Goal: Information Seeking & Learning: Check status

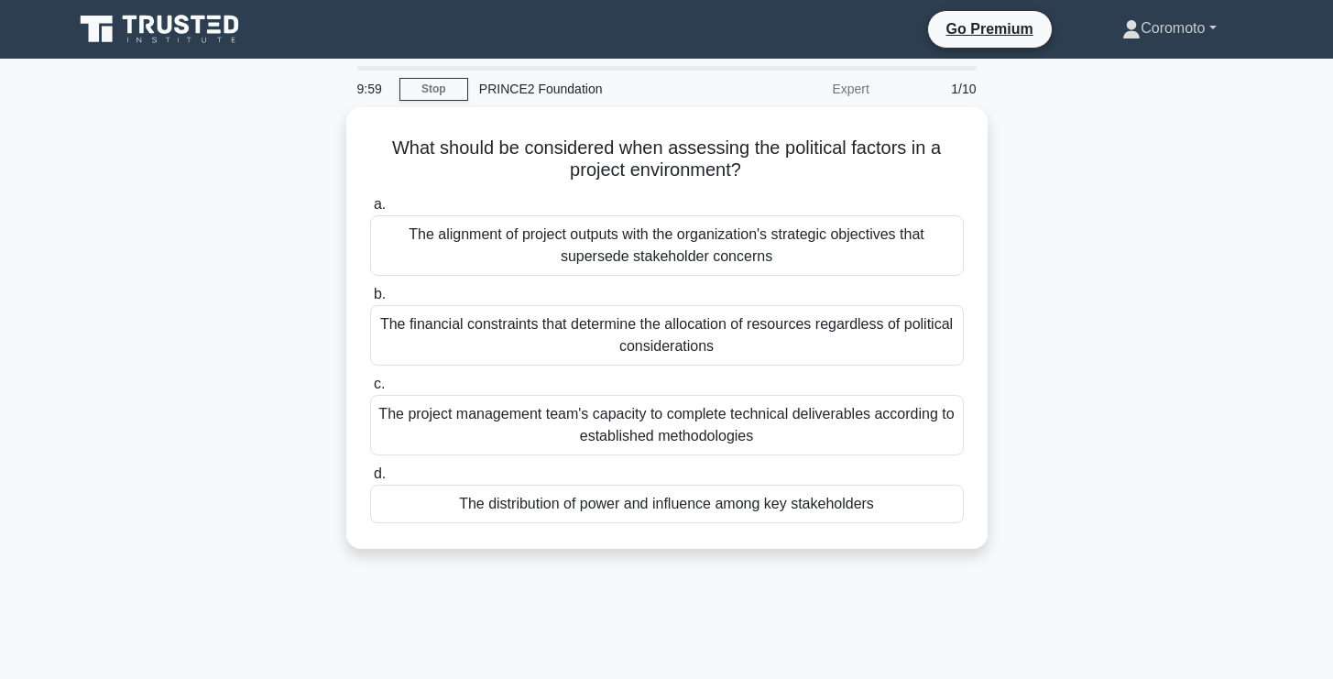
click at [1181, 27] on link "Coromoto" at bounding box center [1169, 28] width 181 height 37
click at [1157, 78] on link "Profile" at bounding box center [1152, 71] width 145 height 29
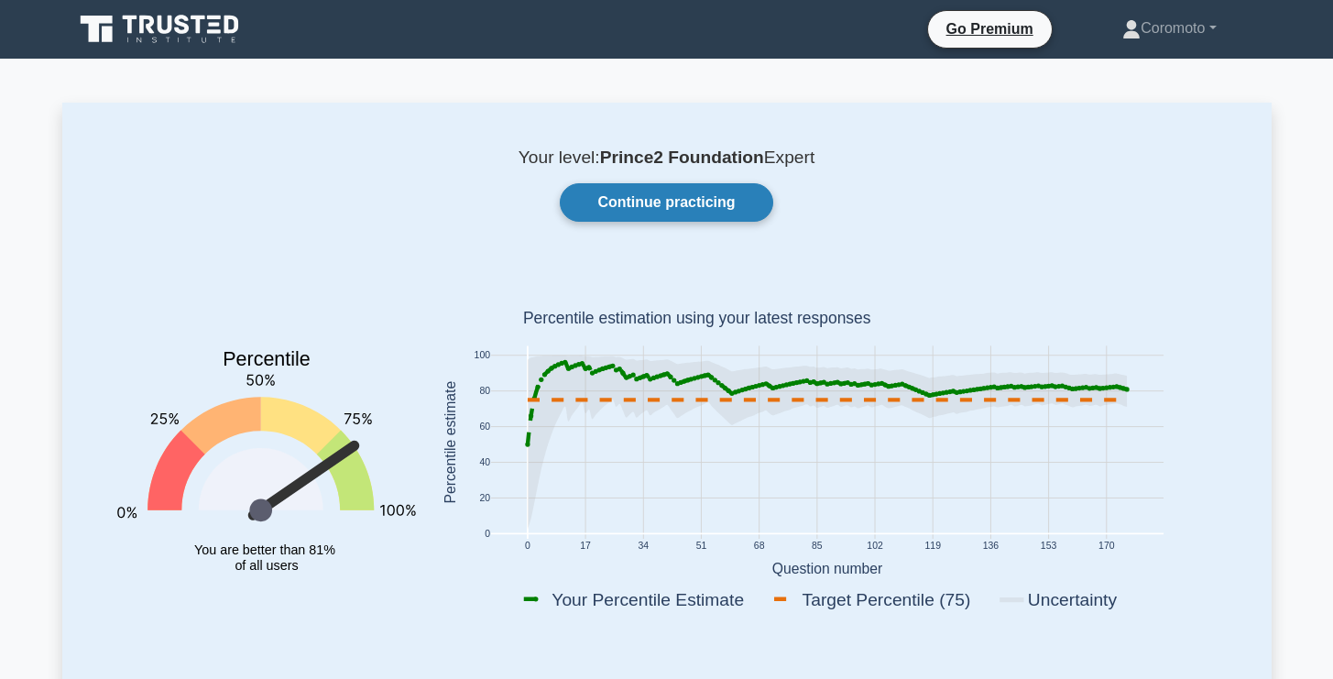
click at [700, 205] on link "Continue practicing" at bounding box center [666, 202] width 213 height 38
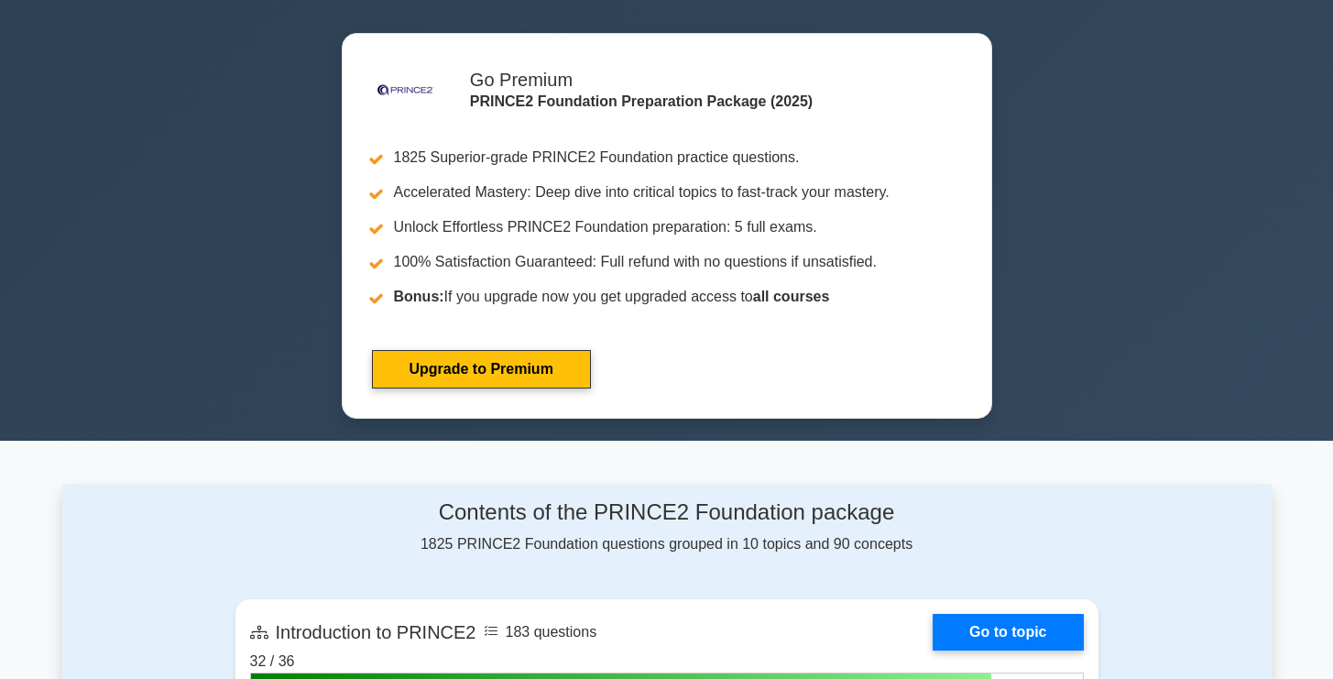
scroll to position [1321, 0]
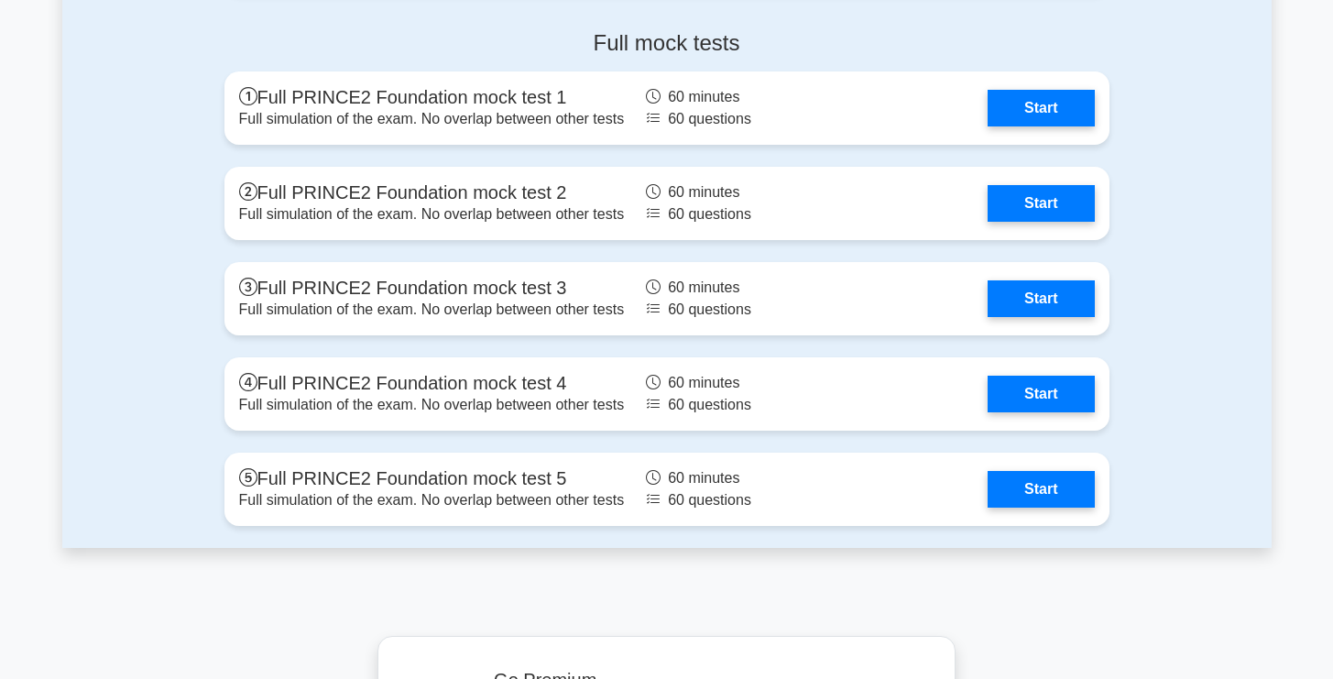
scroll to position [3215, 0]
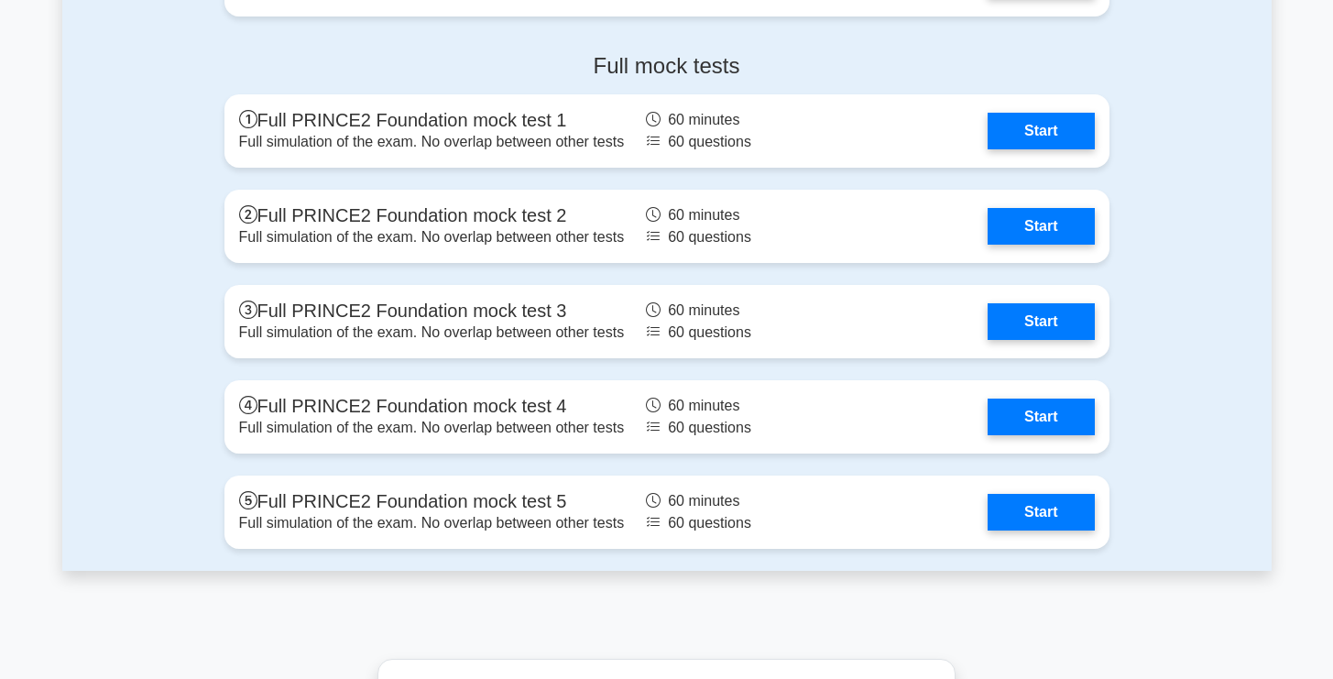
click at [663, 58] on h4 "Full mock tests" at bounding box center [667, 66] width 885 height 27
click at [651, 25] on div at bounding box center [651, 25] width 0 height 0
click at [820, 55] on h4 "Full mock tests" at bounding box center [667, 66] width 885 height 27
click at [655, 66] on h4 "Full mock tests" at bounding box center [667, 66] width 885 height 27
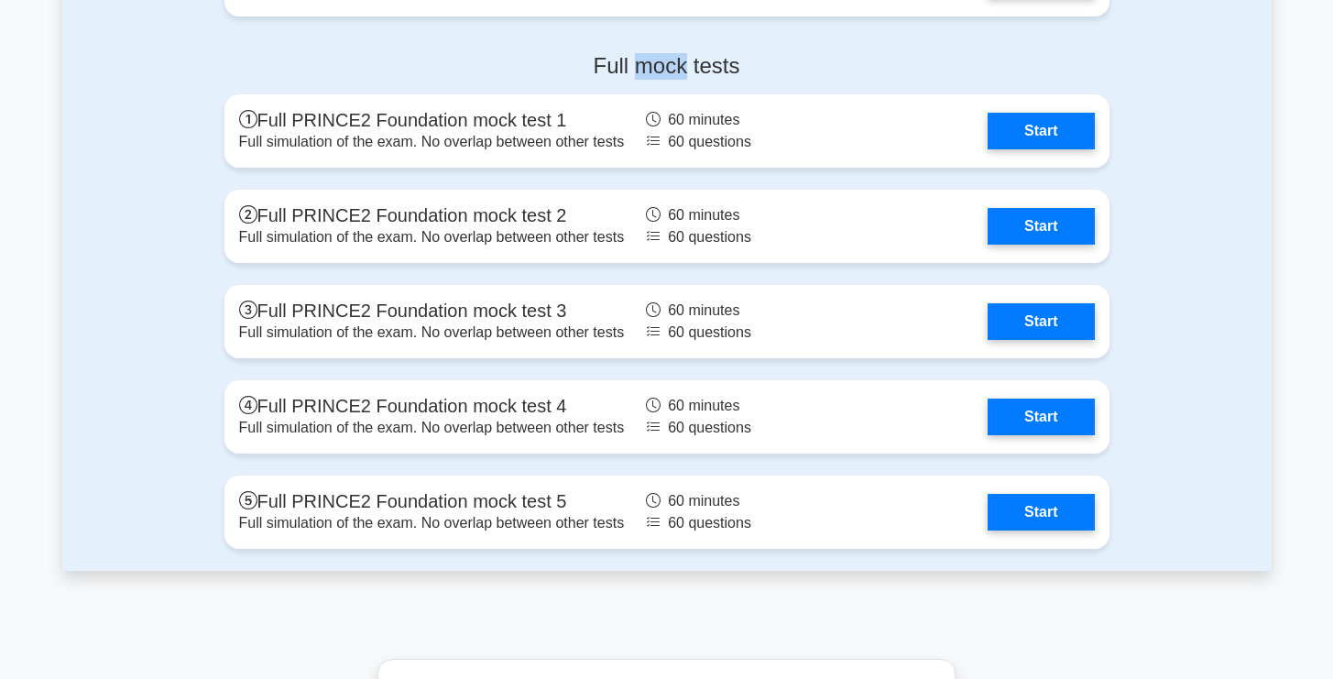
click at [655, 66] on h4 "Full mock tests" at bounding box center [667, 66] width 885 height 27
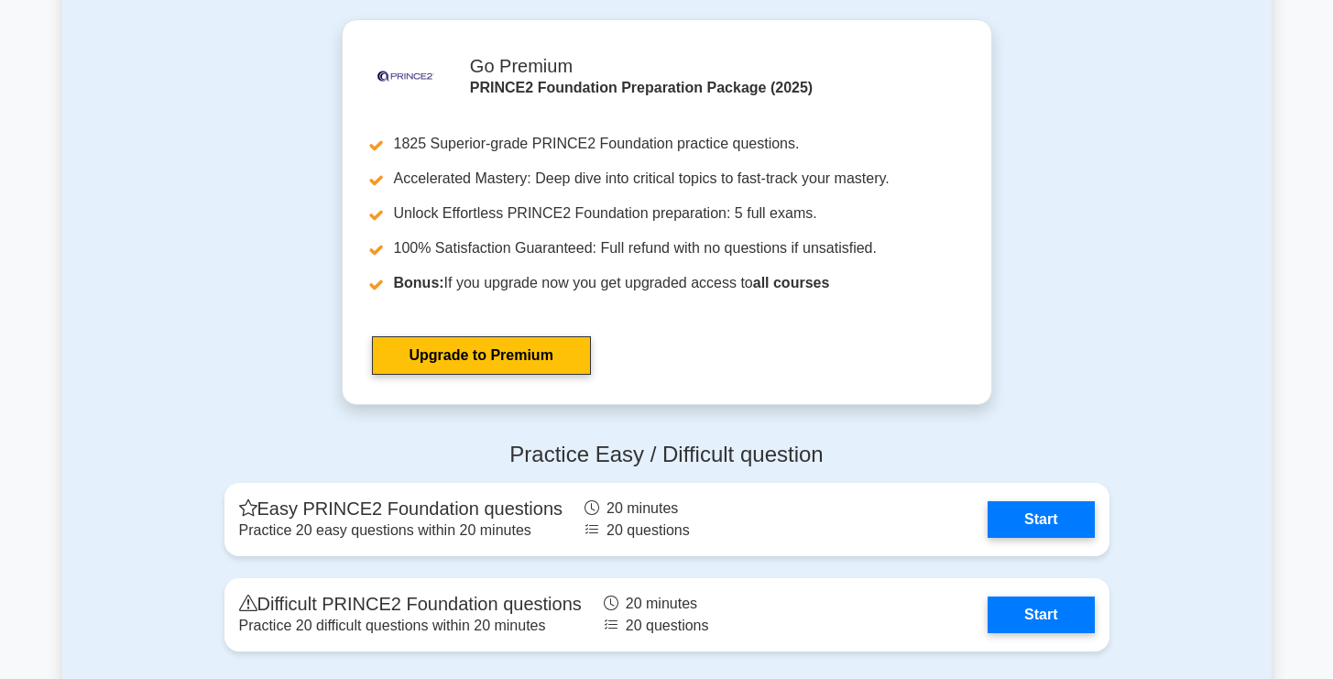
scroll to position [2615, 0]
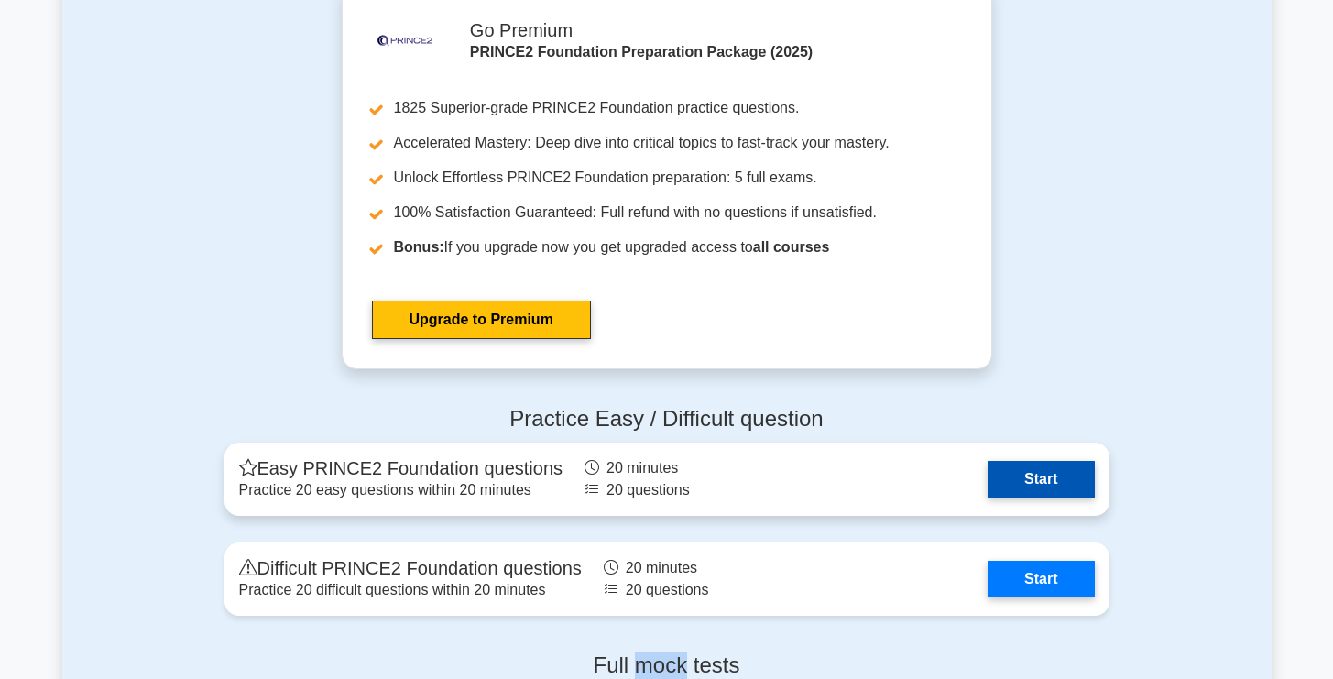
click at [1029, 483] on link "Start" at bounding box center [1041, 479] width 106 height 37
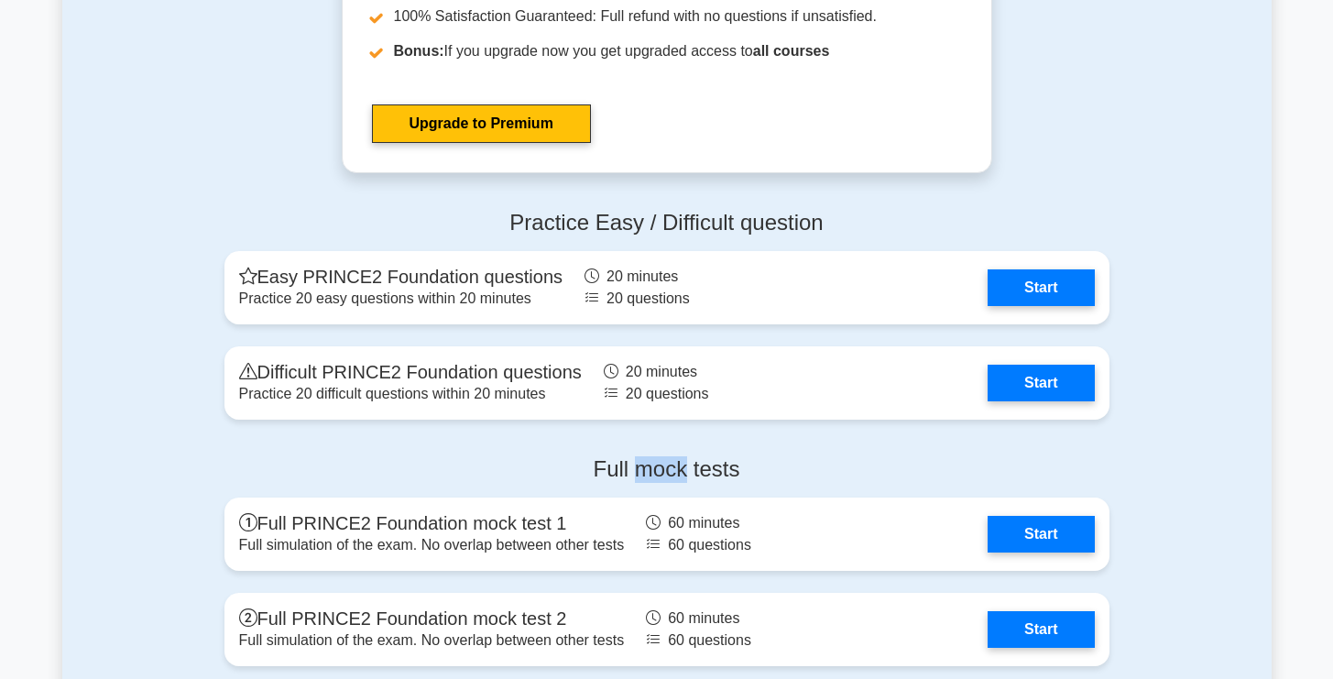
scroll to position [3007, 0]
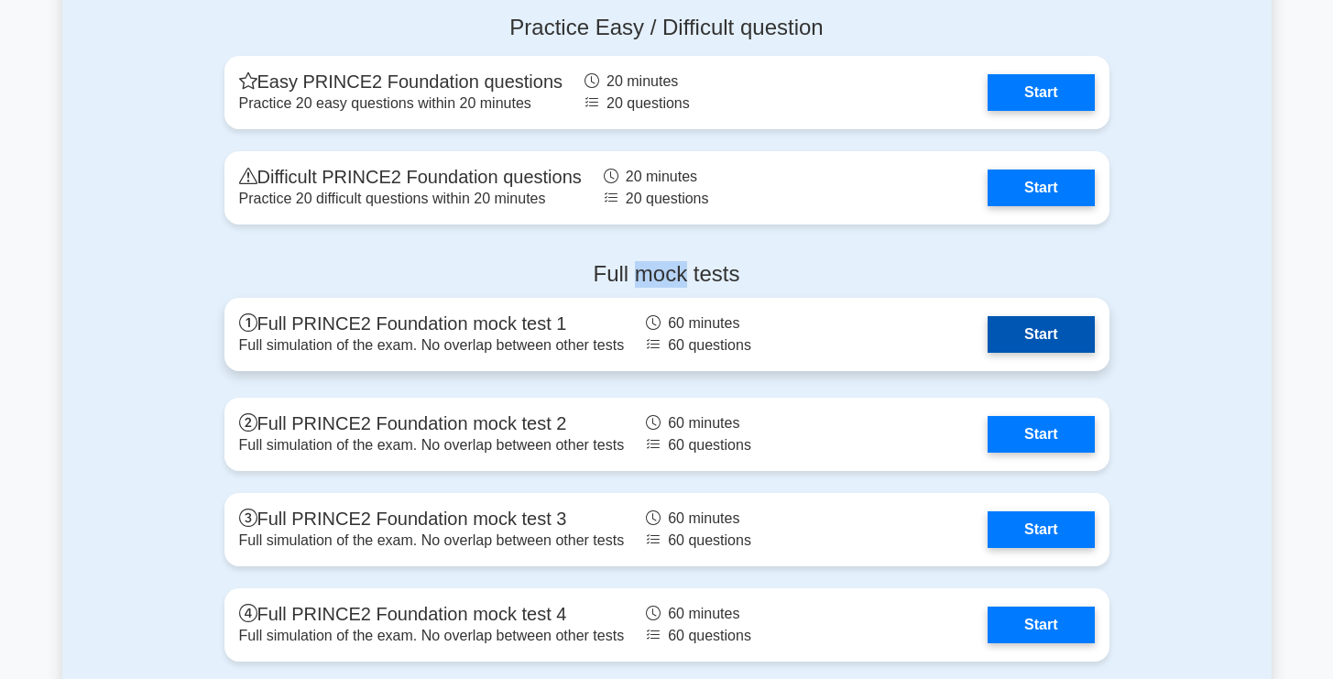
click at [988, 345] on link "Start" at bounding box center [1041, 334] width 106 height 37
click at [1013, 325] on link "Start" at bounding box center [1041, 334] width 106 height 37
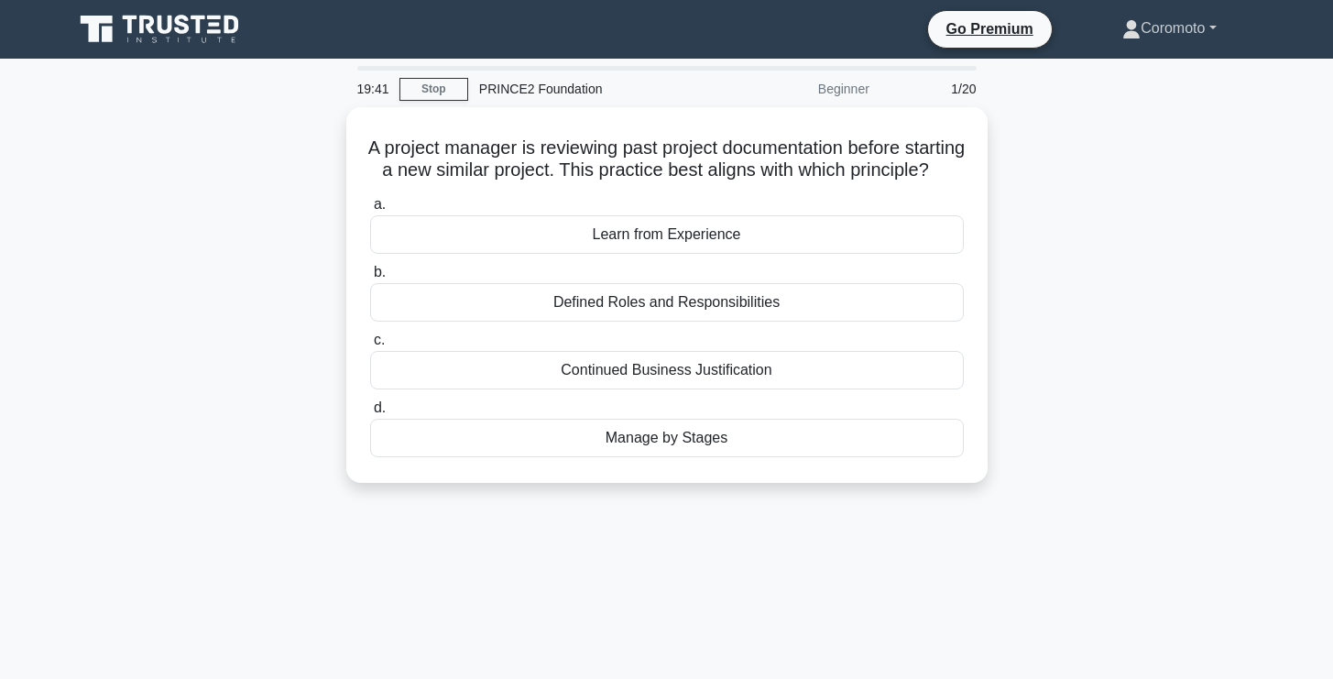
click at [1183, 36] on link "Coromoto" at bounding box center [1169, 28] width 181 height 37
click at [1136, 108] on link "Settings" at bounding box center [1152, 100] width 145 height 29
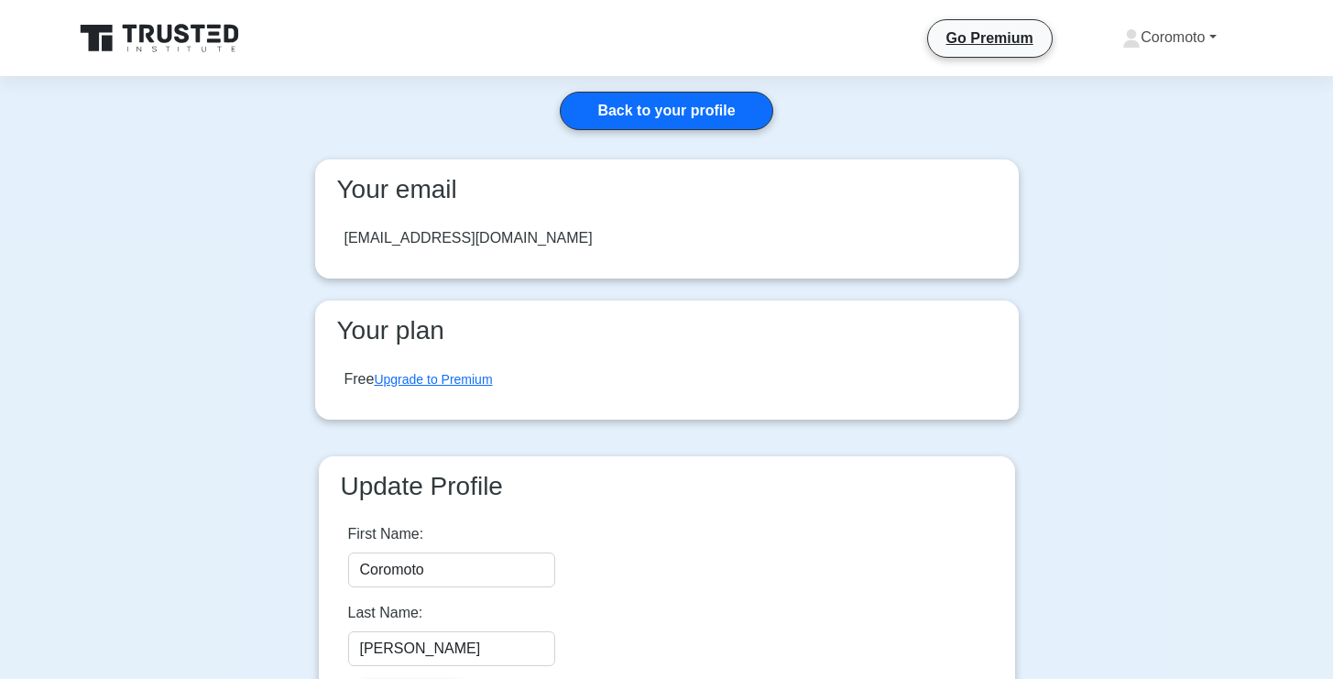
click at [1193, 35] on link "Coromoto" at bounding box center [1169, 37] width 181 height 37
click at [1120, 89] on link "Profile" at bounding box center [1152, 80] width 145 height 29
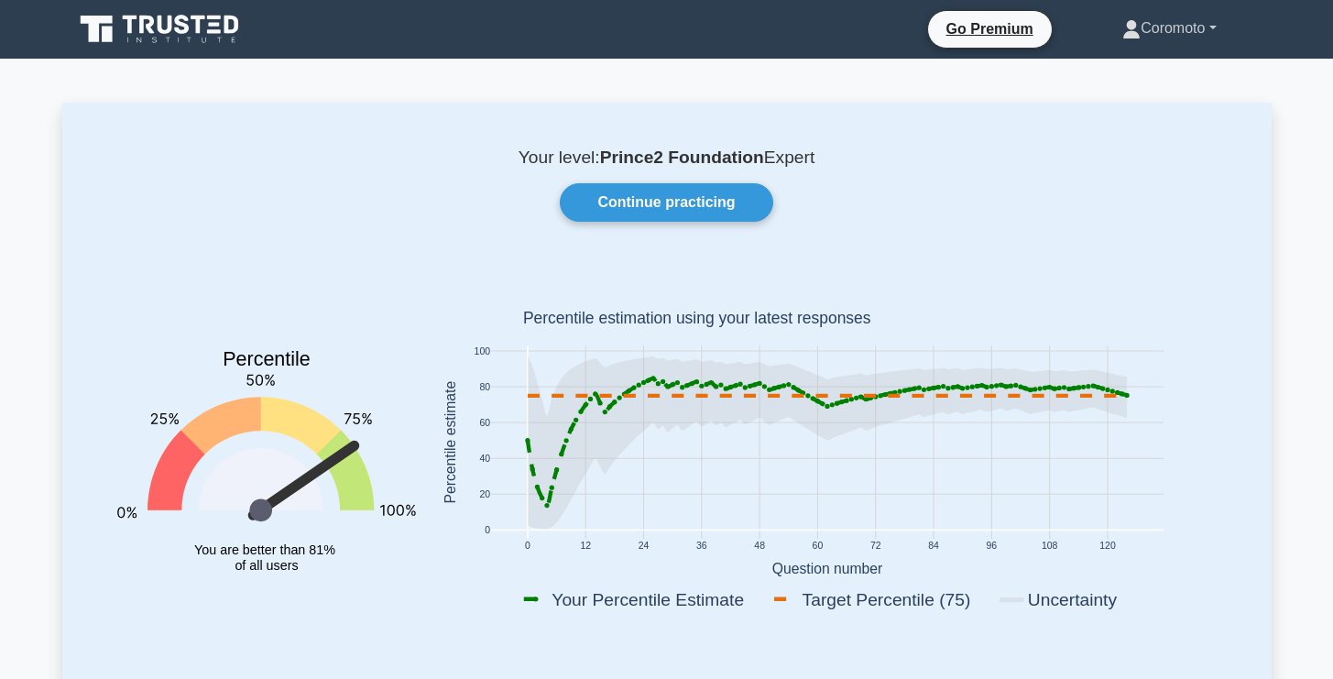
click at [1178, 27] on link "Coromoto" at bounding box center [1169, 28] width 181 height 37
click at [1080, 69] on link "Profile" at bounding box center [1152, 71] width 145 height 29
click at [612, 203] on link "Continue practicing" at bounding box center [666, 202] width 213 height 38
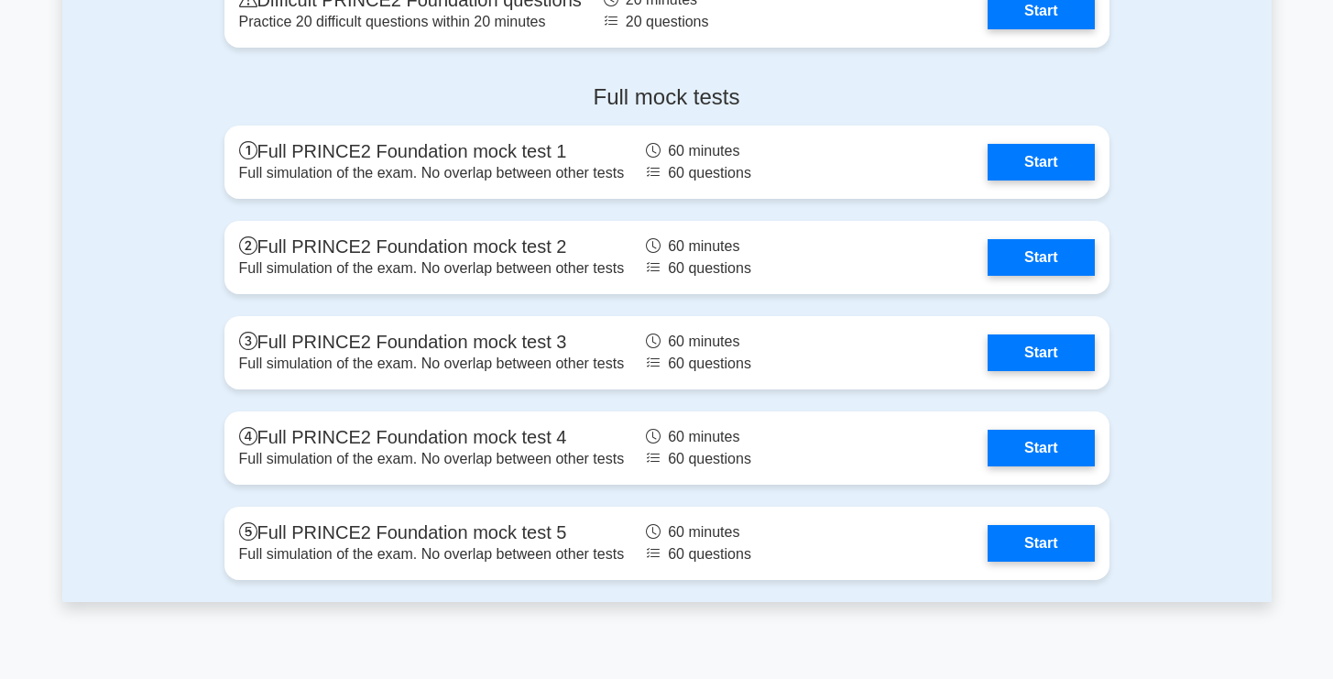
scroll to position [3144, 0]
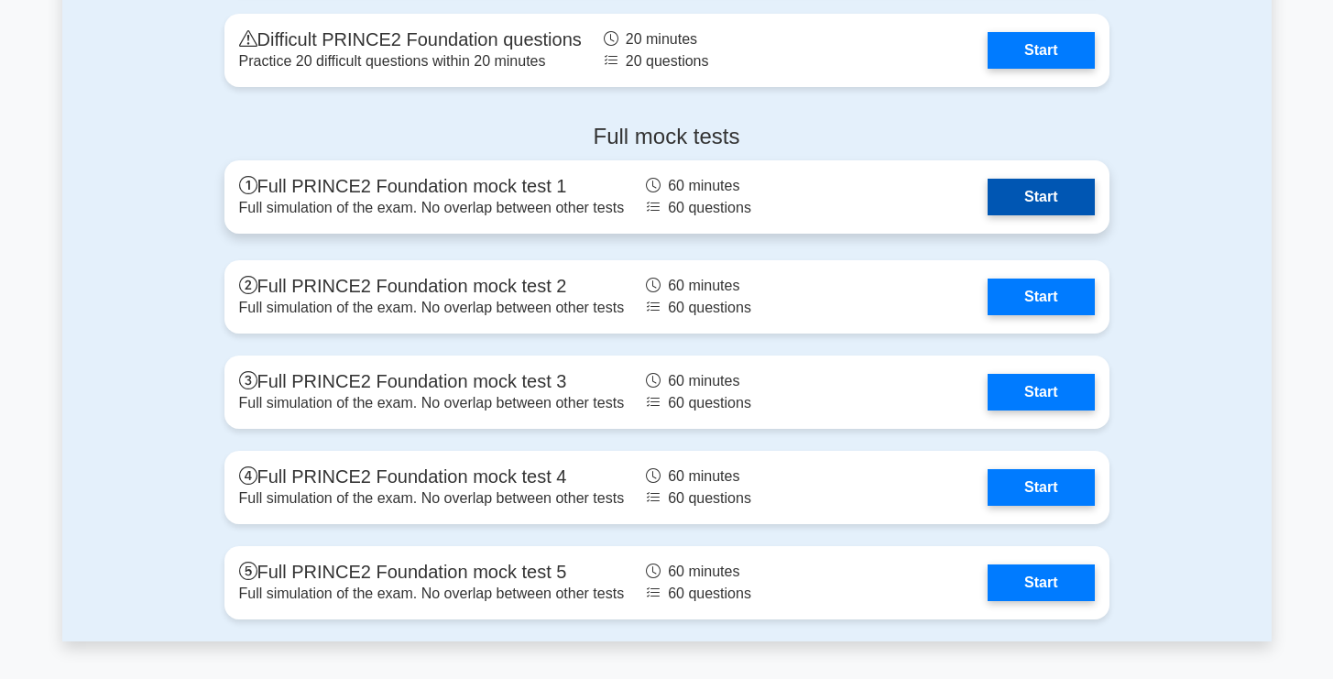
click at [1029, 194] on link "Start" at bounding box center [1041, 197] width 106 height 37
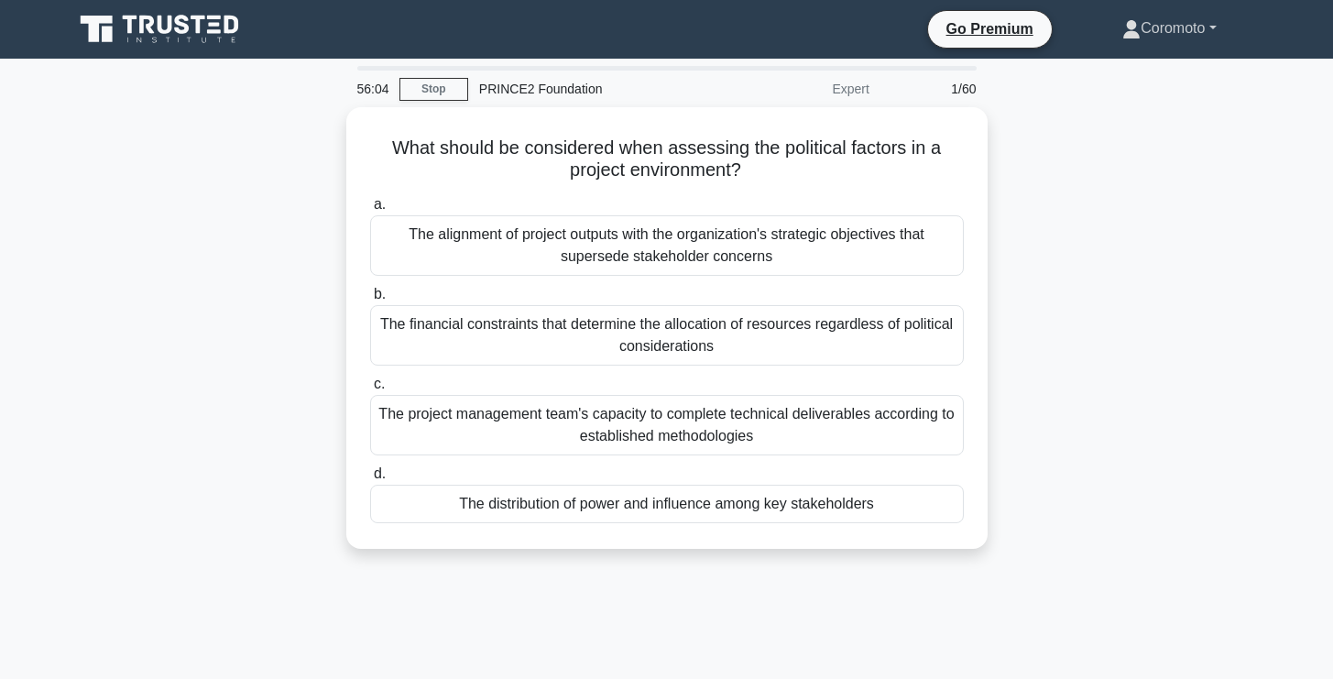
click at [1201, 37] on link "Coromoto" at bounding box center [1169, 28] width 181 height 37
click at [1150, 75] on link "Profile" at bounding box center [1152, 71] width 145 height 29
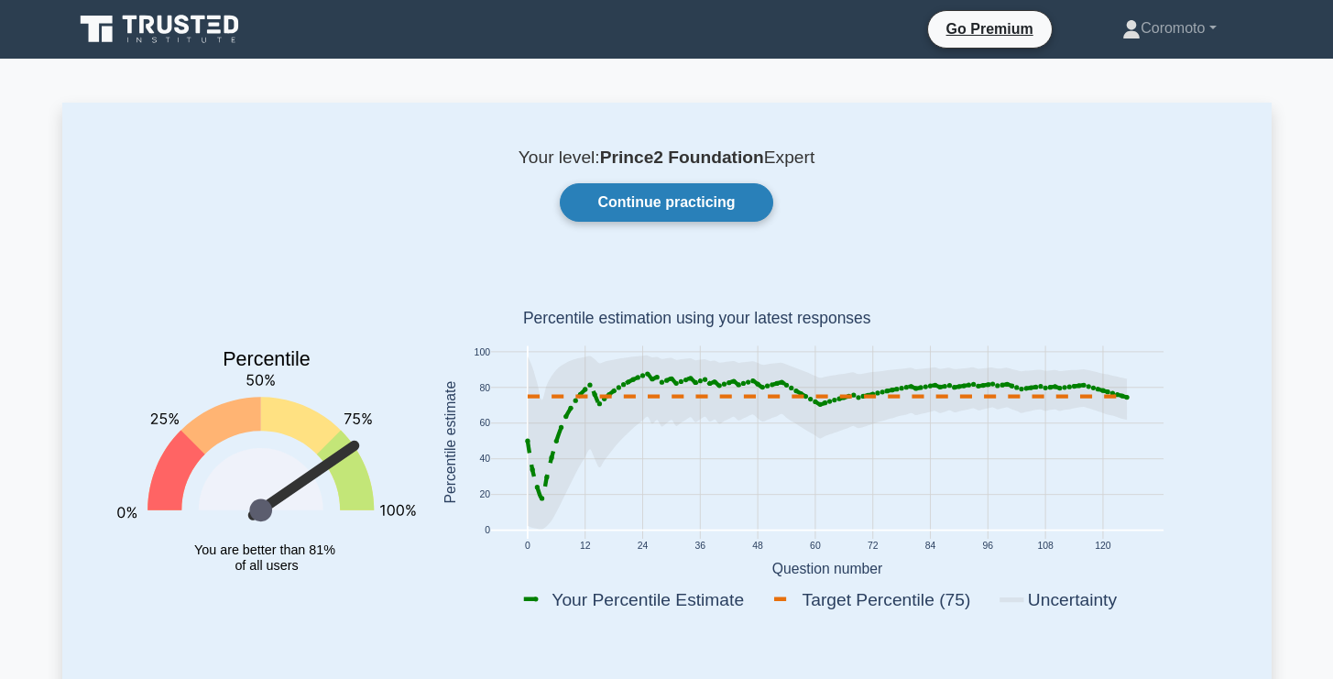
click at [713, 209] on link "Continue practicing" at bounding box center [666, 202] width 213 height 38
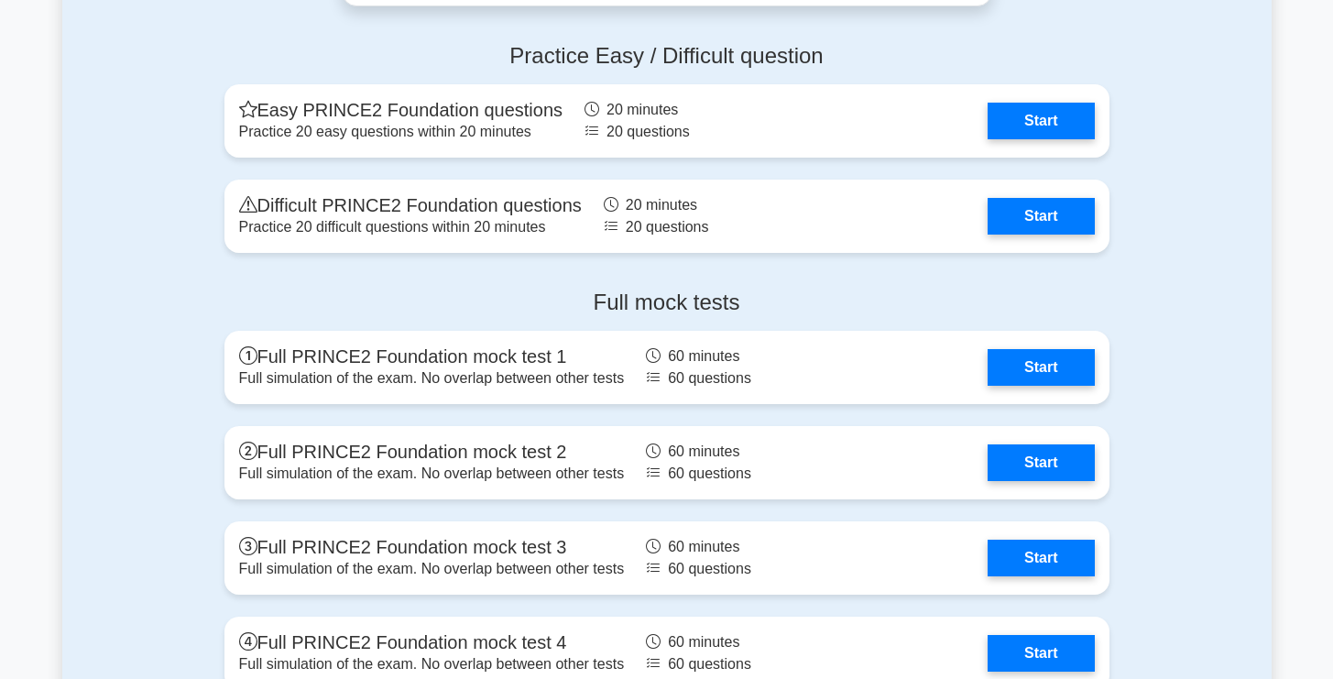
scroll to position [3008, 0]
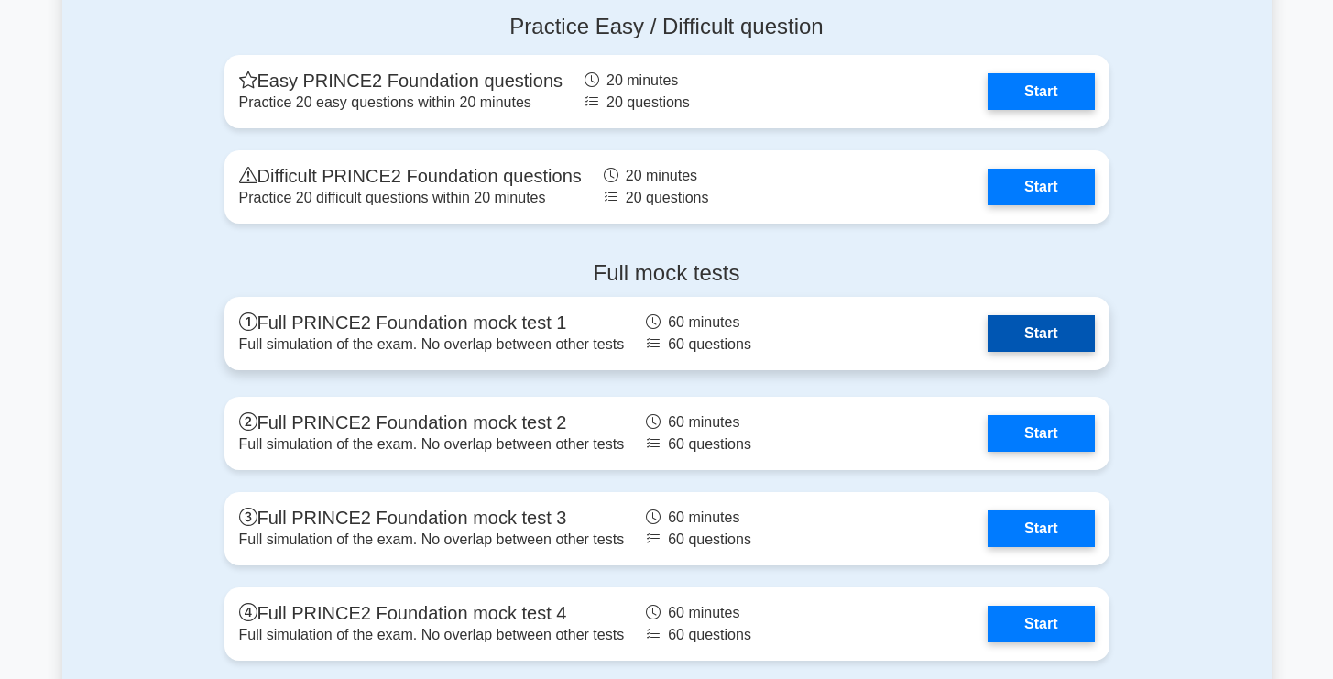
click at [1067, 324] on link "Start" at bounding box center [1041, 333] width 106 height 37
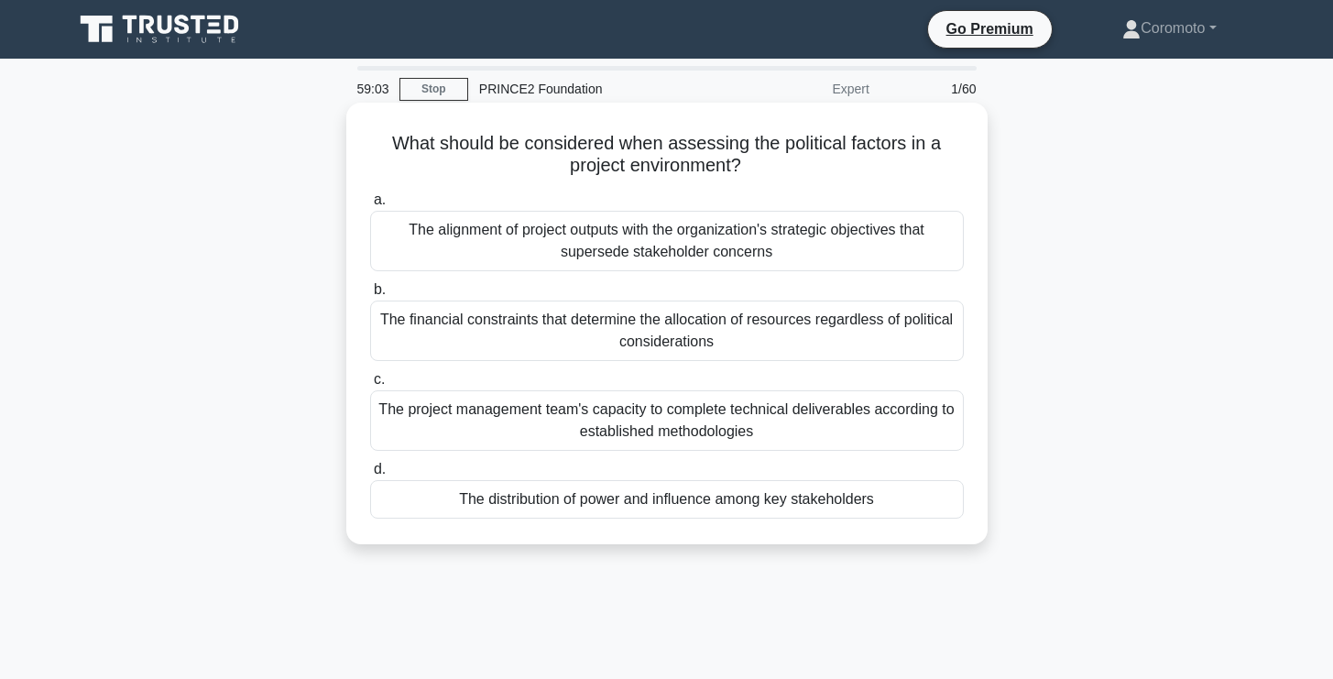
click at [932, 249] on div "The alignment of project outputs with the organization's strategic objectives t…" at bounding box center [667, 241] width 594 height 60
click at [370, 206] on input "a. The alignment of project outputs with the organization's strategic objective…" at bounding box center [370, 200] width 0 height 12
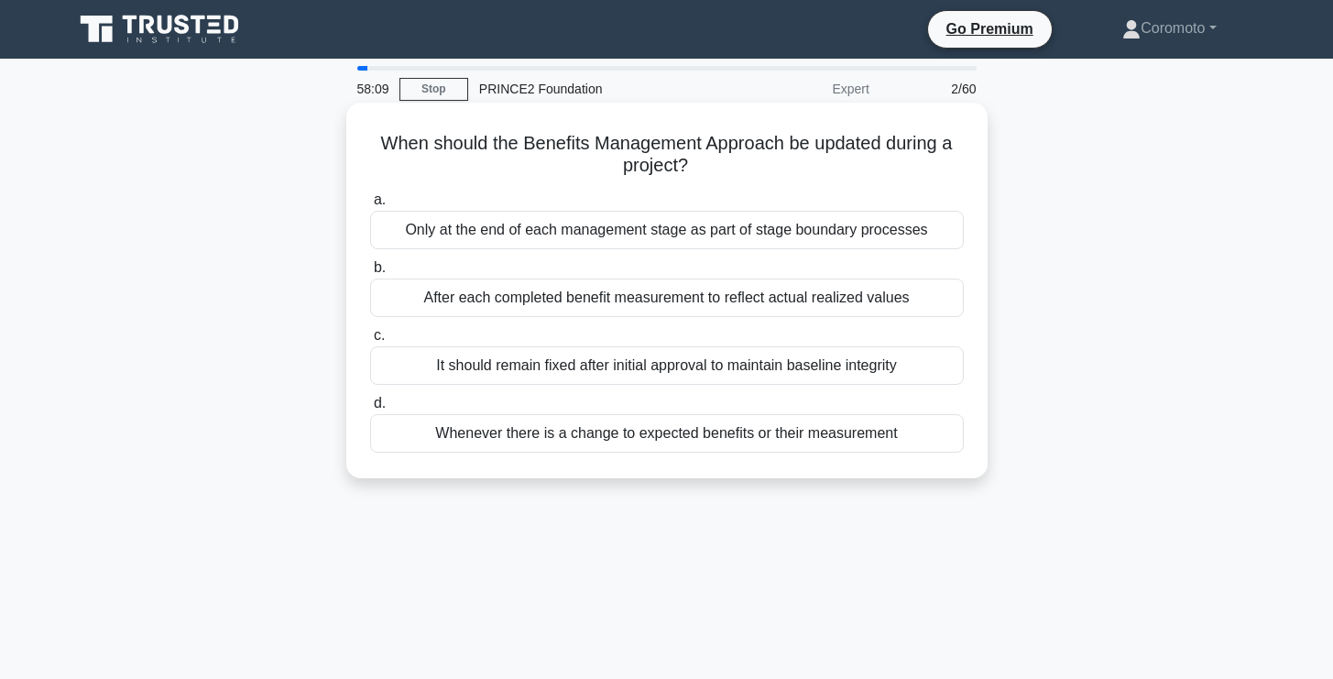
click at [874, 238] on div "Only at the end of each management stage as part of stage boundary processes" at bounding box center [667, 230] width 594 height 38
click at [370, 206] on input "a. Only at the end of each management stage as part of stage boundary processes" at bounding box center [370, 200] width 0 height 12
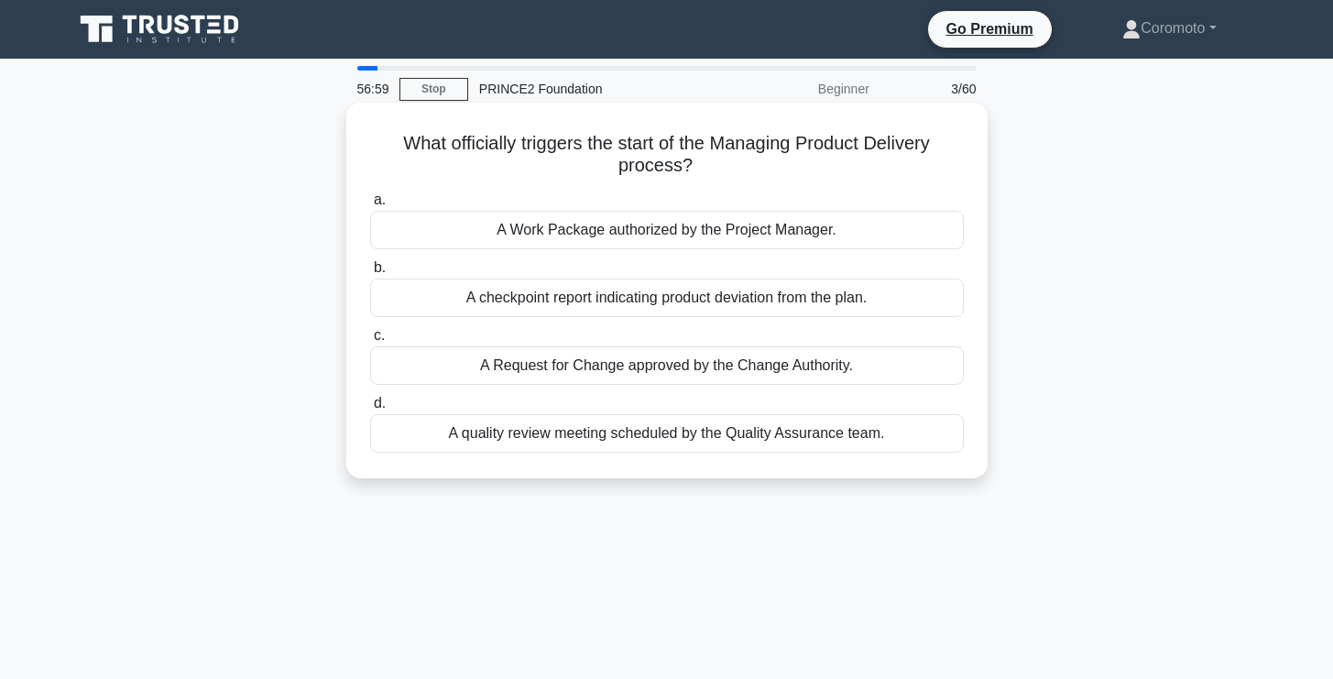
click at [903, 242] on div "A Work Package authorized by the Project Manager." at bounding box center [667, 230] width 594 height 38
click at [370, 206] on input "a. A Work Package authorized by the Project Manager." at bounding box center [370, 200] width 0 height 12
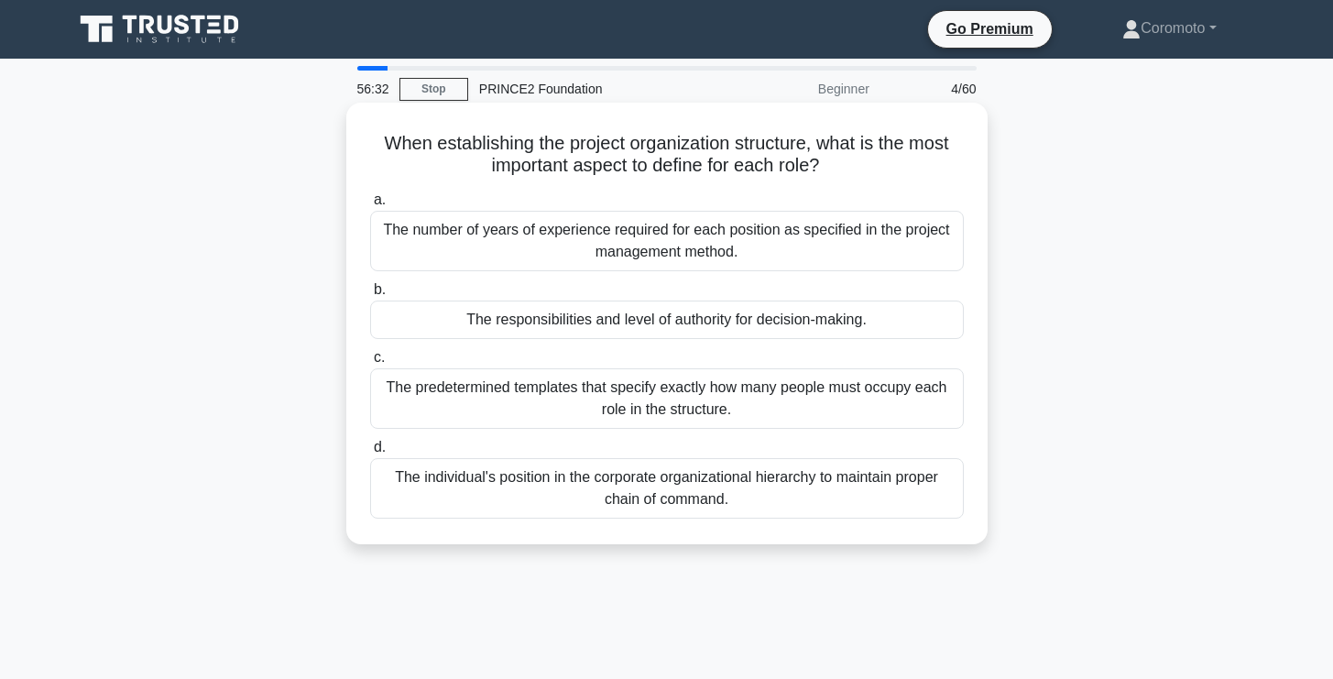
click at [817, 330] on div "The responsibilities and level of authority for decision-making." at bounding box center [667, 320] width 594 height 38
click at [370, 296] on input "b. The responsibilities and level of authority for decision-making." at bounding box center [370, 290] width 0 height 12
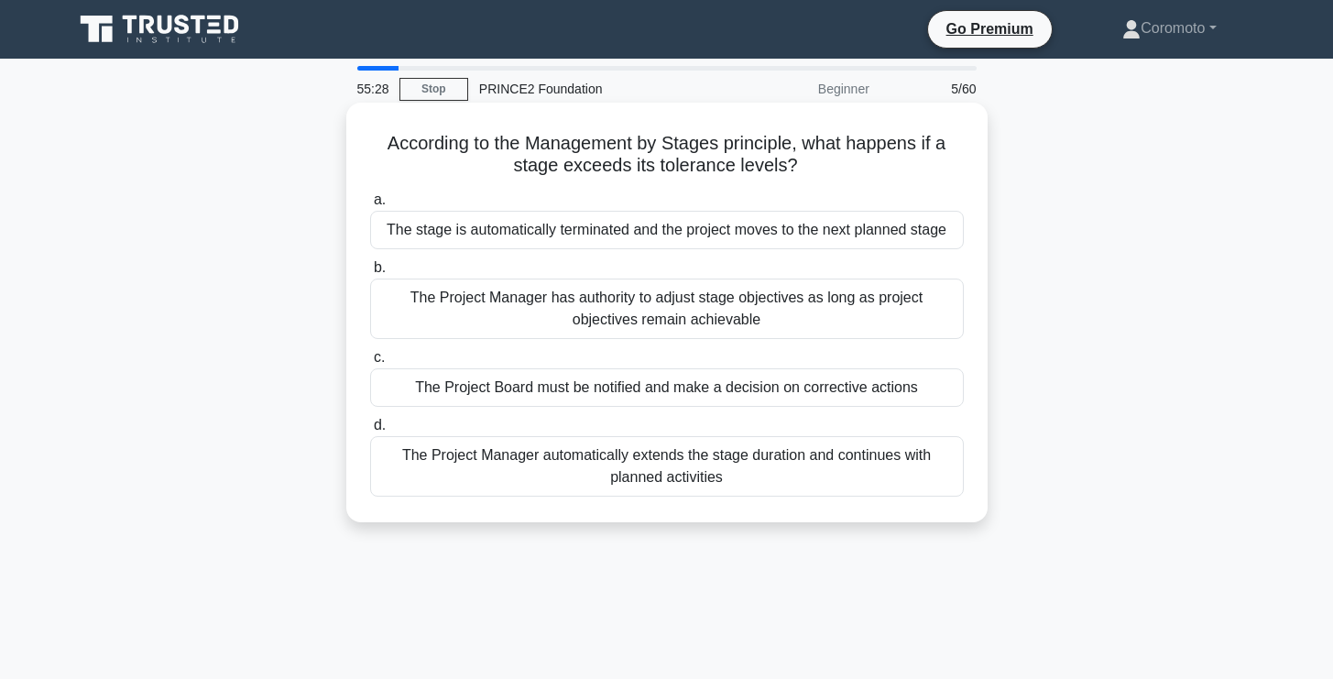
click at [750, 398] on div "The Project Board must be notified and make a decision on corrective actions" at bounding box center [667, 387] width 594 height 38
click at [370, 364] on input "c. The Project Board must be notified and make a decision on corrective actions" at bounding box center [370, 358] width 0 height 12
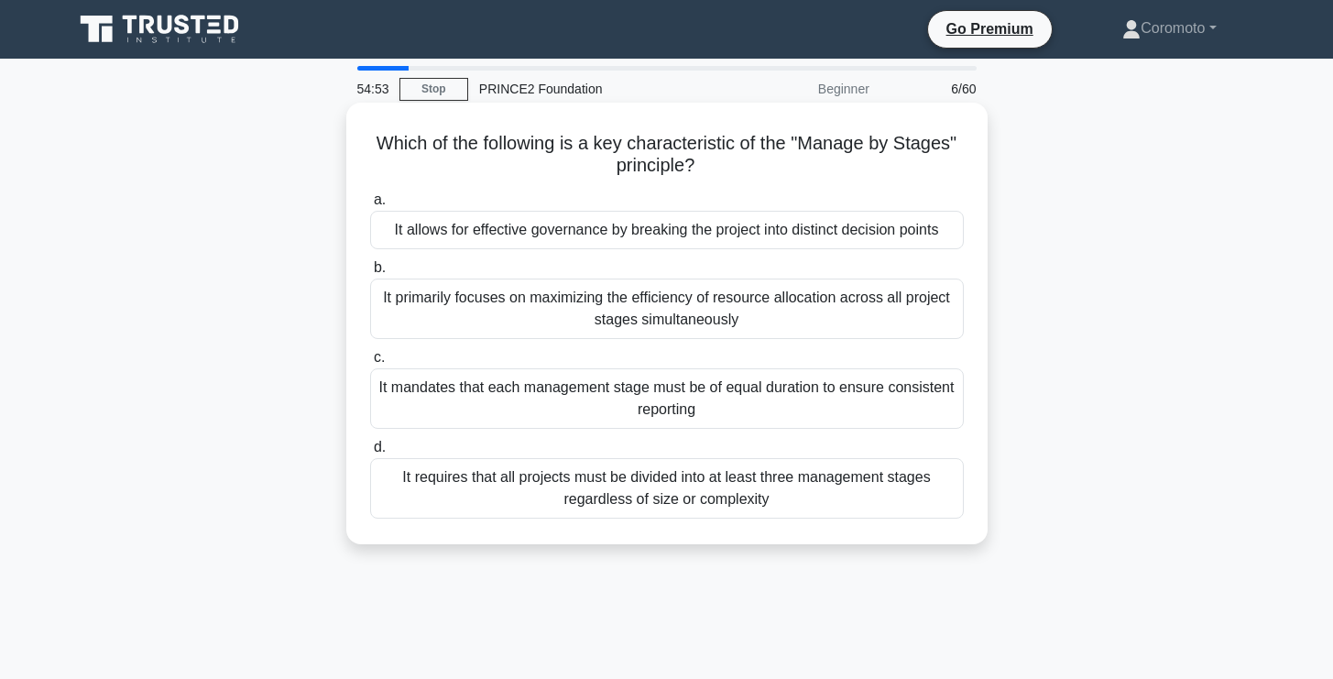
click at [887, 228] on div "It allows for effective governance by breaking the project into distinct decisi…" at bounding box center [667, 230] width 594 height 38
click at [370, 206] on input "a. It allows for effective governance by breaking the project into distinct dec…" at bounding box center [370, 200] width 0 height 12
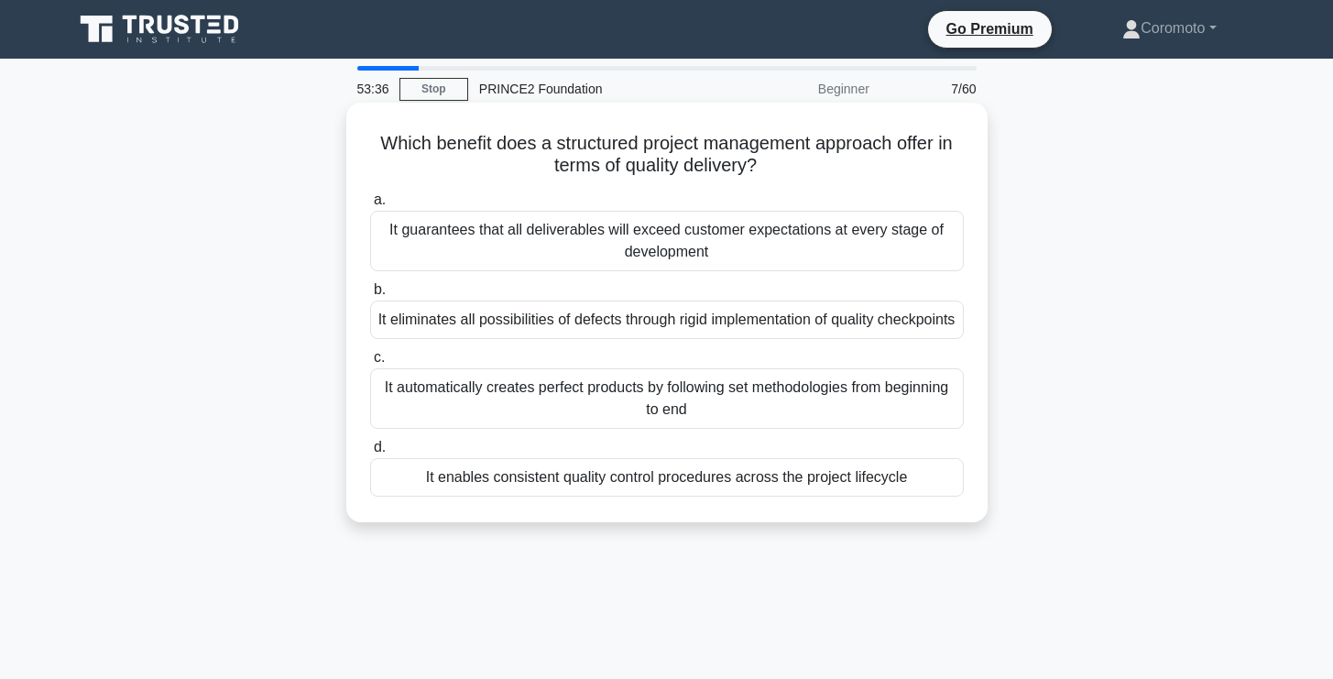
click at [915, 497] on div "It enables consistent quality control procedures across the project lifecycle" at bounding box center [667, 477] width 594 height 38
click at [370, 454] on input "d. It enables consistent quality control procedures across the project lifecycle" at bounding box center [370, 448] width 0 height 12
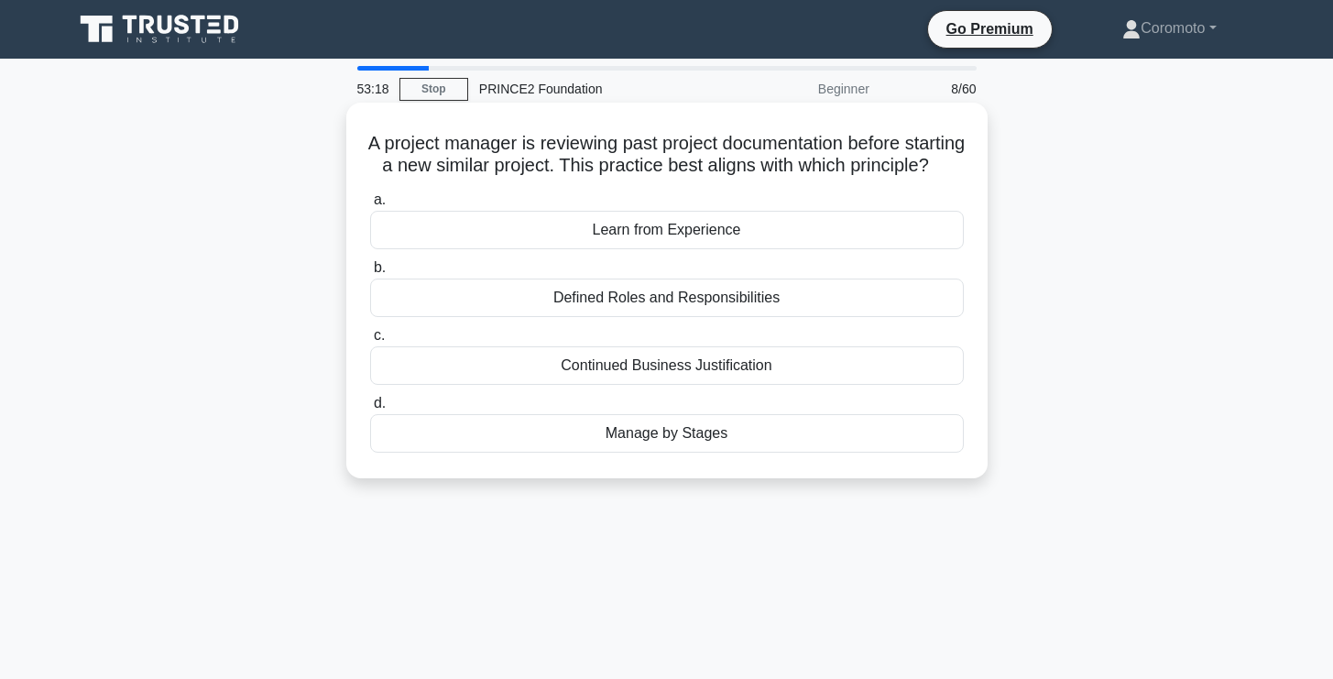
click at [751, 249] on div "Learn from Experience" at bounding box center [667, 230] width 594 height 38
click at [370, 206] on input "a. Learn from Experience" at bounding box center [370, 200] width 0 height 12
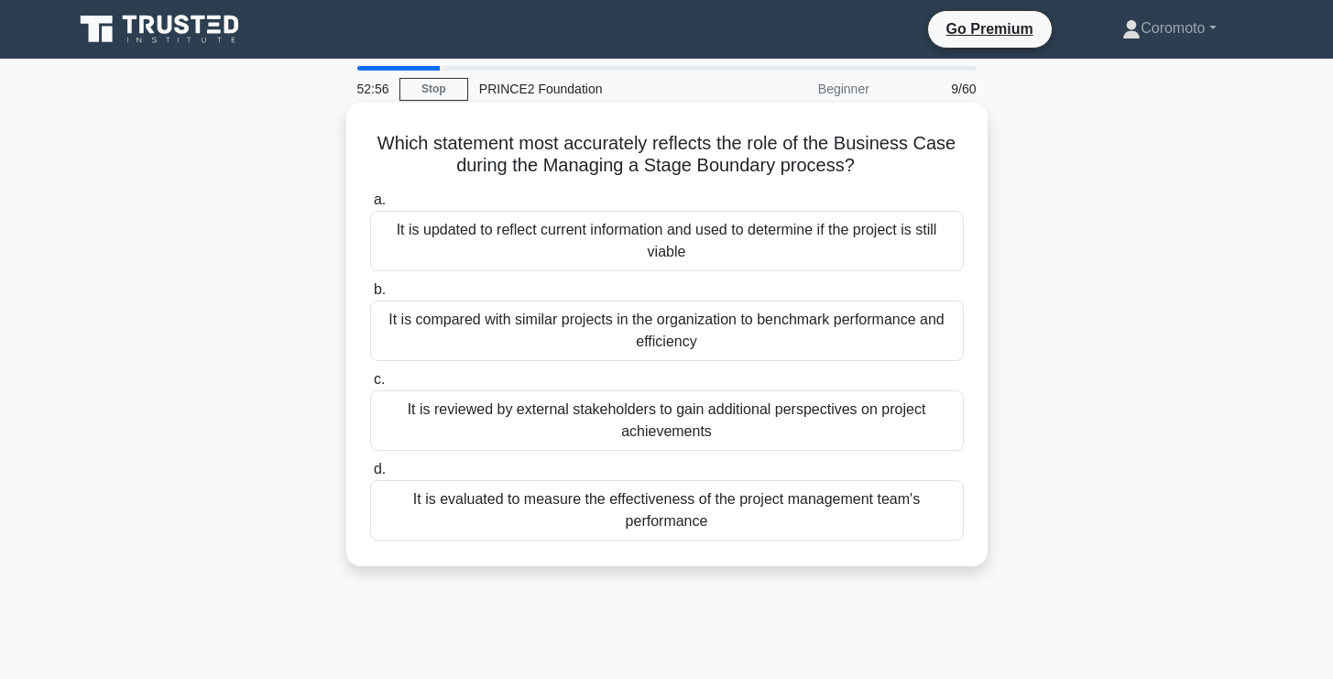
click at [751, 253] on div "It is updated to reflect current information and used to determine if the proje…" at bounding box center [667, 241] width 594 height 60
click at [370, 206] on input "a. It is updated to reflect current information and used to determine if the pr…" at bounding box center [370, 200] width 0 height 12
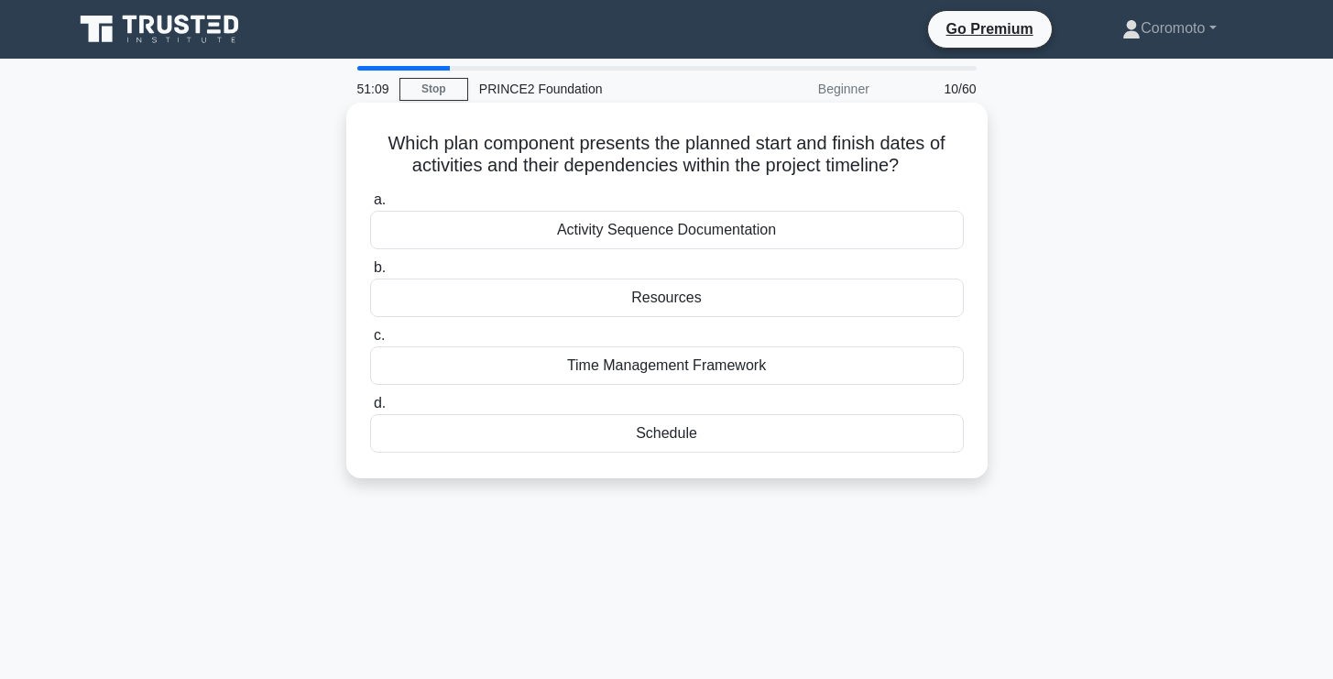
click at [746, 437] on div "Schedule" at bounding box center [667, 433] width 594 height 38
click at [370, 410] on input "d. Schedule" at bounding box center [370, 404] width 0 height 12
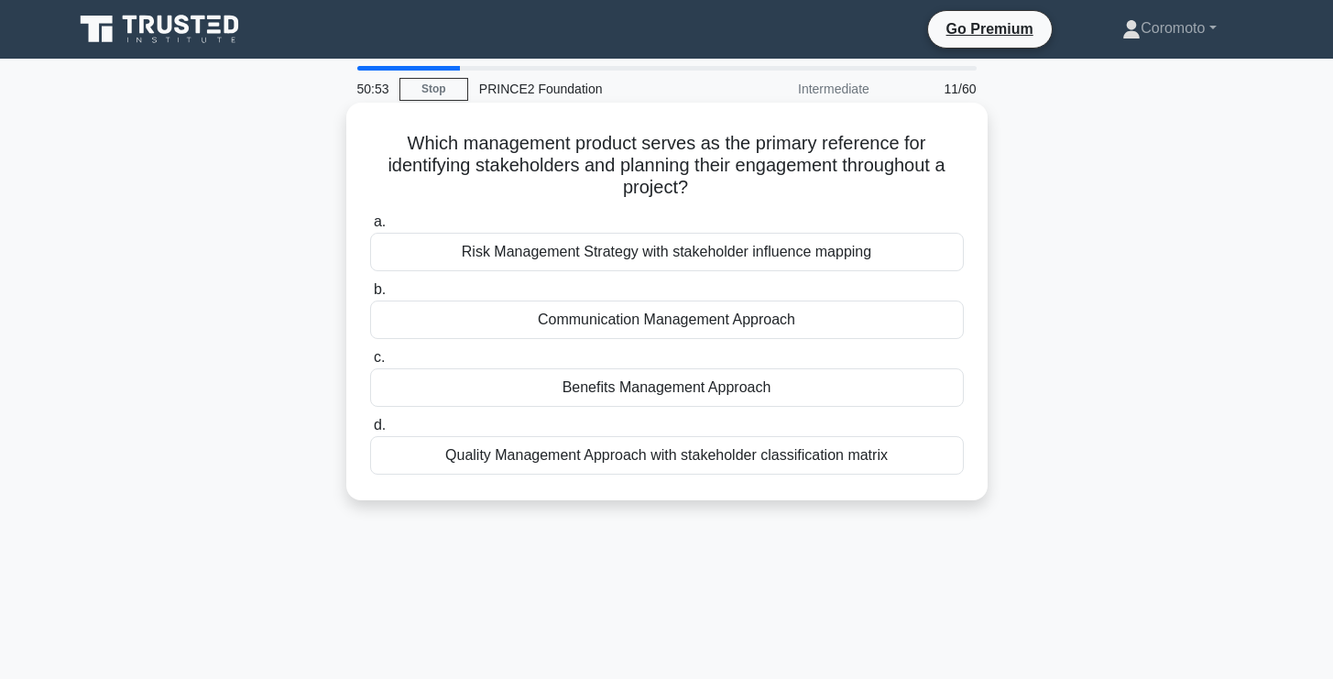
click at [780, 319] on div "Communication Management Approach" at bounding box center [667, 320] width 594 height 38
click at [370, 296] on input "b. Communication Management Approach" at bounding box center [370, 290] width 0 height 12
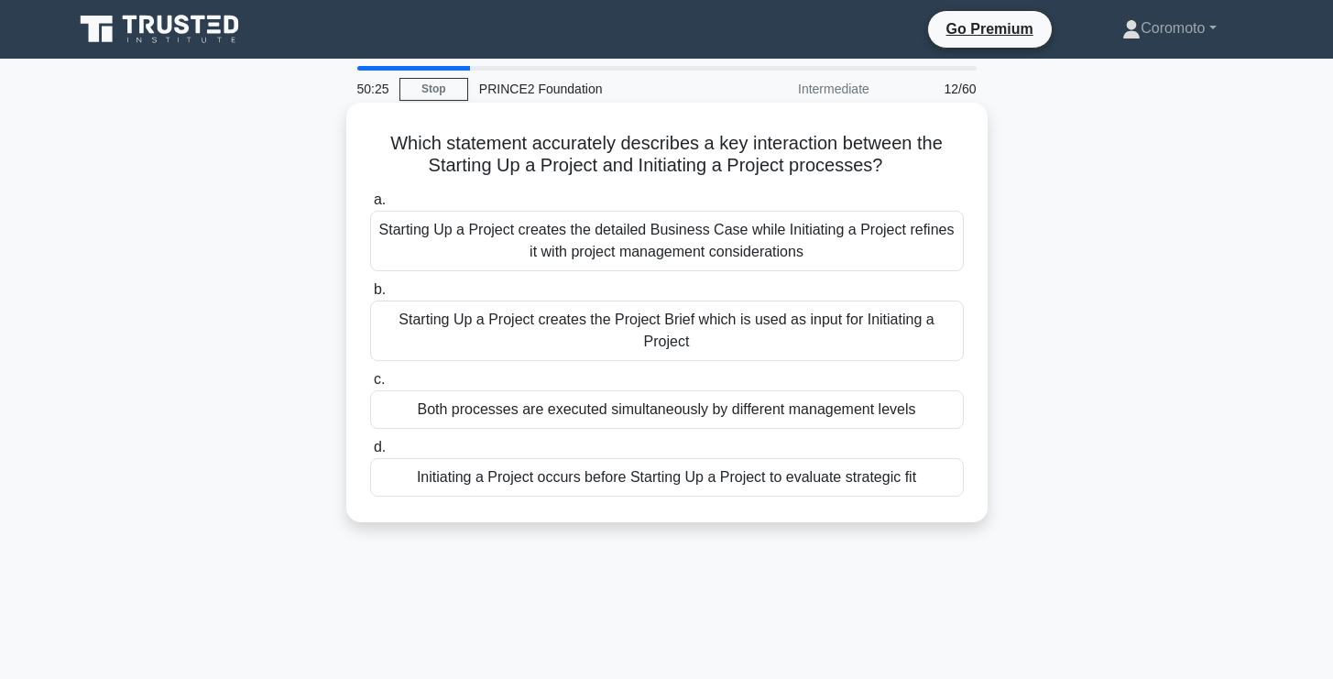
click at [829, 336] on div "Starting Up a Project creates the Project Brief which is used as input for Init…" at bounding box center [667, 331] width 594 height 60
click at [370, 296] on input "b. Starting Up a Project creates the Project Brief which is used as input for I…" at bounding box center [370, 290] width 0 height 12
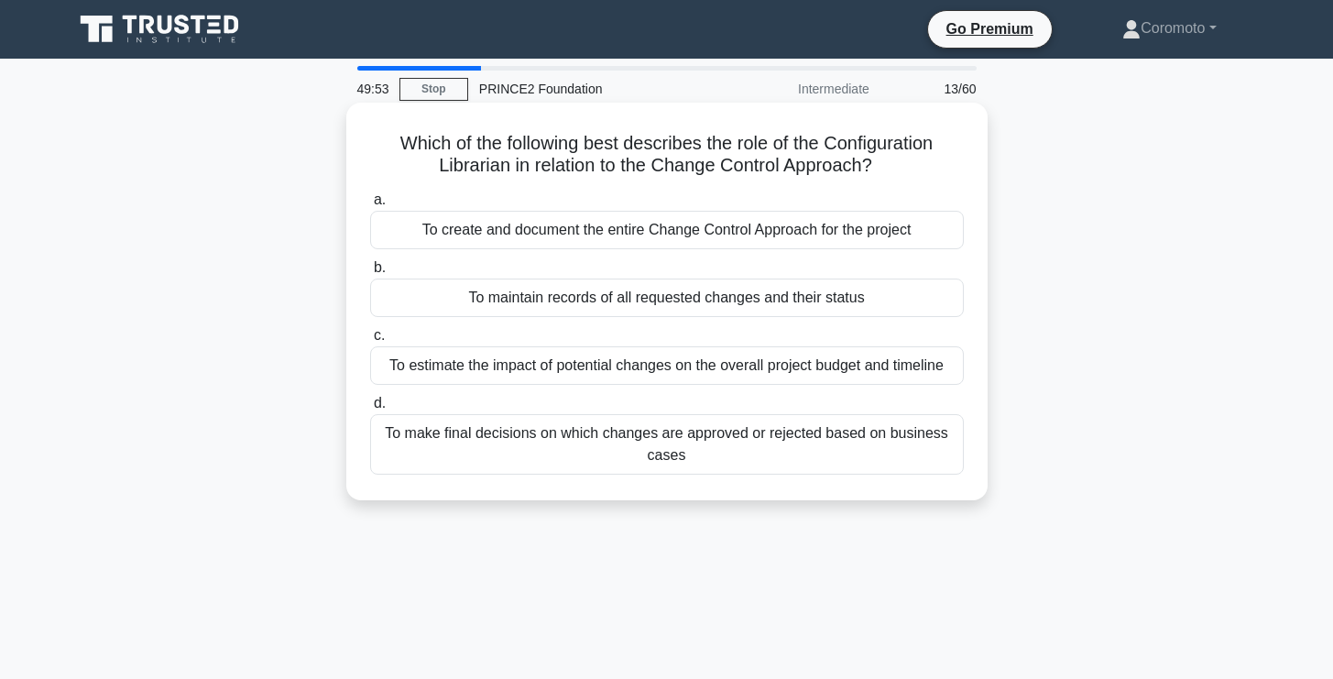
click at [906, 241] on div "To create and document the entire Change Control Approach for the project" at bounding box center [667, 230] width 594 height 38
click at [370, 206] on input "a. To create and document the entire Change Control Approach for the project" at bounding box center [370, 200] width 0 height 12
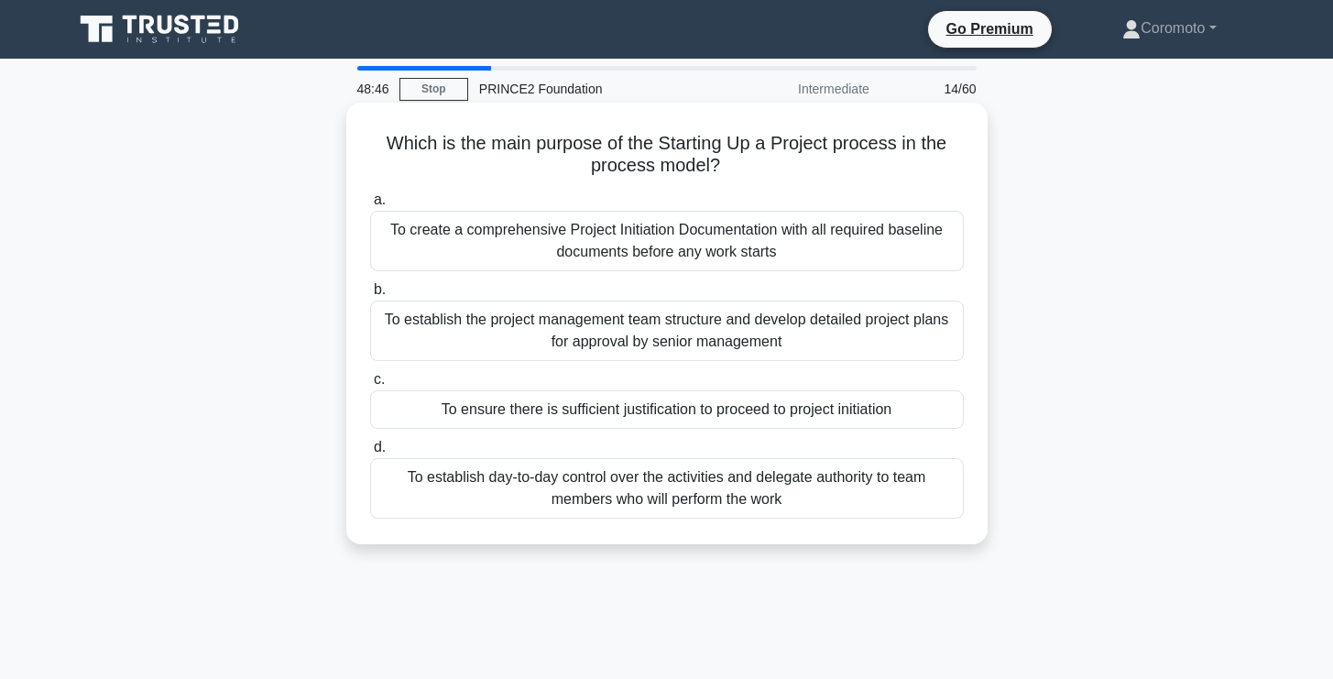
click at [784, 402] on div "To ensure there is sufficient justification to proceed to project initiation" at bounding box center [667, 409] width 594 height 38
click at [370, 386] on input "c. To ensure there is sufficient justification to proceed to project initiation" at bounding box center [370, 380] width 0 height 12
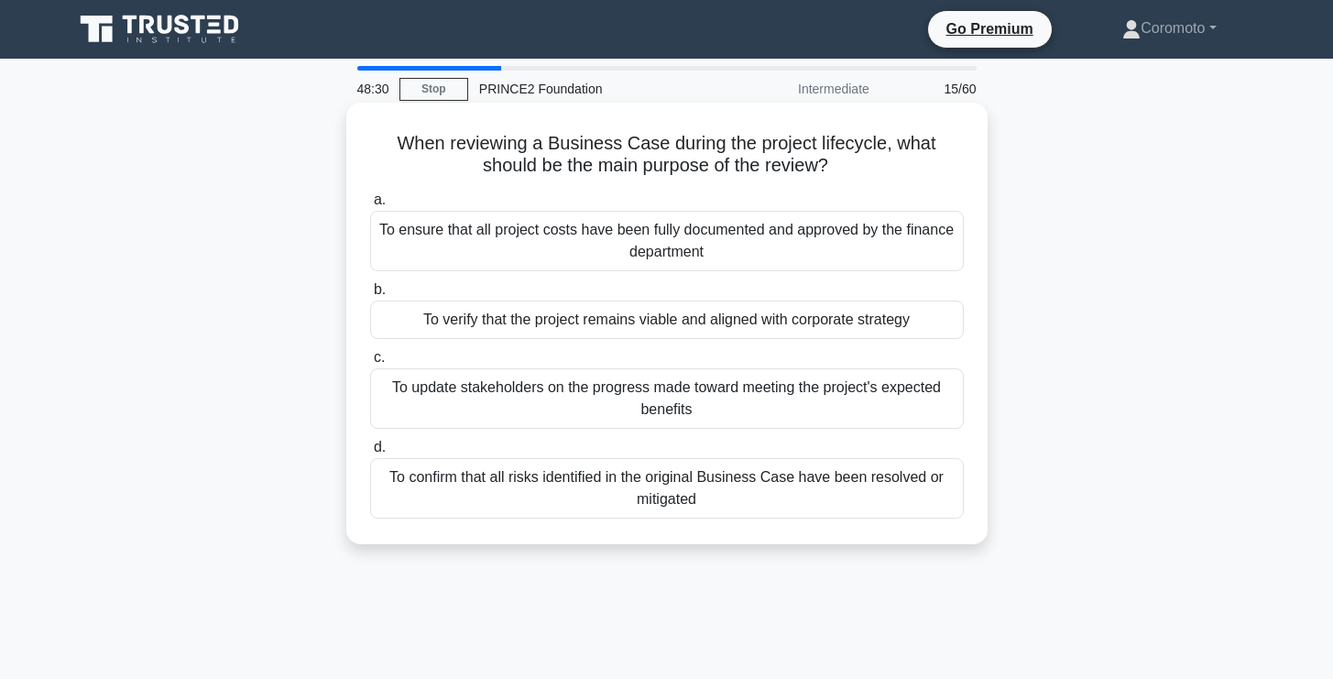
click at [773, 324] on div "To verify that the project remains viable and aligned with corporate strategy" at bounding box center [667, 320] width 594 height 38
click at [370, 296] on input "b. To verify that the project remains viable and aligned with corporate strategy" at bounding box center [370, 290] width 0 height 12
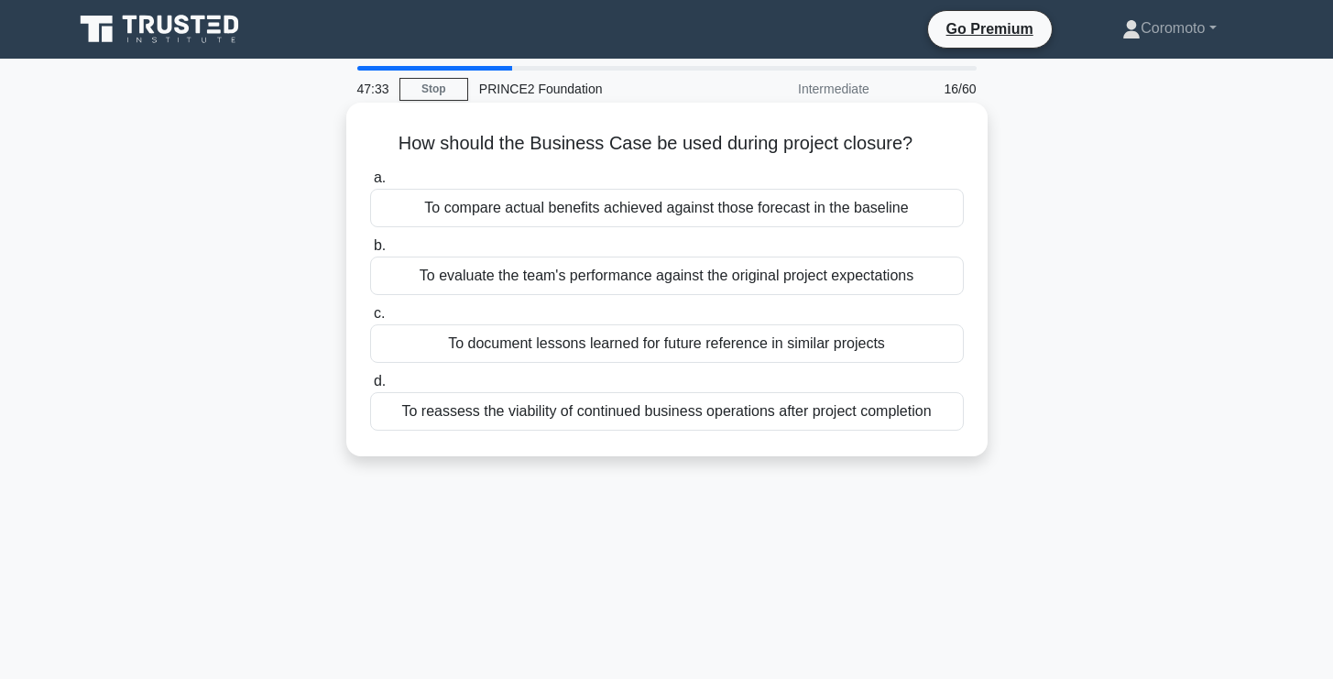
click at [820, 206] on div "To compare actual benefits achieved against those forecast in the baseline" at bounding box center [667, 208] width 594 height 38
click at [370, 184] on input "a. To compare actual benefits achieved against those forecast in the baseline" at bounding box center [370, 178] width 0 height 12
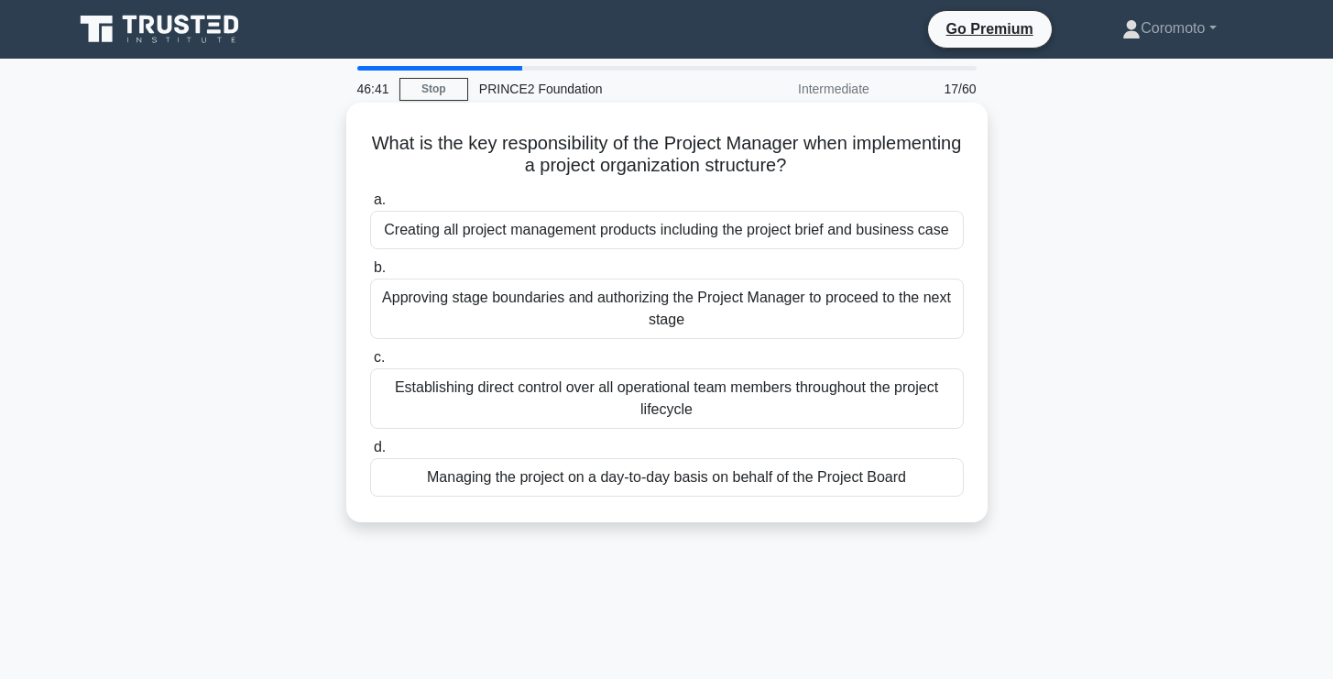
click at [772, 393] on div "Establishing direct control over all operational team members throughout the pr…" at bounding box center [667, 398] width 594 height 60
click at [370, 364] on input "c. Establishing direct control over all operational team members throughout the…" at bounding box center [370, 358] width 0 height 12
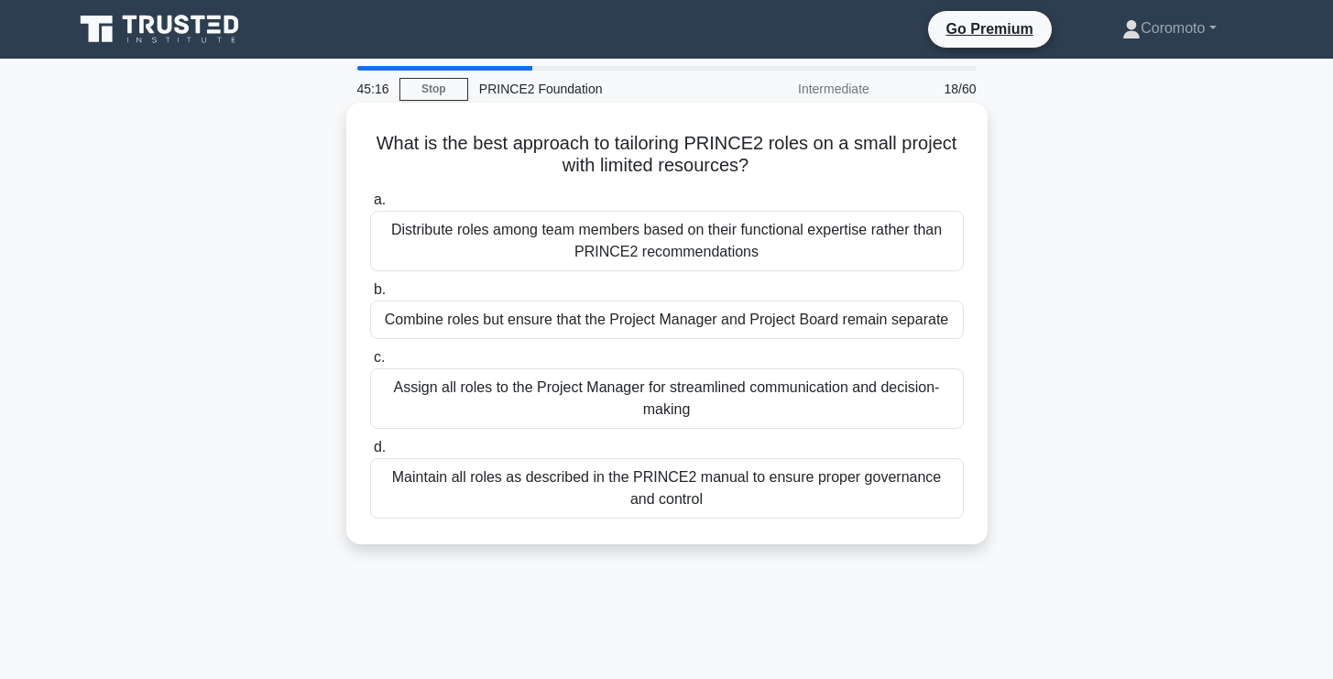
click at [866, 326] on div "Combine roles but ensure that the Project Manager and Project Board remain sepa…" at bounding box center [667, 320] width 594 height 38
click at [370, 296] on input "b. Combine roles but ensure that the Project Manager and Project Board remain s…" at bounding box center [370, 290] width 0 height 12
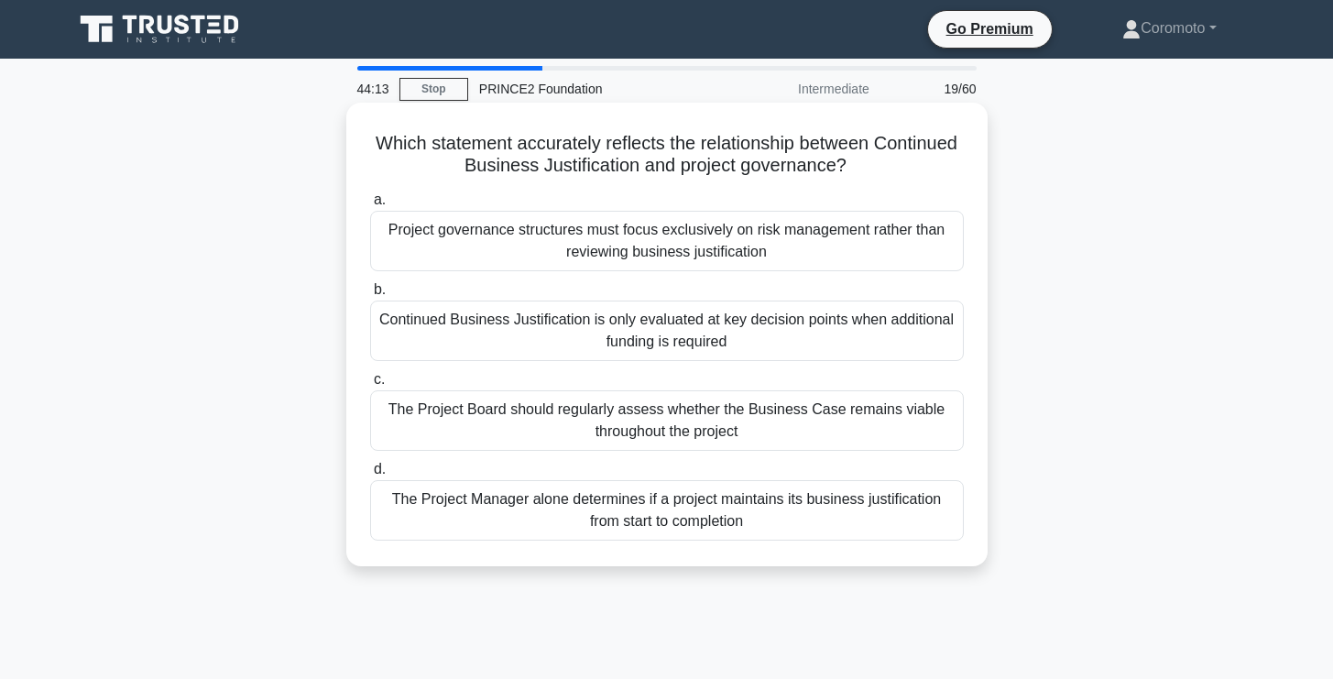
click at [792, 422] on div "The Project Board should regularly assess whether the Business Case remains via…" at bounding box center [667, 420] width 594 height 60
click at [370, 386] on input "c. The Project Board should regularly assess whether the Business Case remains …" at bounding box center [370, 380] width 0 height 12
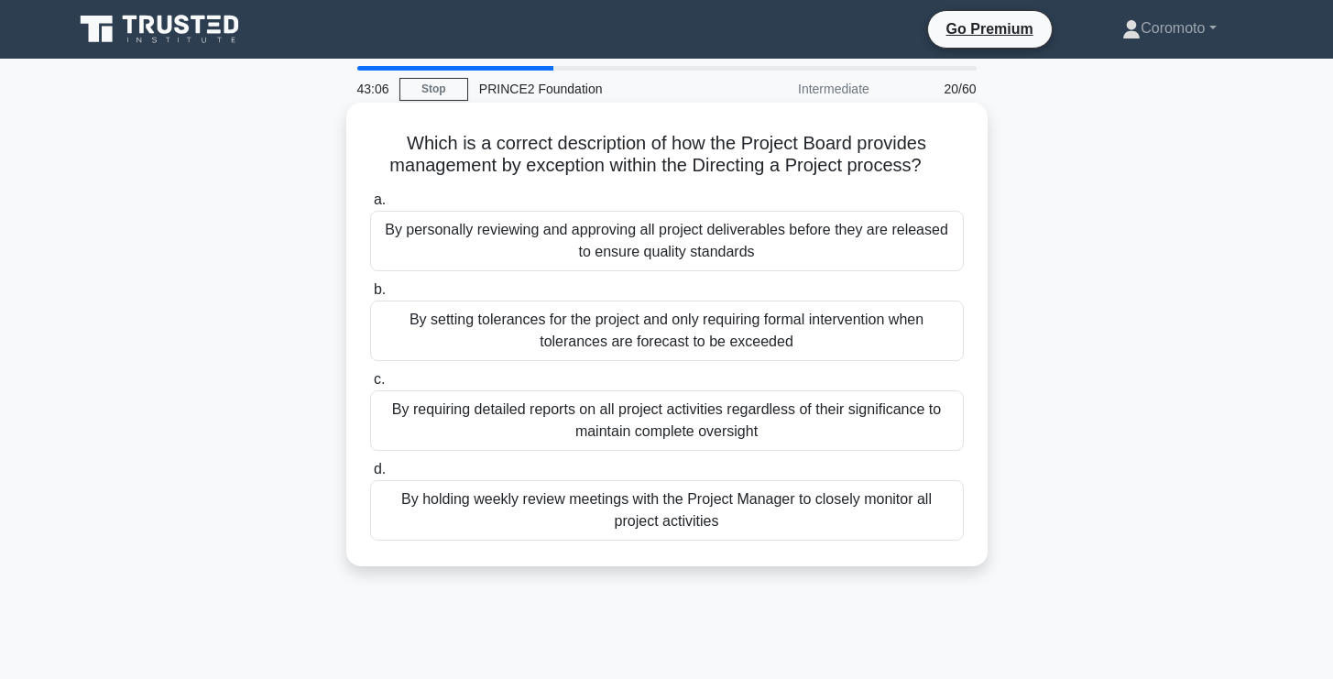
click at [774, 334] on div "By setting tolerances for the project and only requiring formal intervention wh…" at bounding box center [667, 331] width 594 height 60
click at [370, 296] on input "b. By setting tolerances for the project and only requiring formal intervention…" at bounding box center [370, 290] width 0 height 12
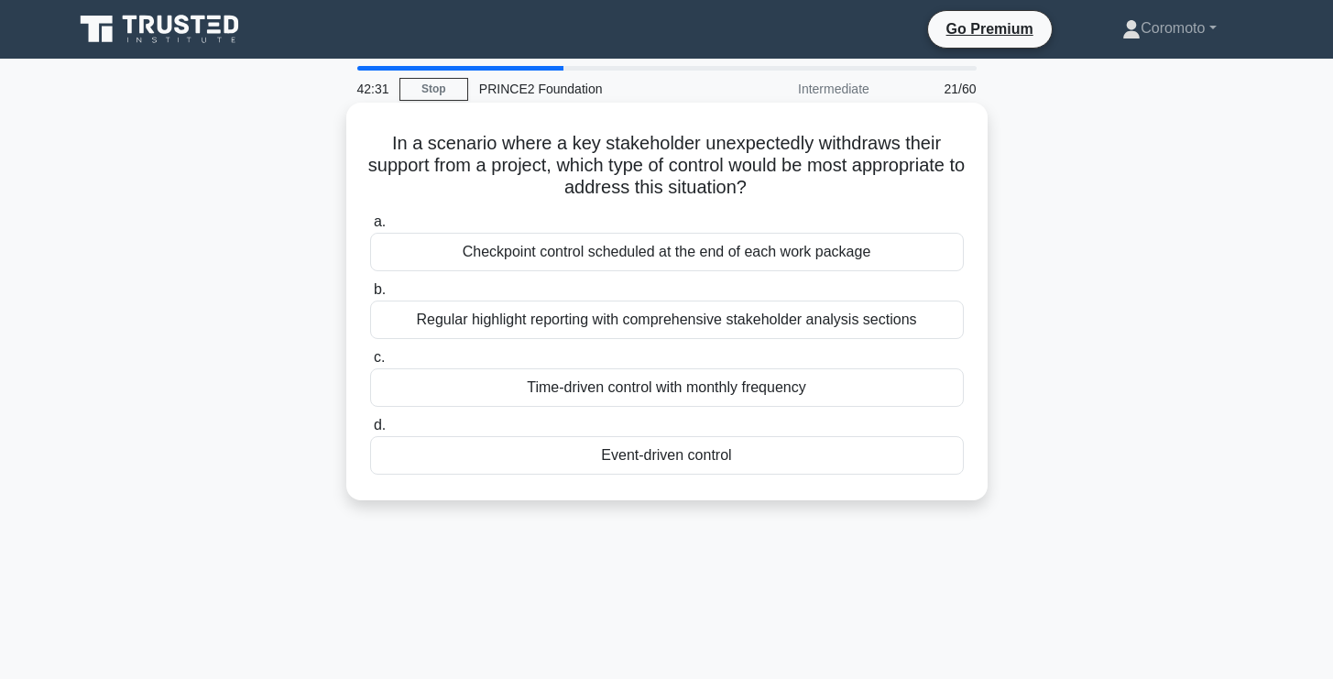
click at [771, 468] on div "Event-driven control" at bounding box center [667, 455] width 594 height 38
click at [370, 432] on input "d. Event-driven control" at bounding box center [370, 426] width 0 height 12
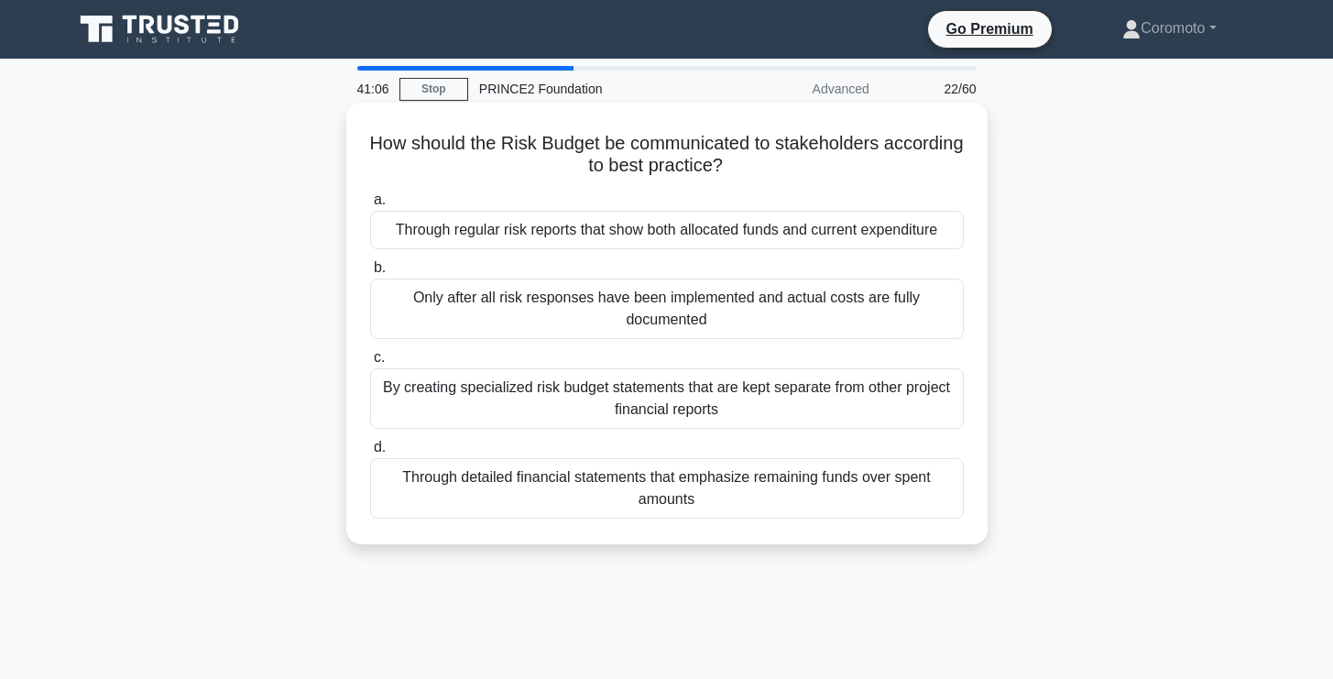
click at [875, 240] on div "Through regular risk reports that show both allocated funds and current expendi…" at bounding box center [667, 230] width 594 height 38
click at [370, 206] on input "a. Through regular risk reports that show both allocated funds and current expe…" at bounding box center [370, 200] width 0 height 12
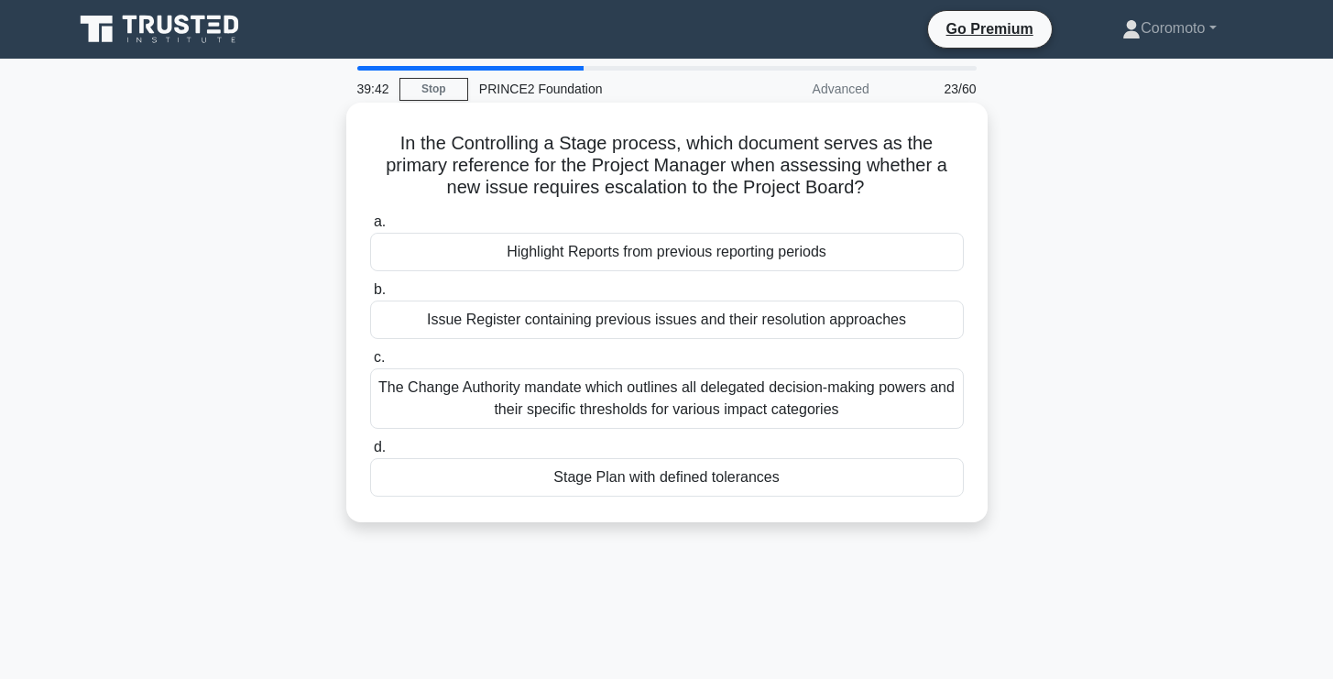
click at [768, 485] on div "Stage Plan with defined tolerances" at bounding box center [667, 477] width 594 height 38
click at [370, 454] on input "d. Stage Plan with defined tolerances" at bounding box center [370, 448] width 0 height 12
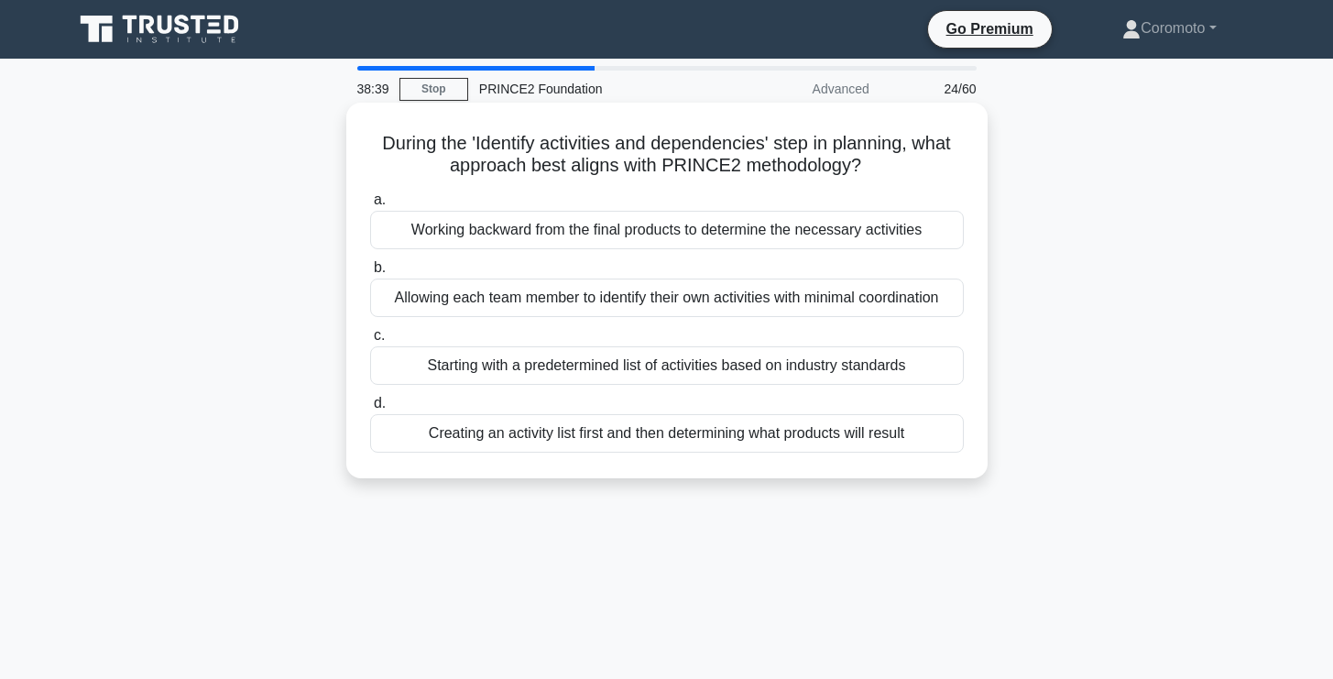
click at [850, 366] on div "Starting with a predetermined list of activities based on industry standards" at bounding box center [667, 365] width 594 height 38
click at [370, 342] on input "c. Starting with a predetermined list of activities based on industry standards" at bounding box center [370, 336] width 0 height 12
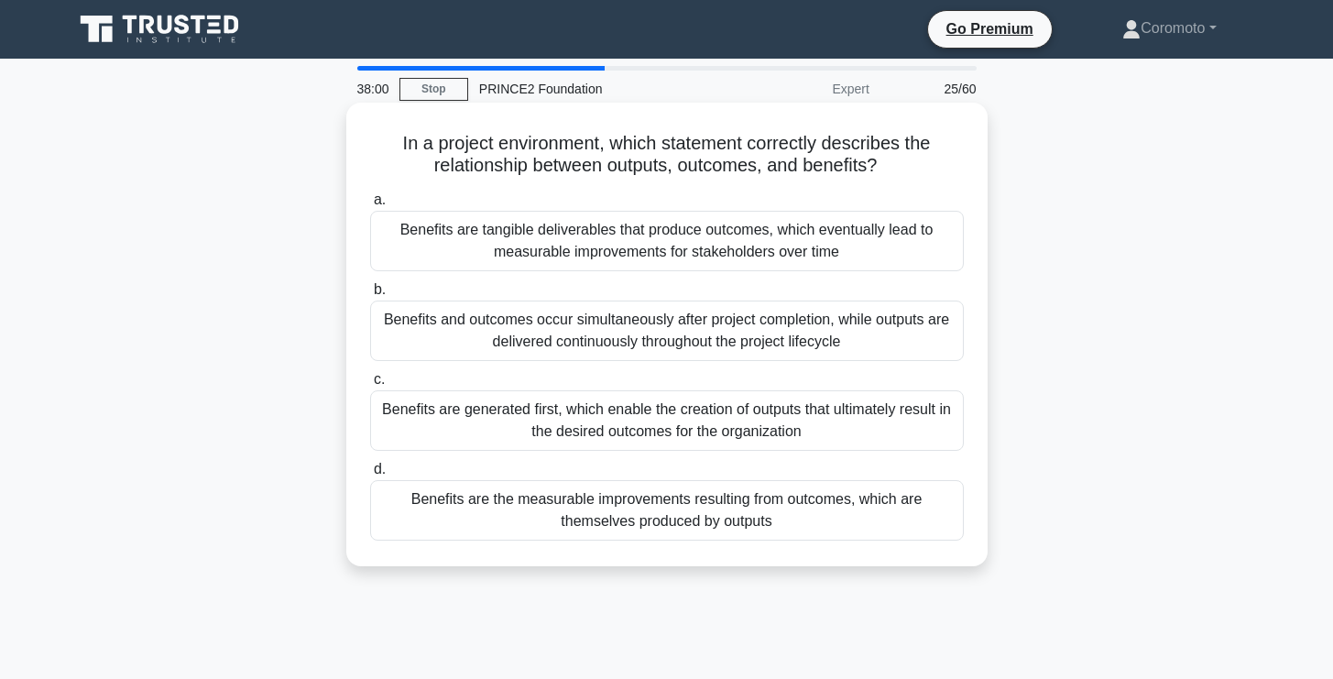
click at [709, 522] on div "Benefits are the measurable improvements resulting from outcomes, which are the…" at bounding box center [667, 510] width 594 height 60
click at [370, 476] on input "d. Benefits are the measurable improvements resulting from outcomes, which are …" at bounding box center [370, 470] width 0 height 12
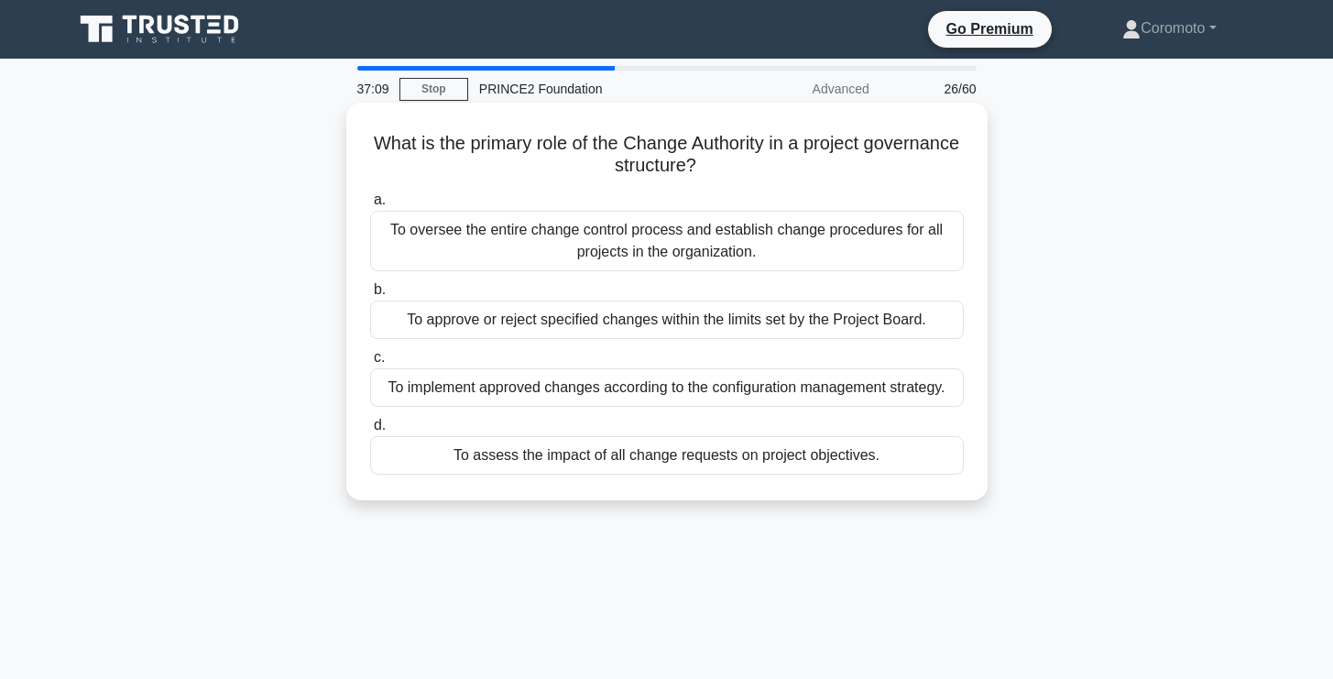
click at [871, 249] on div "To oversee the entire change control process and establish change procedures fo…" at bounding box center [667, 241] width 594 height 60
click at [370, 206] on input "a. To oversee the entire change control process and establish change procedures…" at bounding box center [370, 200] width 0 height 12
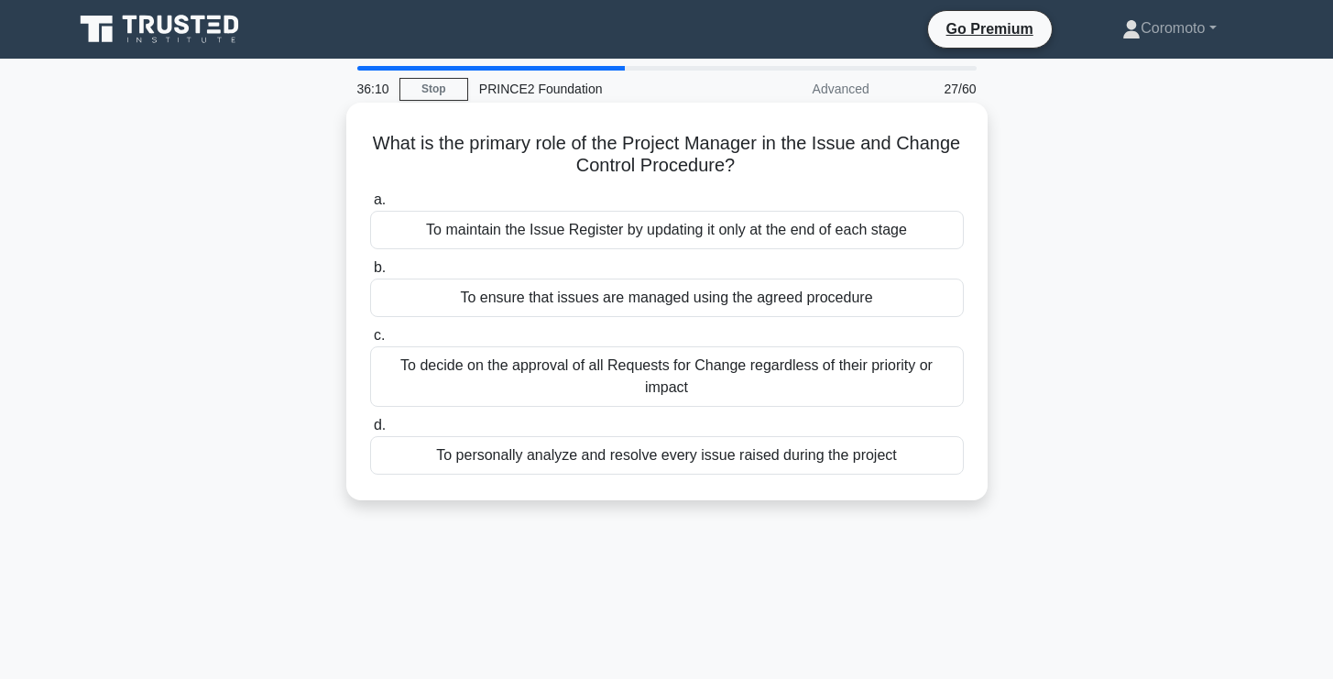
click at [870, 298] on div "To ensure that issues are managed using the agreed procedure" at bounding box center [667, 298] width 594 height 38
click at [370, 274] on input "b. To ensure that issues are managed using the agreed procedure" at bounding box center [370, 268] width 0 height 12
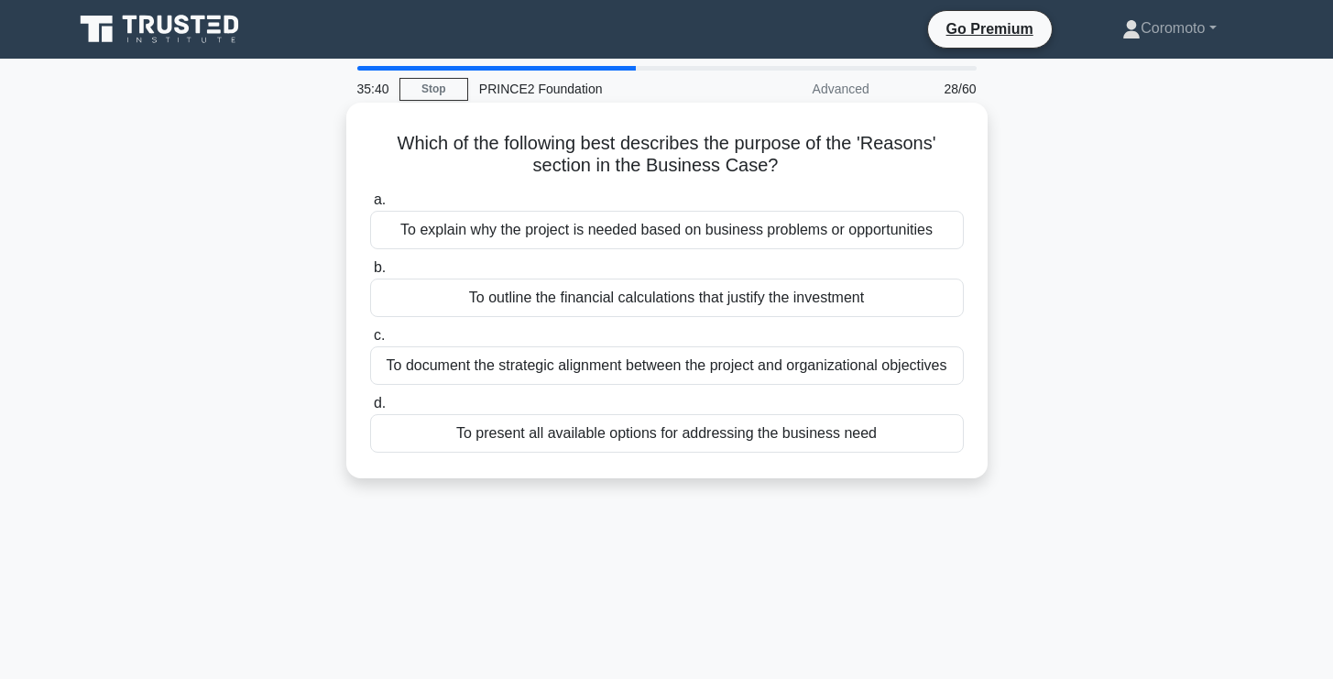
click at [866, 237] on div "To explain why the project is needed based on business problems or opportunities" at bounding box center [667, 230] width 594 height 38
click at [370, 206] on input "a. To explain why the project is needed based on business problems or opportuni…" at bounding box center [370, 200] width 0 height 12
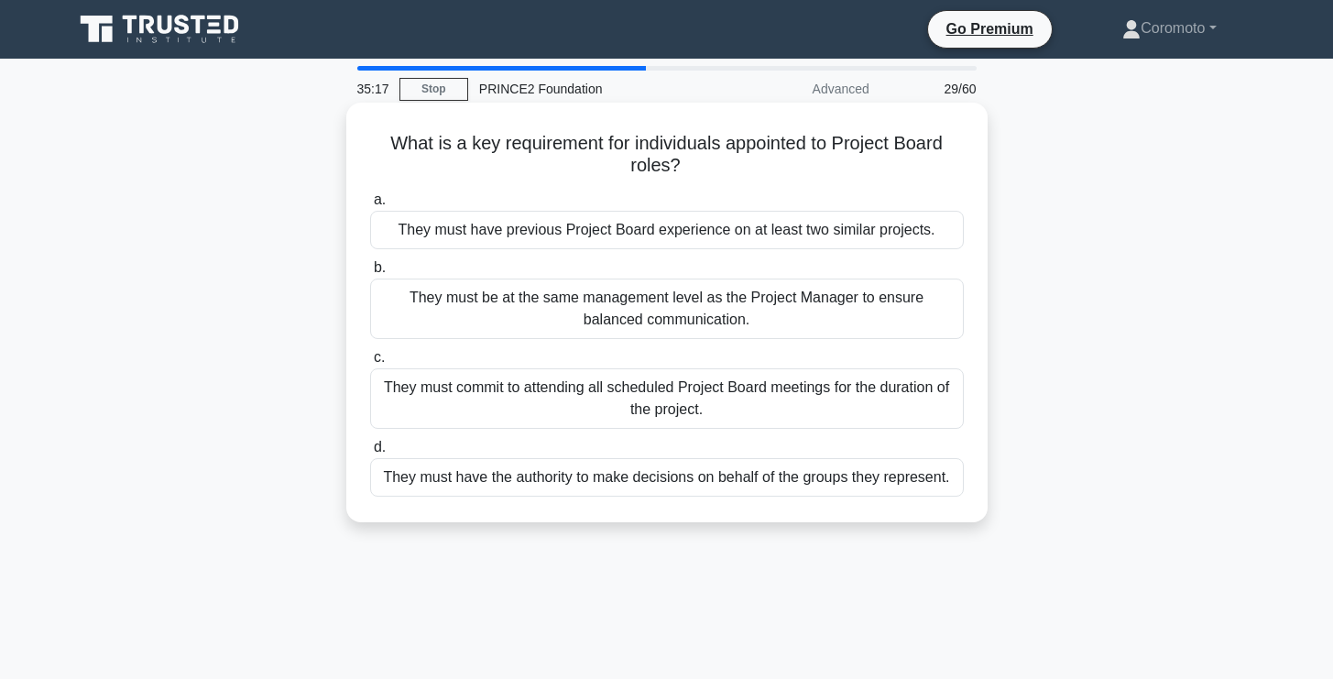
drag, startPoint x: 390, startPoint y: 141, endPoint x: 785, endPoint y: 157, distance: 395.3
click at [785, 157] on h5 "What is a key requirement for individuals appointed to Project Board roles? .sp…" at bounding box center [666, 155] width 597 height 46
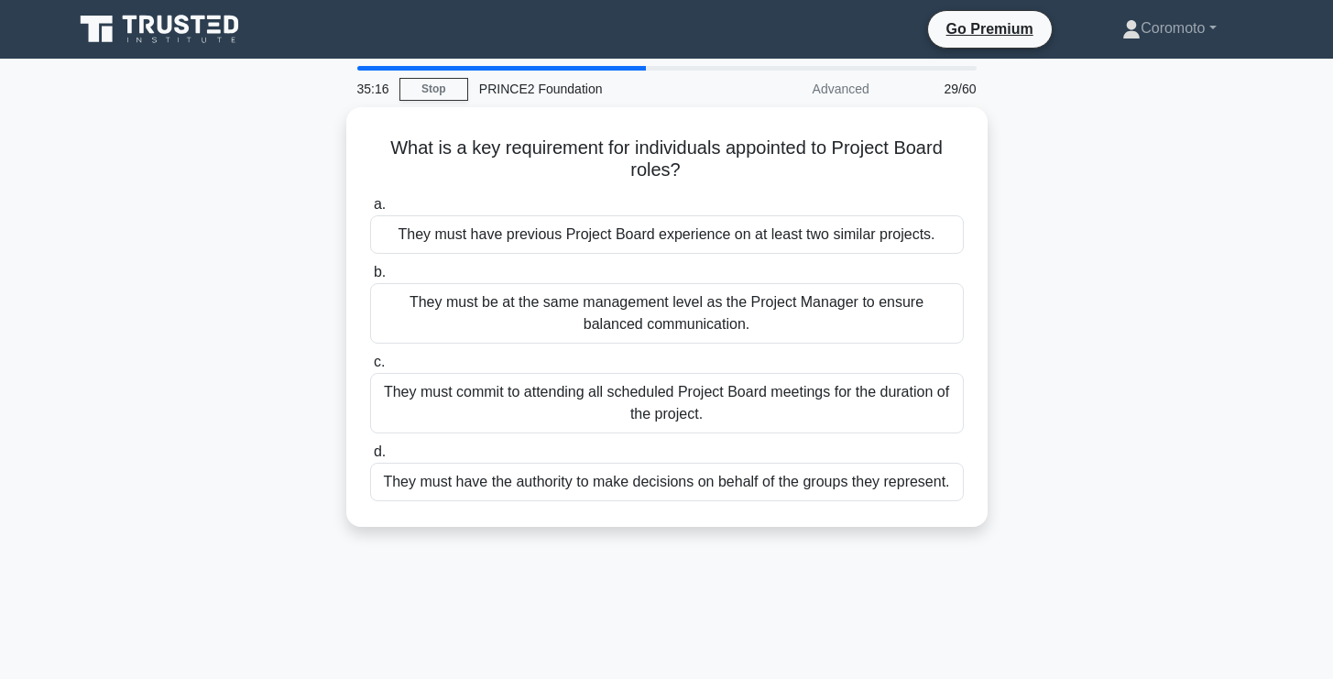
click at [773, 177] on div at bounding box center [773, 177] width 0 height 0
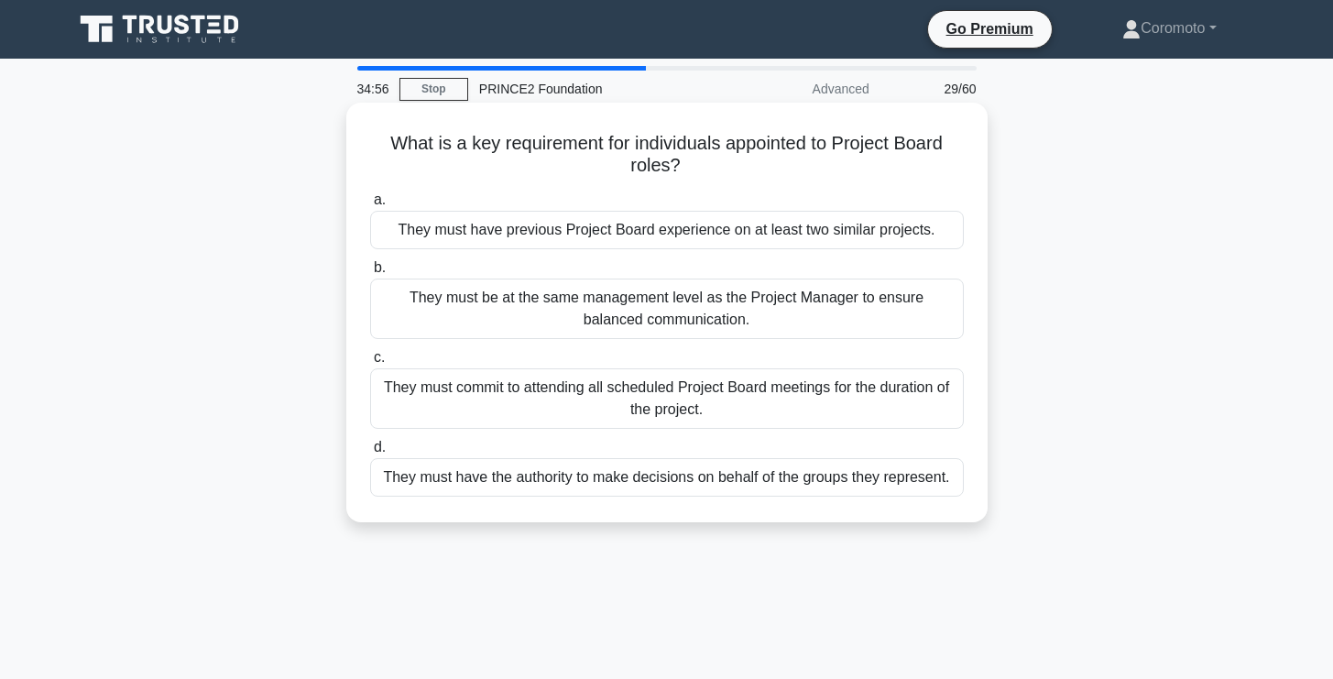
click at [945, 213] on div "They must have previous Project Board experience on at least two similar projec…" at bounding box center [667, 230] width 594 height 38
click at [370, 206] on input "a. They must have previous Project Board experience on at least two similar pro…" at bounding box center [370, 200] width 0 height 12
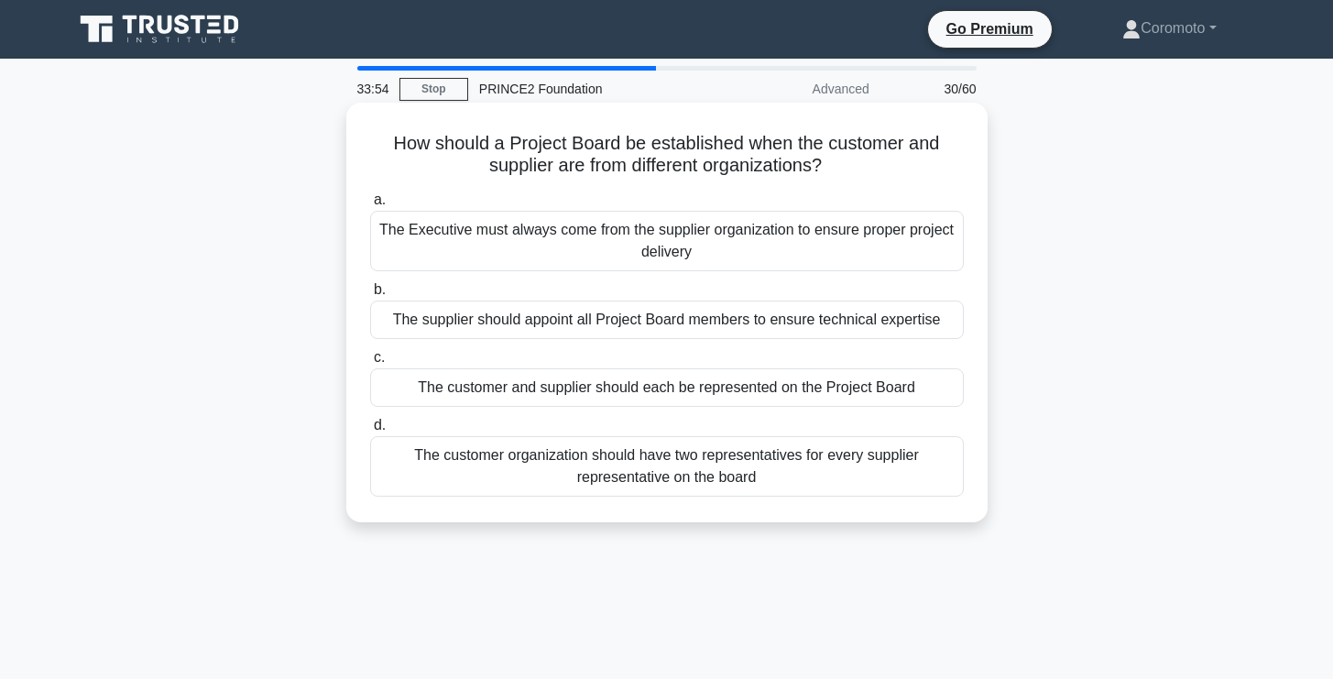
click at [882, 393] on div "The customer and supplier should each be represented on the Project Board" at bounding box center [667, 387] width 594 height 38
click at [370, 364] on input "c. The customer and supplier should each be represented on the Project Board" at bounding box center [370, 358] width 0 height 12
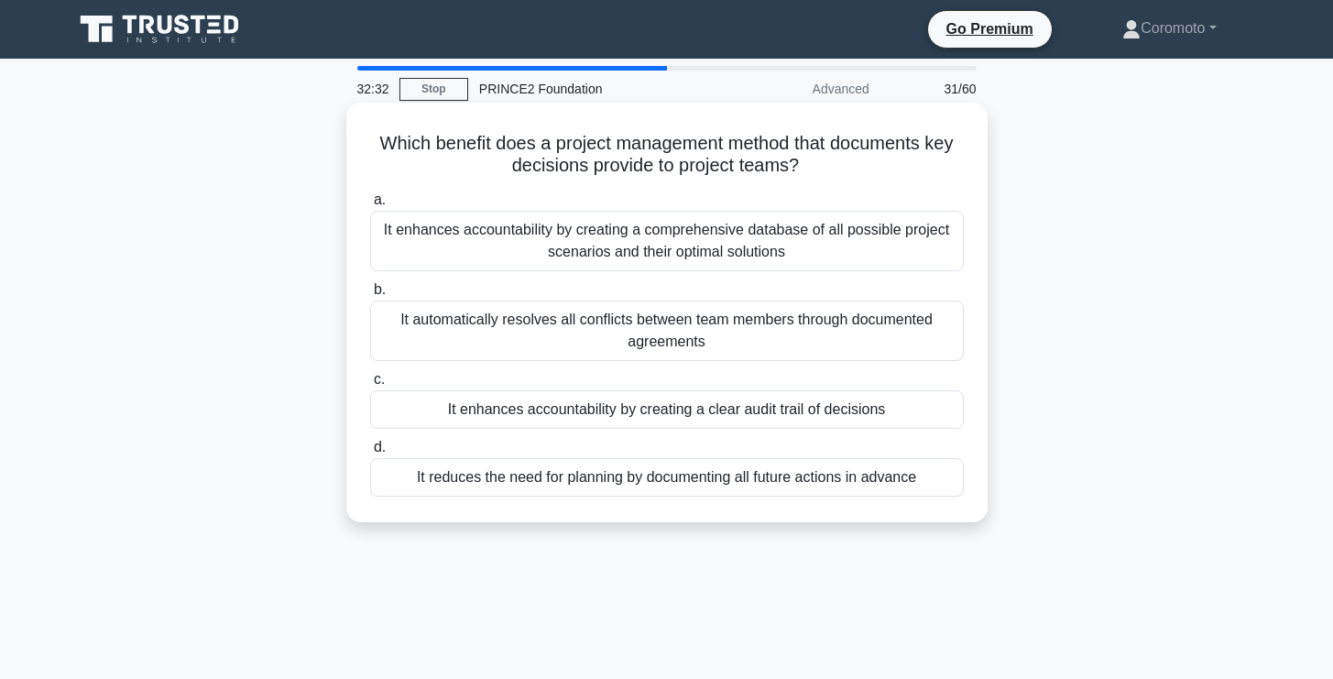
click at [498, 410] on div "It enhances accountability by creating a clear audit trail of decisions" at bounding box center [667, 409] width 594 height 38
click at [370, 386] on input "c. It enhances accountability by creating a clear audit trail of decisions" at bounding box center [370, 380] width 0 height 12
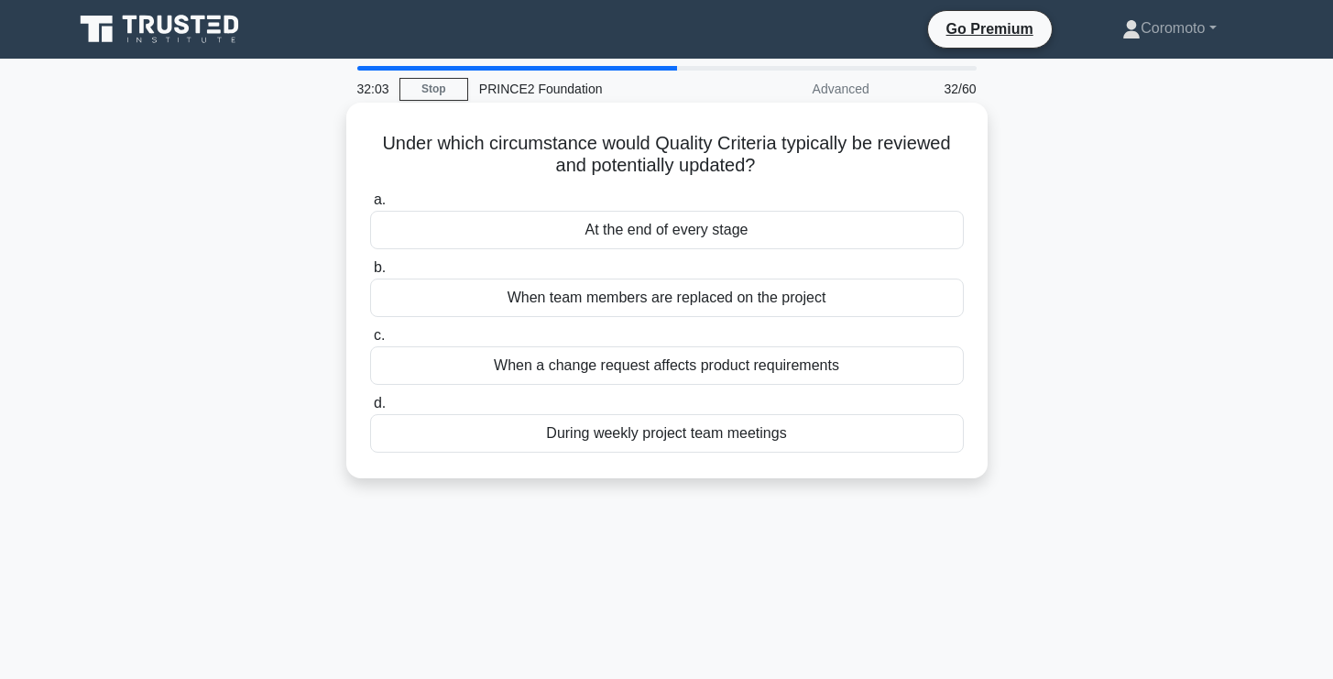
click at [759, 369] on div "When a change request affects product requirements" at bounding box center [667, 365] width 594 height 38
click at [370, 342] on input "c. When a change request affects product requirements" at bounding box center [370, 336] width 0 height 12
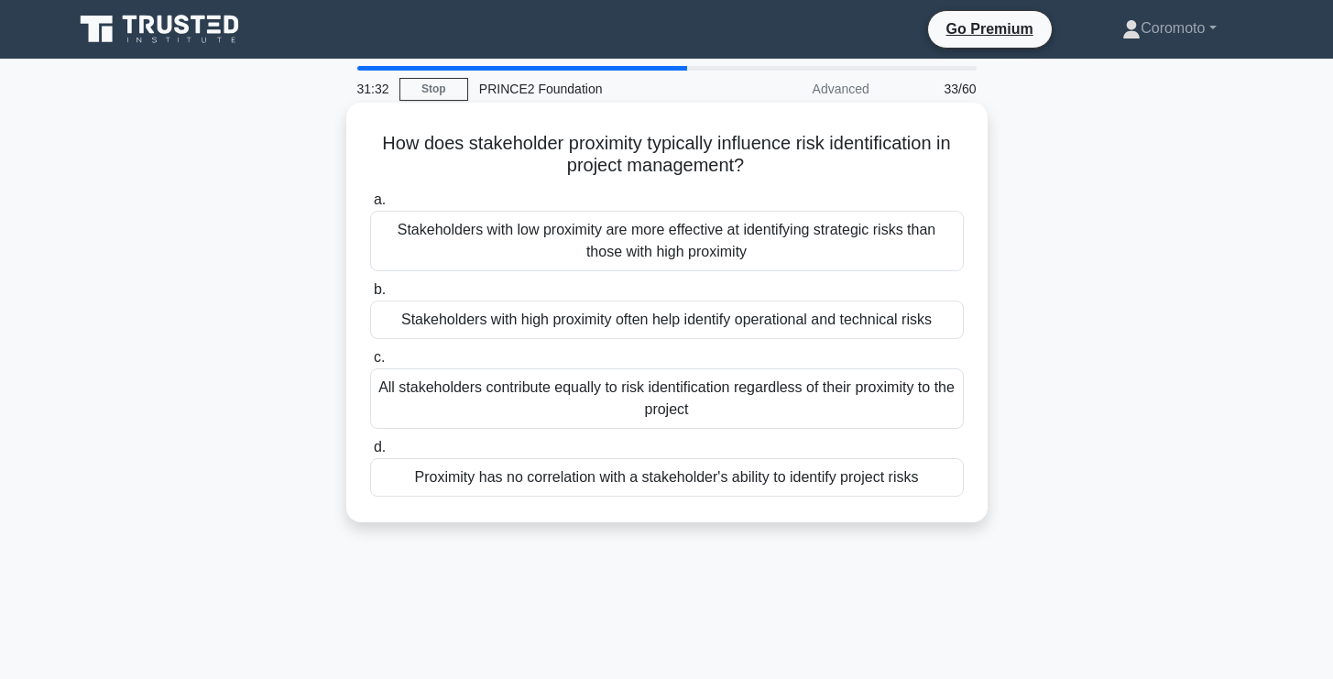
click at [682, 324] on div "Stakeholders with high proximity often help identify operational and technical …" at bounding box center [667, 320] width 594 height 38
click at [370, 296] on input "b. Stakeholders with high proximity often help identify operational and technic…" at bounding box center [370, 290] width 0 height 12
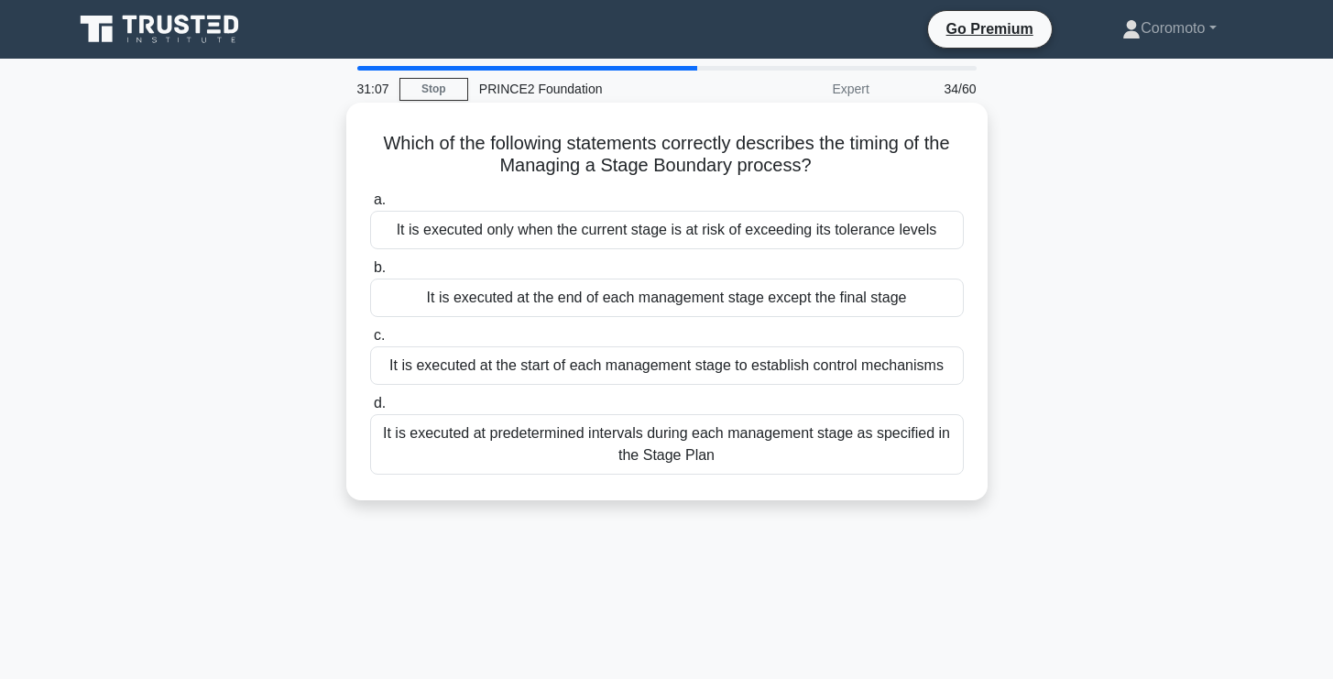
click at [695, 301] on div "It is executed at the end of each management stage except the final stage" at bounding box center [667, 298] width 594 height 38
click at [370, 274] on input "b. It is executed at the end of each management stage except the final stage" at bounding box center [370, 268] width 0 height 12
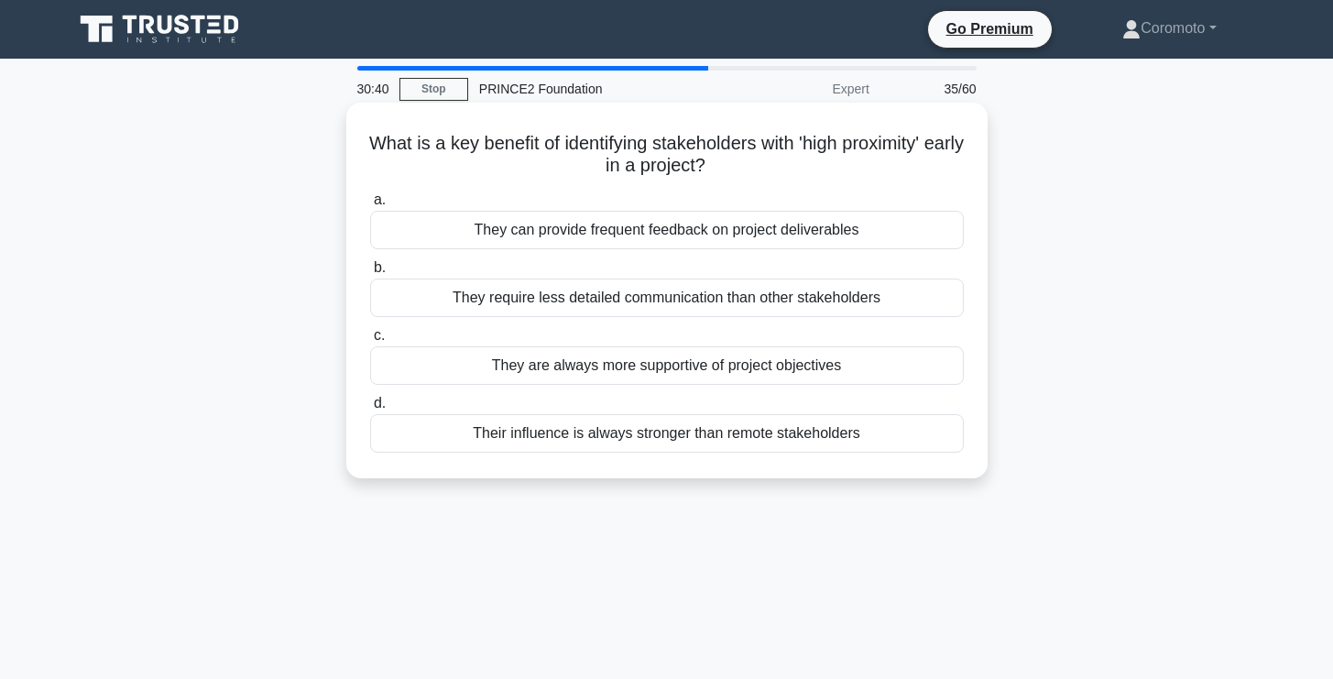
click at [864, 442] on div "Their influence is always stronger than remote stakeholders" at bounding box center [667, 433] width 594 height 38
click at [370, 410] on input "d. Their influence is always stronger than remote stakeholders" at bounding box center [370, 404] width 0 height 12
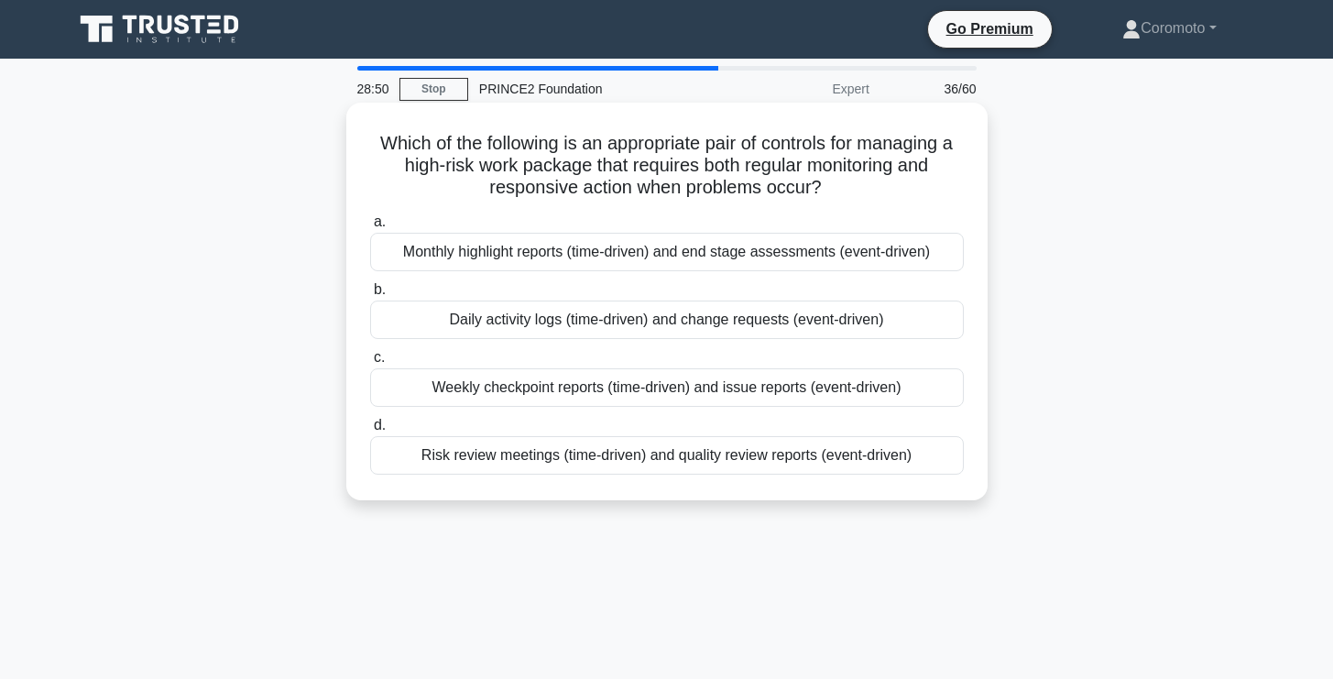
click at [926, 459] on div "Risk review meetings (time-driven) and quality review reports (event-driven)" at bounding box center [667, 455] width 594 height 38
click at [370, 432] on input "d. Risk review meetings (time-driven) and quality review reports (event-driven)" at bounding box center [370, 426] width 0 height 12
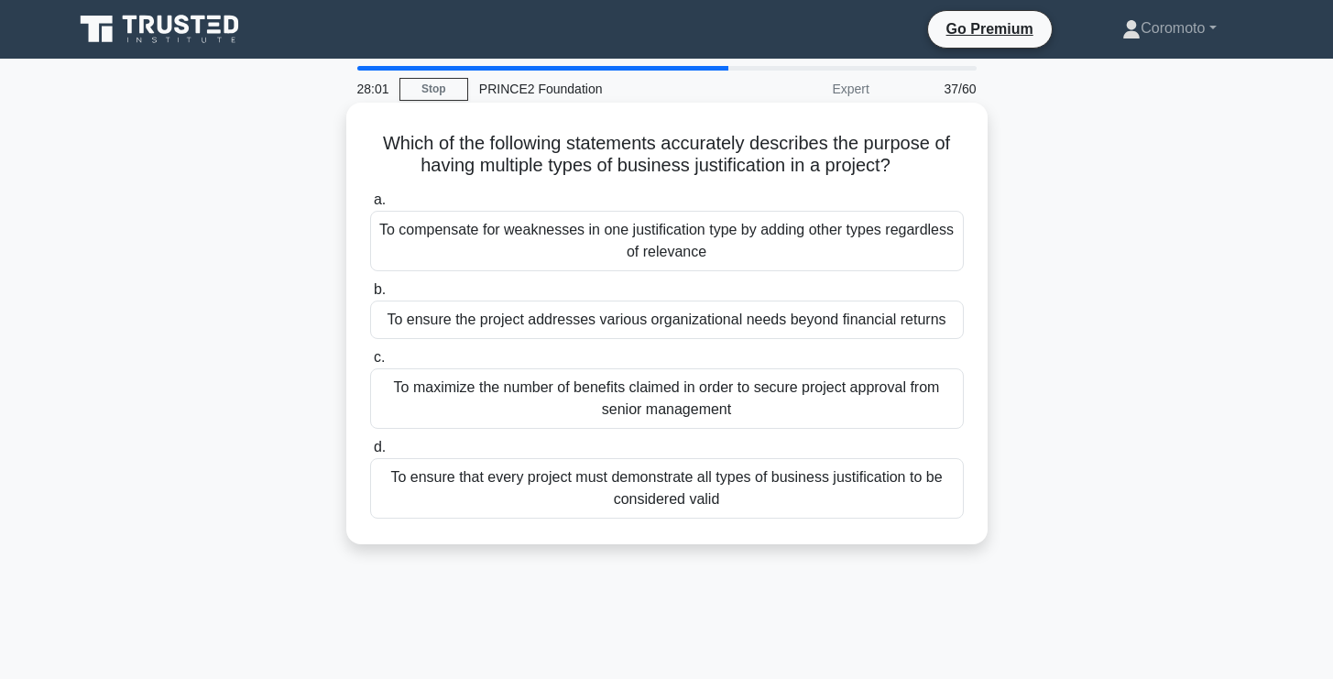
click at [926, 486] on div "To ensure that every project must demonstrate all types of business justificati…" at bounding box center [667, 488] width 594 height 60
click at [370, 454] on input "d. To ensure that every project must demonstrate all types of business justific…" at bounding box center [370, 448] width 0 height 12
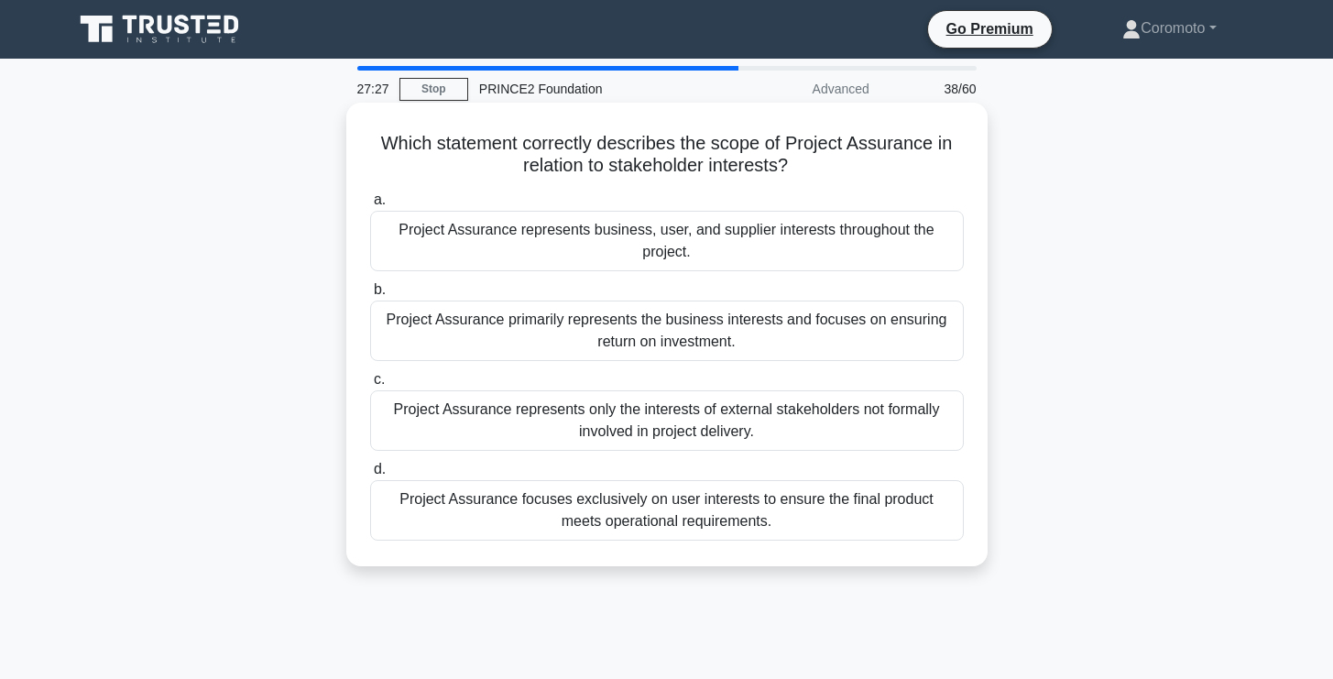
click at [823, 235] on div "Project Assurance represents business, user, and supplier interests throughout …" at bounding box center [667, 241] width 594 height 60
click at [370, 206] on input "a. Project Assurance represents business, user, and supplier interests througho…" at bounding box center [370, 200] width 0 height 12
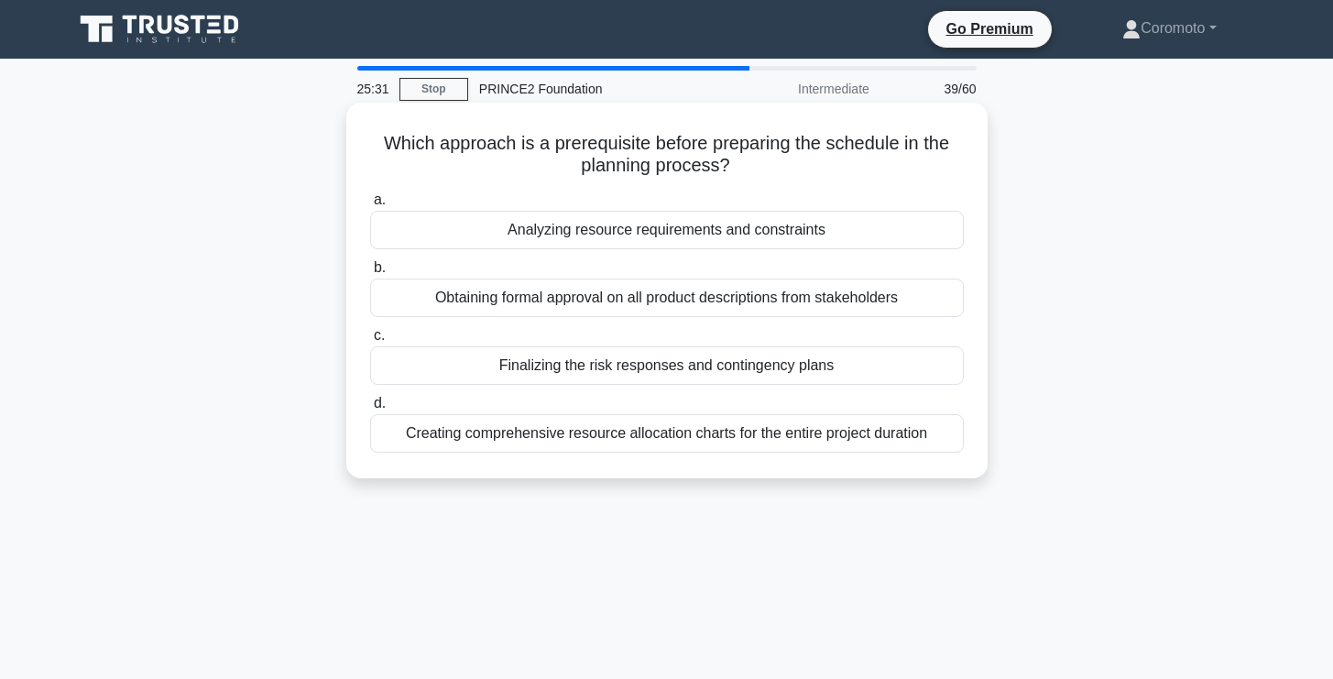
click at [822, 227] on div "Analyzing resource requirements and constraints" at bounding box center [667, 230] width 594 height 38
click at [370, 206] on input "a. Analyzing resource requirements and constraints" at bounding box center [370, 200] width 0 height 12
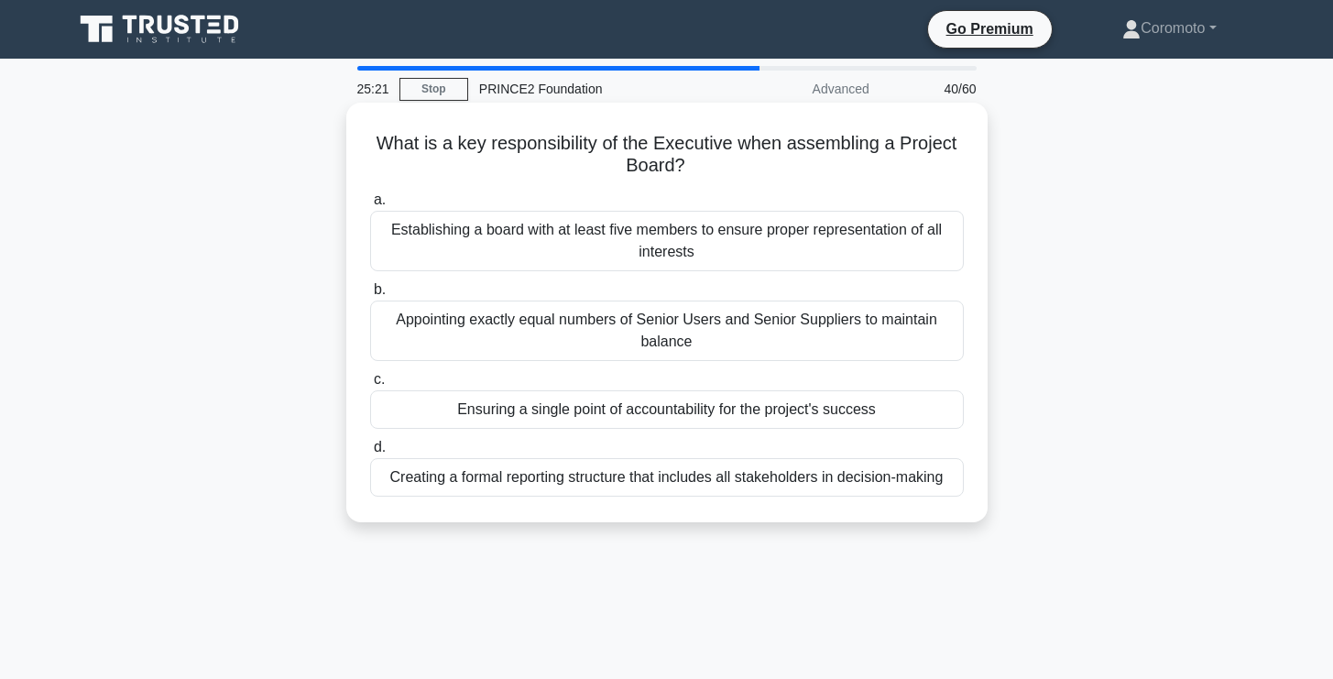
click at [821, 145] on h5 "What is a key responsibility of the Executive when assembling a Project Board? …" at bounding box center [666, 155] width 597 height 46
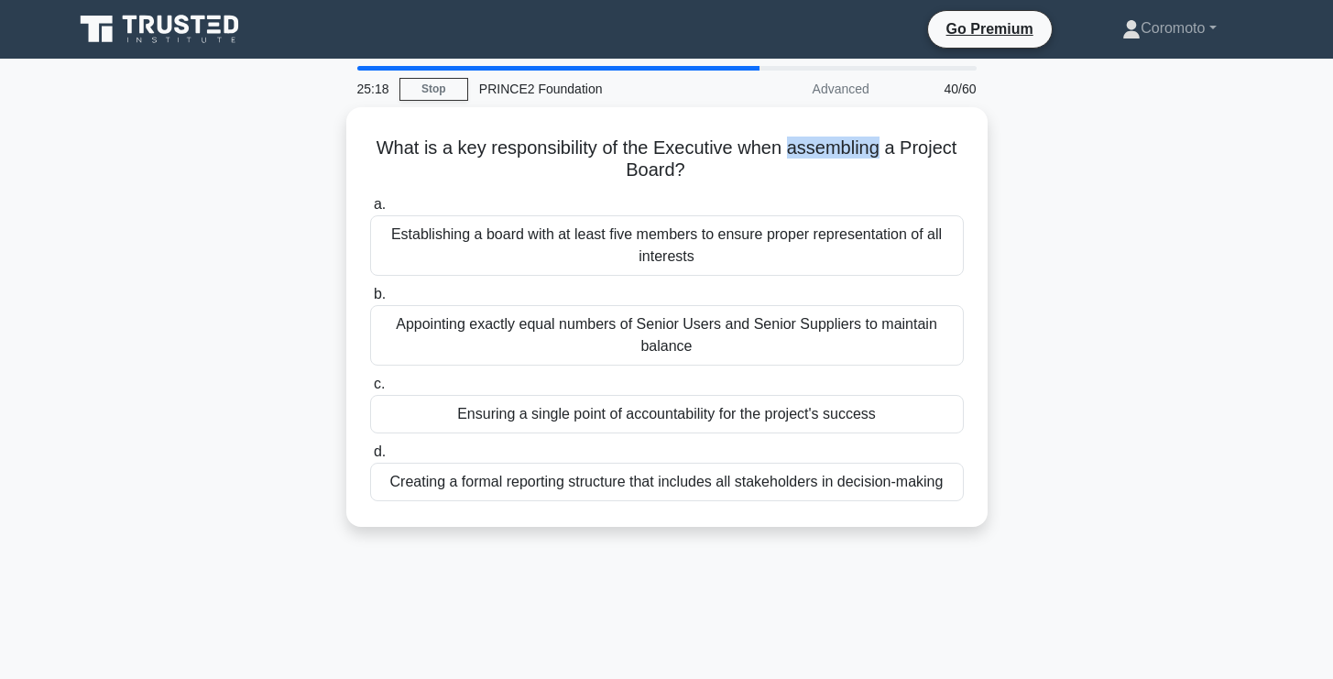
click at [809, 155] on div at bounding box center [809, 155] width 0 height 0
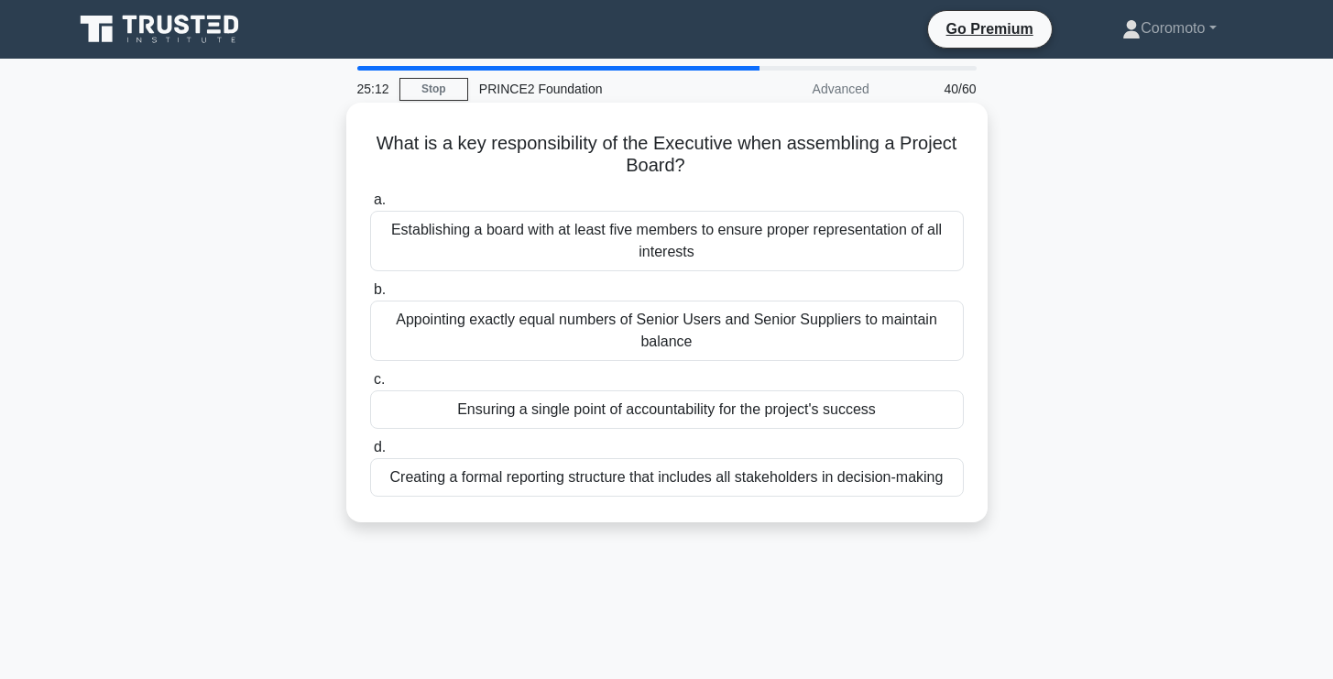
click at [972, 139] on div "What is a key responsibility of the Executive when assembling a Project Board? …" at bounding box center [667, 312] width 627 height 405
click at [854, 413] on div "Ensuring a single point of accountability for the project's success" at bounding box center [667, 409] width 594 height 38
click at [370, 386] on input "c. Ensuring a single point of accountability for the project's success" at bounding box center [370, 380] width 0 height 12
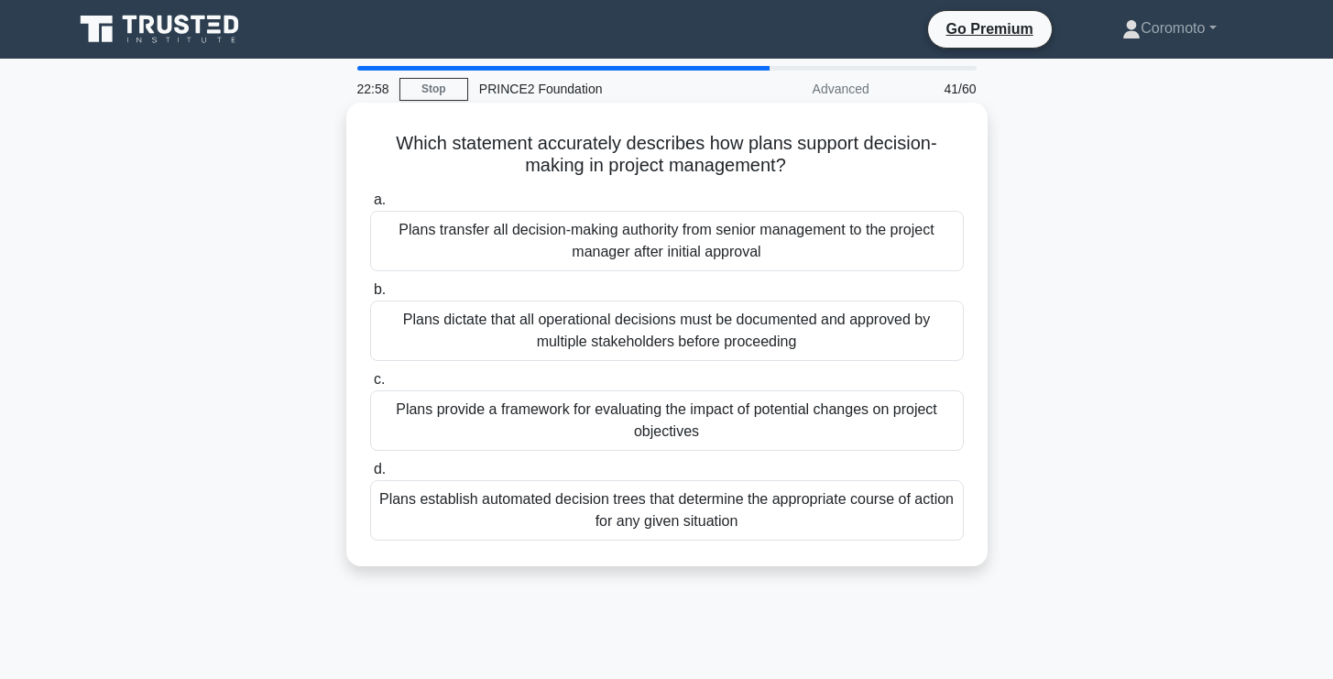
click at [854, 413] on div "Plans provide a framework for evaluating the impact of potential changes on pro…" at bounding box center [667, 420] width 594 height 60
click at [370, 386] on input "c. Plans provide a framework for evaluating the impact of potential changes on …" at bounding box center [370, 380] width 0 height 12
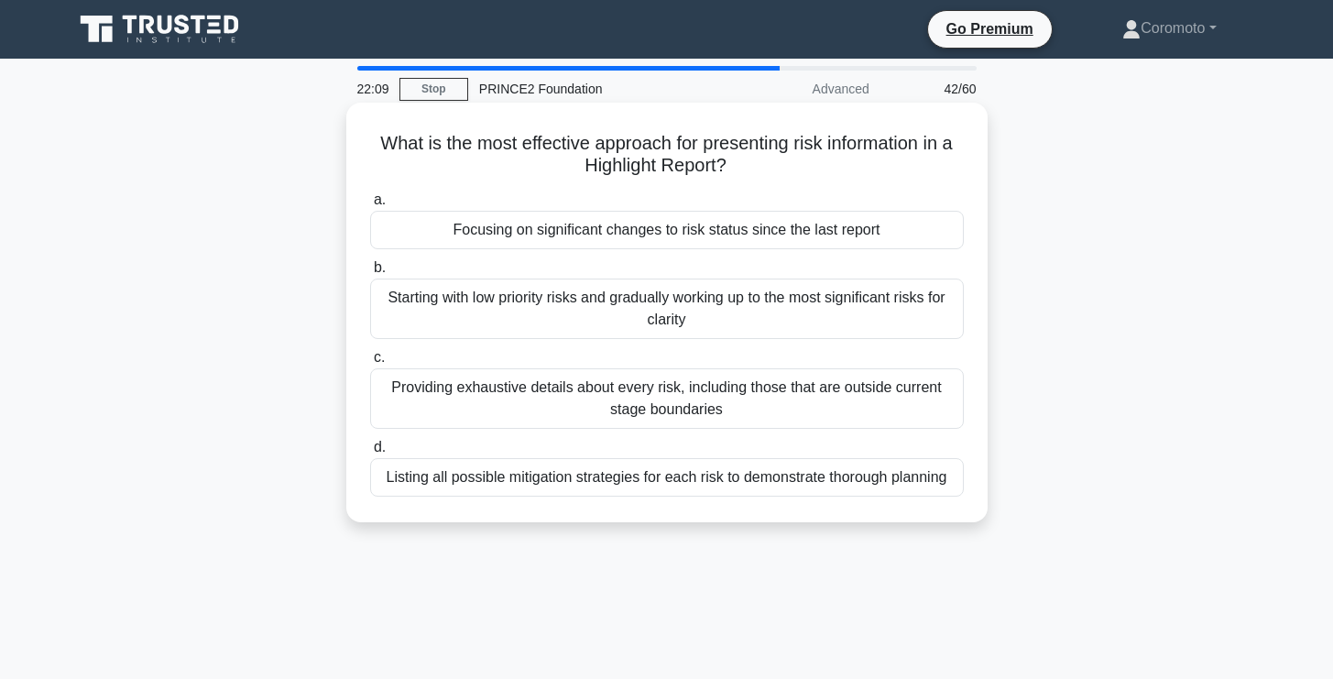
click at [925, 240] on div "Focusing on significant changes to risk status since the last report" at bounding box center [667, 230] width 594 height 38
click at [370, 206] on input "a. Focusing on significant changes to risk status since the last report" at bounding box center [370, 200] width 0 height 12
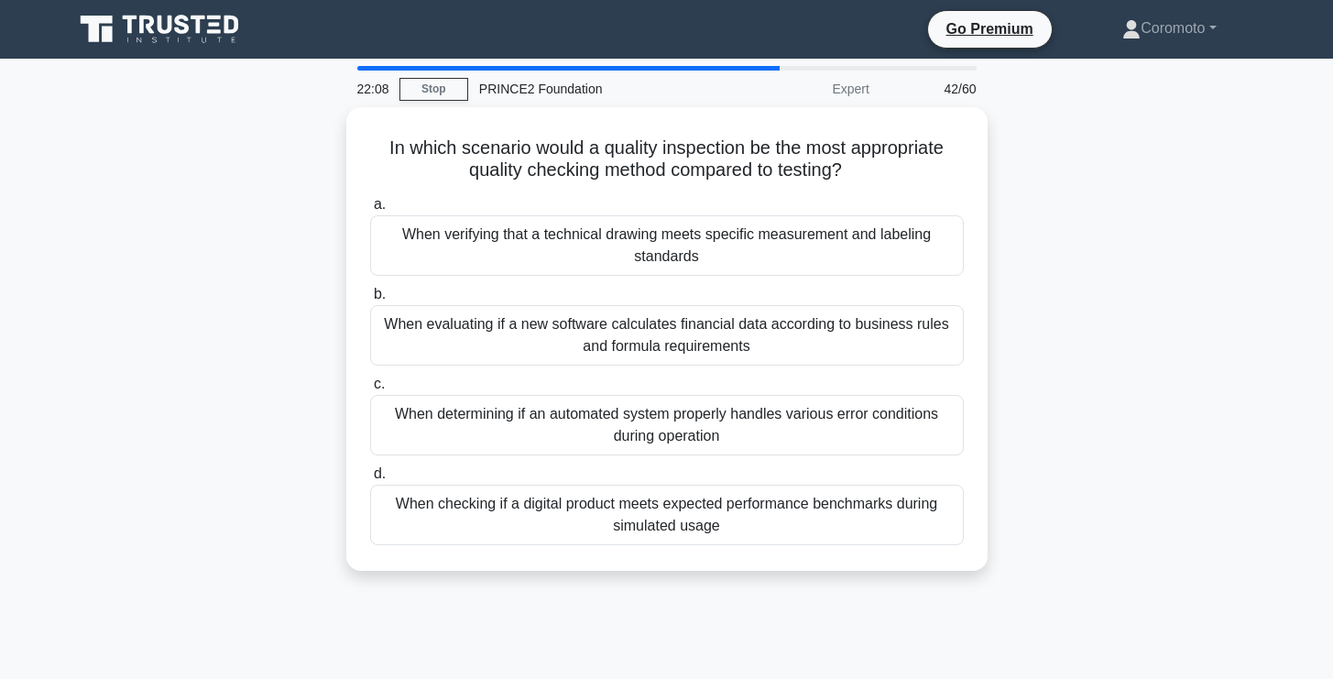
click at [925, 240] on div "When verifying that a technical drawing meets specific measurement and labeling…" at bounding box center [667, 245] width 594 height 60
click at [370, 211] on input "a. When verifying that a technical drawing meets specific measurement and label…" at bounding box center [370, 205] width 0 height 12
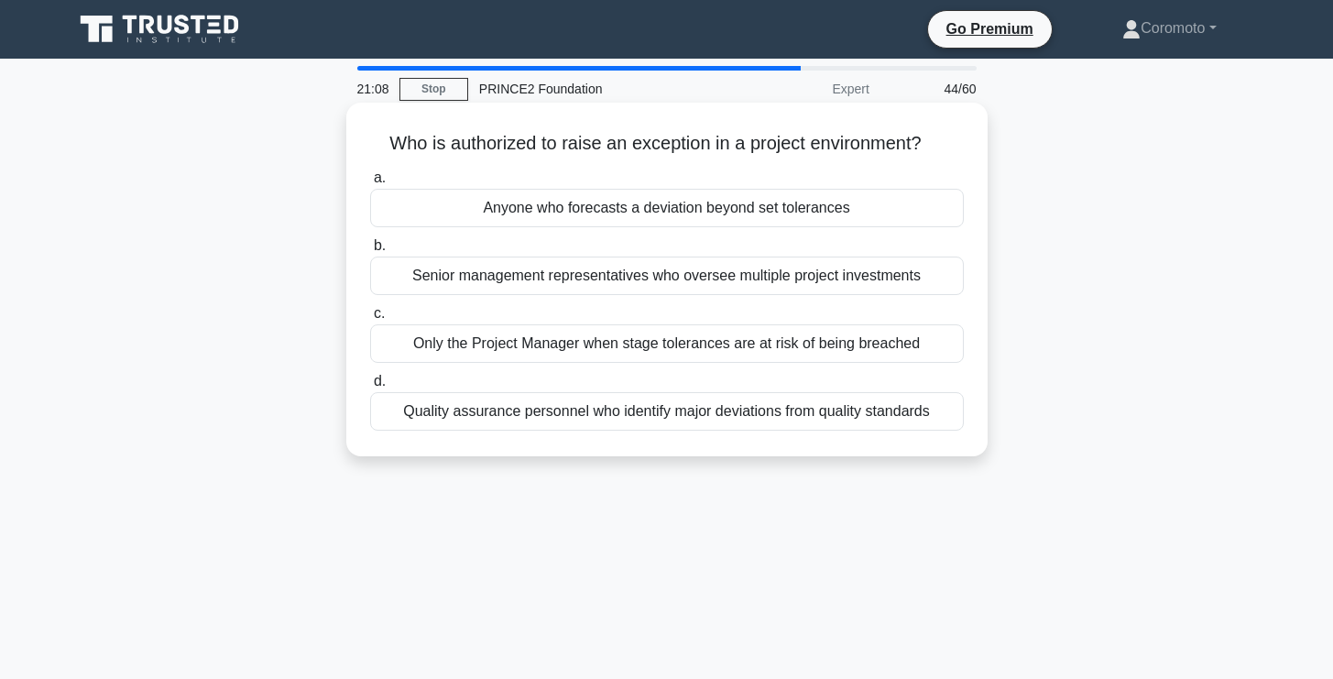
click at [889, 205] on div "Anyone who forecasts a deviation beyond set tolerances" at bounding box center [667, 208] width 594 height 38
click at [370, 184] on input "a. Anyone who forecasts a deviation beyond set tolerances" at bounding box center [370, 178] width 0 height 12
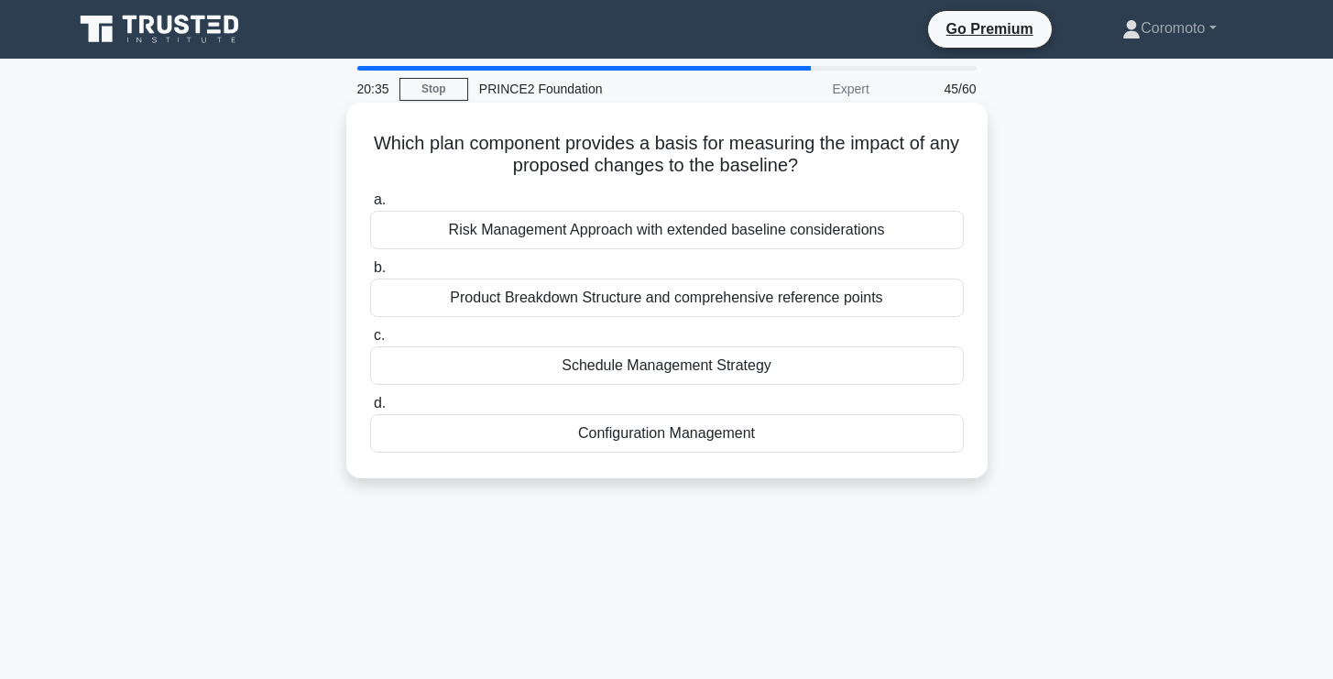
click at [806, 447] on div "Configuration Management" at bounding box center [667, 433] width 594 height 38
click at [370, 410] on input "d. Configuration Management" at bounding box center [370, 404] width 0 height 12
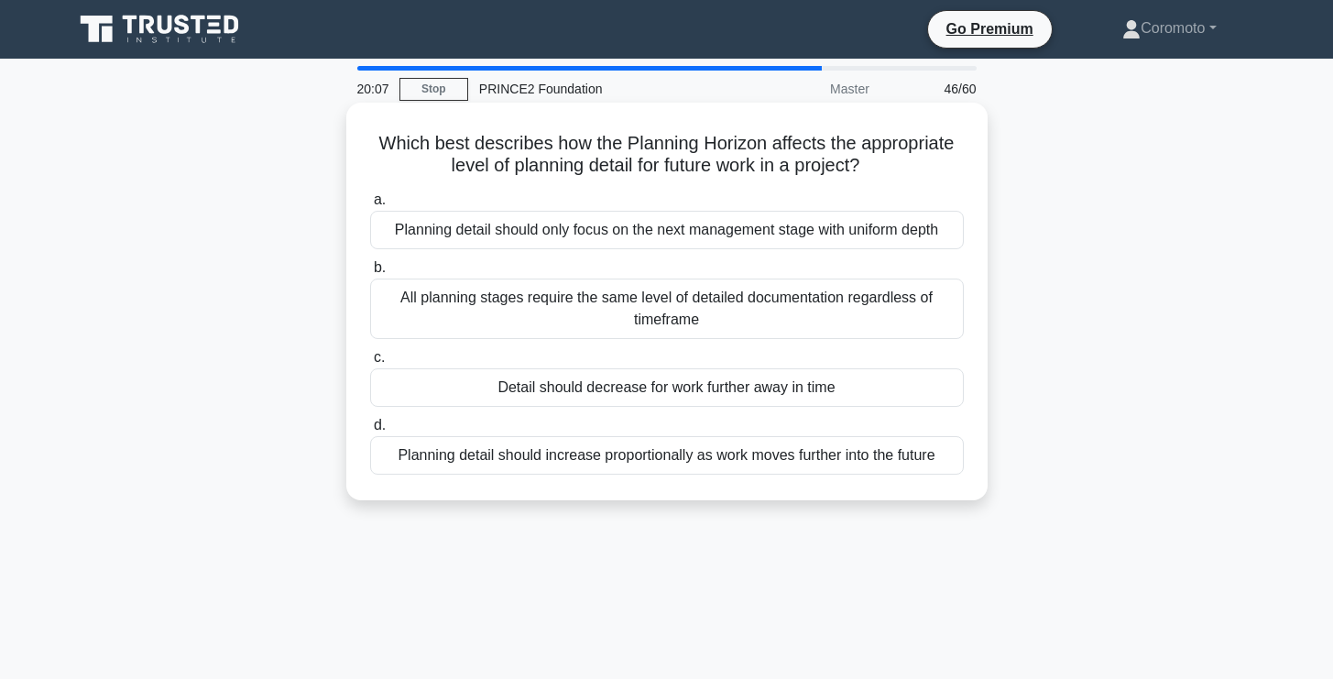
click at [806, 232] on div "Planning detail should only focus on the next management stage with uniform dep…" at bounding box center [667, 230] width 594 height 38
click at [370, 206] on input "a. Planning detail should only focus on the next management stage with uniform …" at bounding box center [370, 200] width 0 height 12
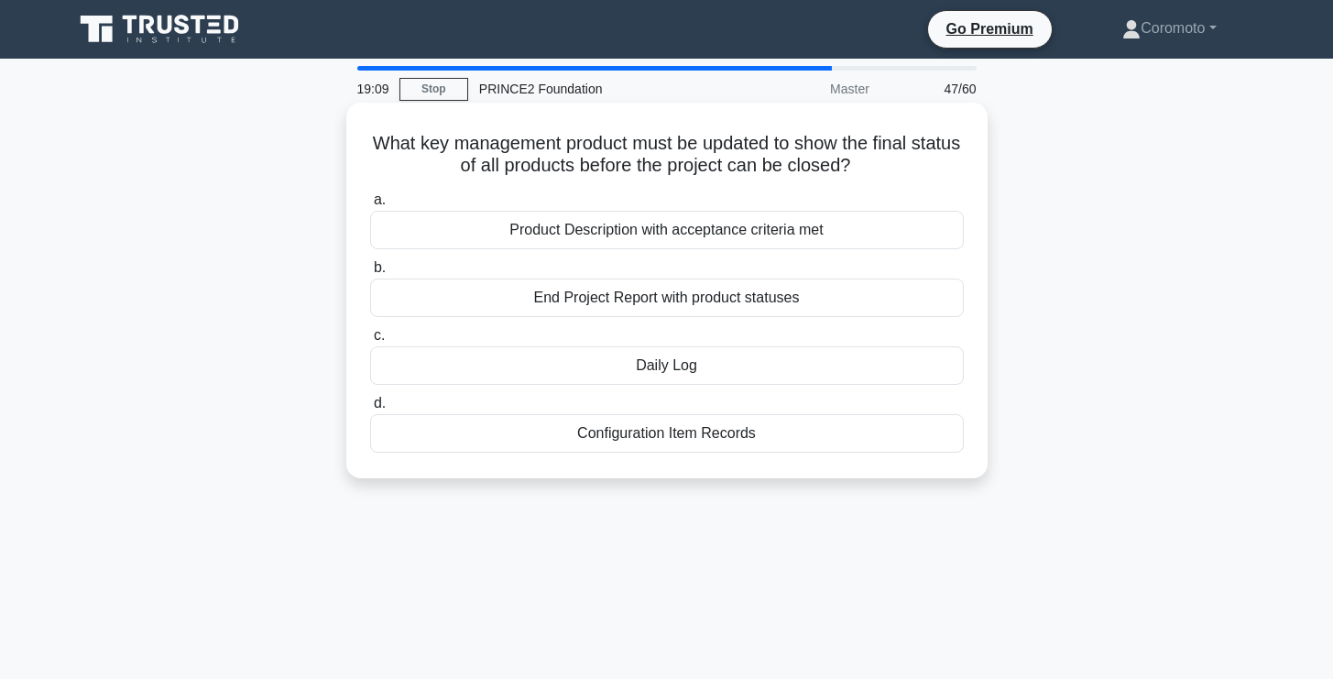
click at [792, 301] on div "End Project Report with product statuses" at bounding box center [667, 298] width 594 height 38
click at [370, 274] on input "b. End Project Report with product statuses" at bounding box center [370, 268] width 0 height 12
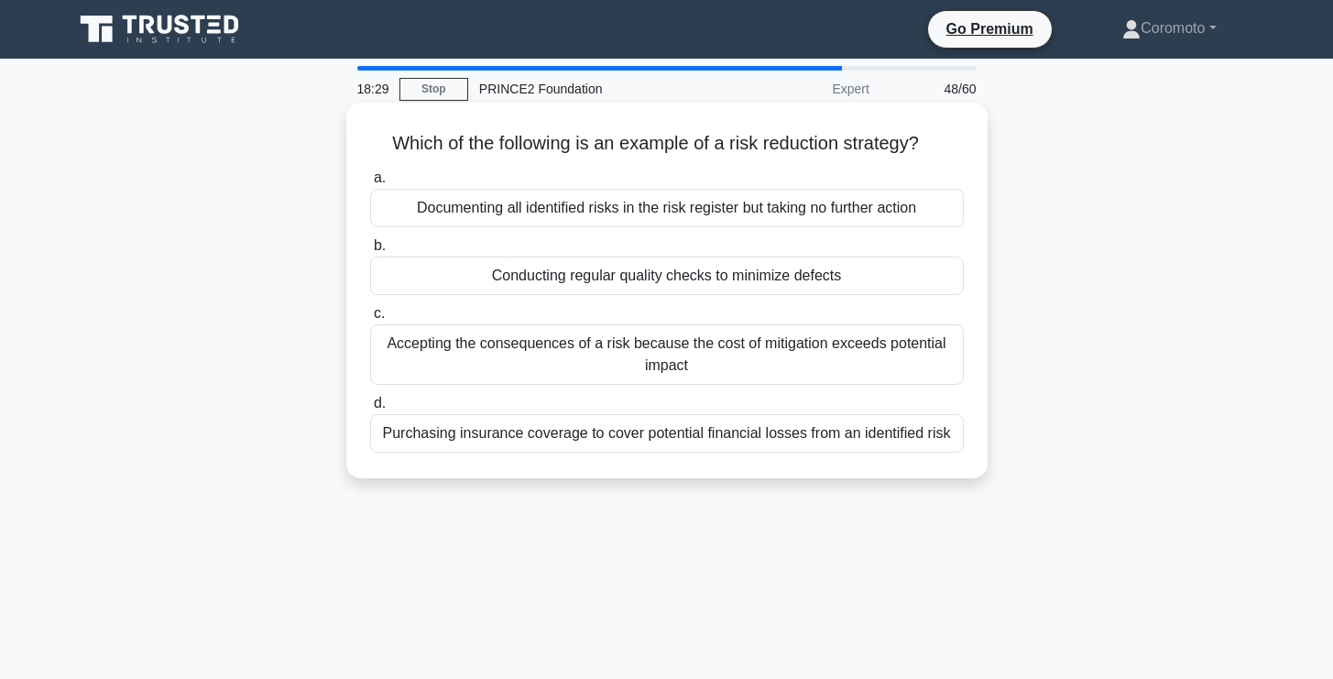
click at [916, 443] on div "Purchasing insurance coverage to cover potential financial losses from an ident…" at bounding box center [667, 433] width 594 height 38
click at [370, 410] on input "d. Purchasing insurance coverage to cover potential financial losses from an id…" at bounding box center [370, 404] width 0 height 12
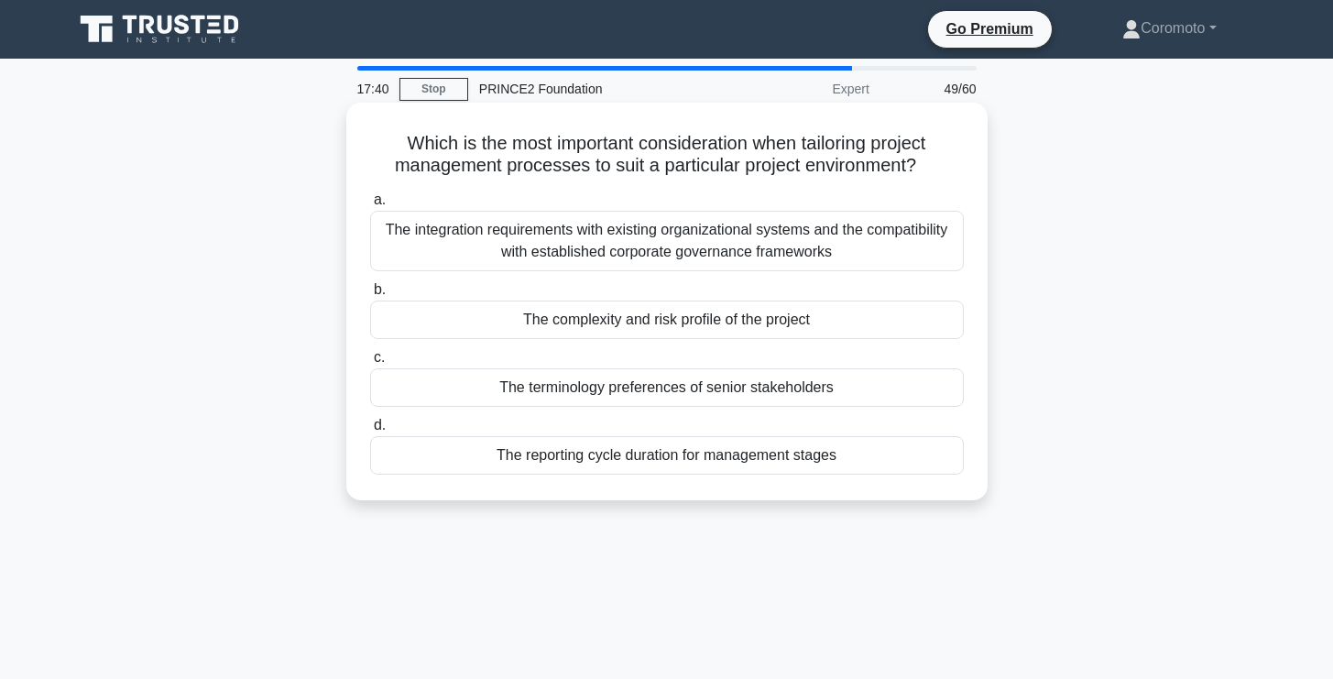
click at [935, 384] on div "The terminology preferences of senior stakeholders" at bounding box center [667, 387] width 594 height 38
click at [370, 364] on input "c. The terminology preferences of senior stakeholders" at bounding box center [370, 358] width 0 height 12
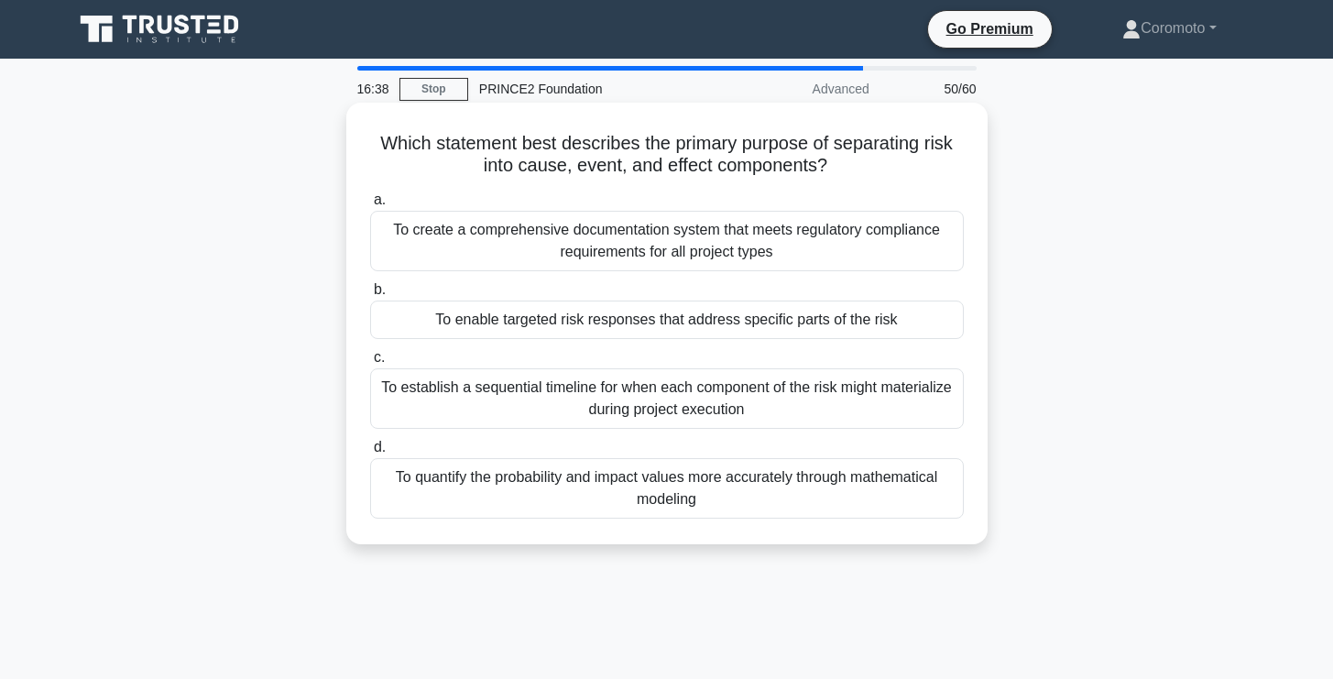
click at [782, 401] on div "To establish a sequential timeline for when each component of the risk might ma…" at bounding box center [667, 398] width 594 height 60
click at [370, 364] on input "c. To establish a sequential timeline for when each component of the risk might…" at bounding box center [370, 358] width 0 height 12
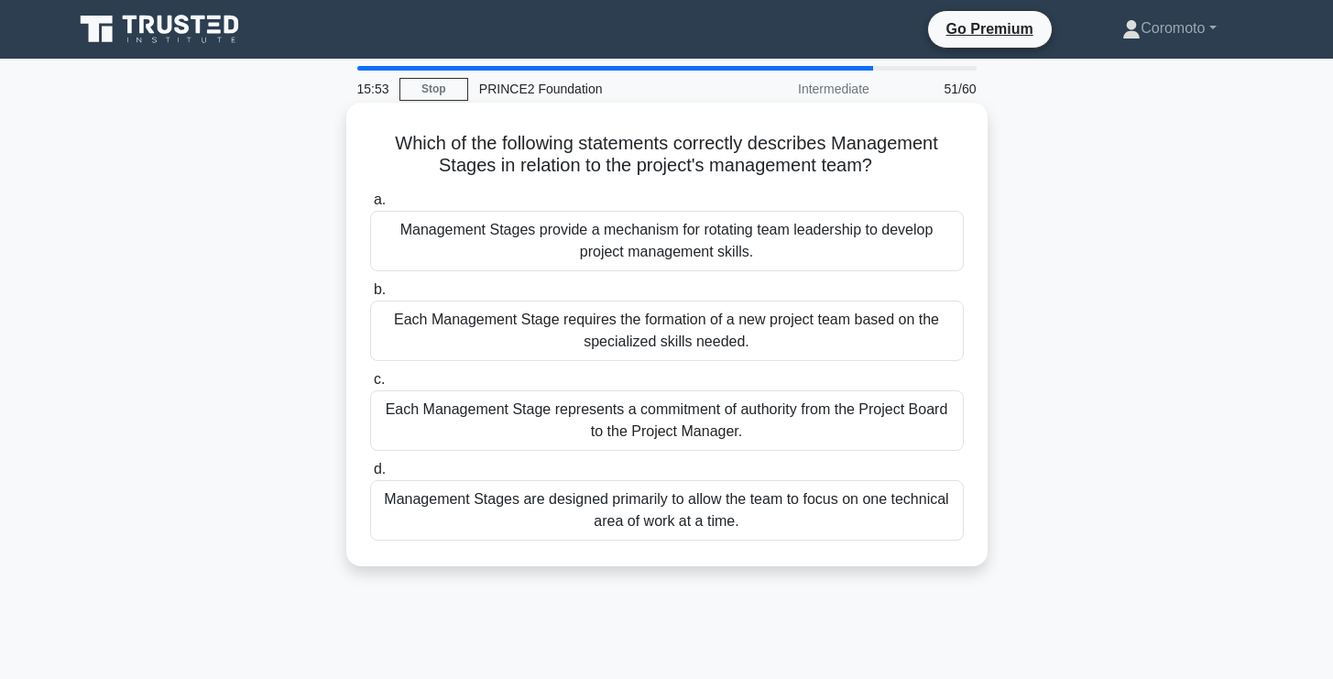
click at [772, 427] on div "Each Management Stage represents a commitment of authority from the Project Boa…" at bounding box center [667, 420] width 594 height 60
click at [370, 386] on input "c. Each Management Stage represents a commitment of authority from the Project …" at bounding box center [370, 380] width 0 height 12
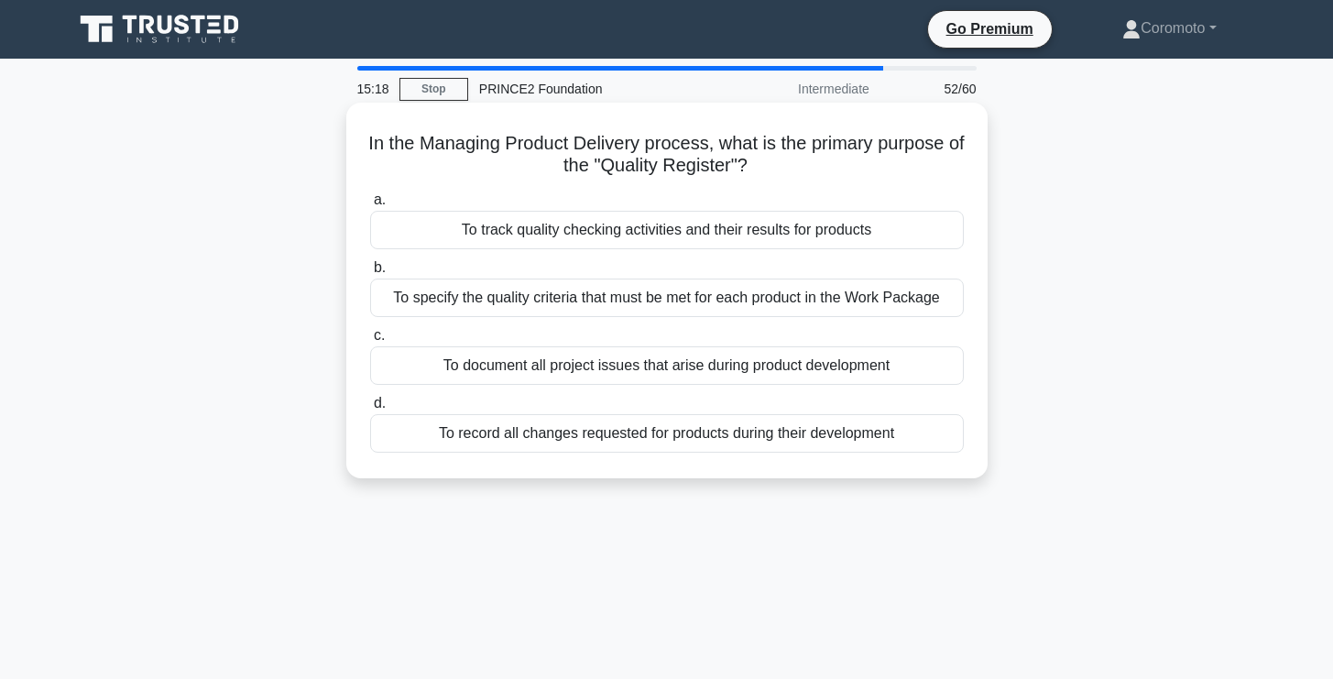
click at [890, 229] on div "To track quality checking activities and their results for products" at bounding box center [667, 230] width 594 height 38
click at [370, 206] on input "a. To track quality checking activities and their results for products" at bounding box center [370, 200] width 0 height 12
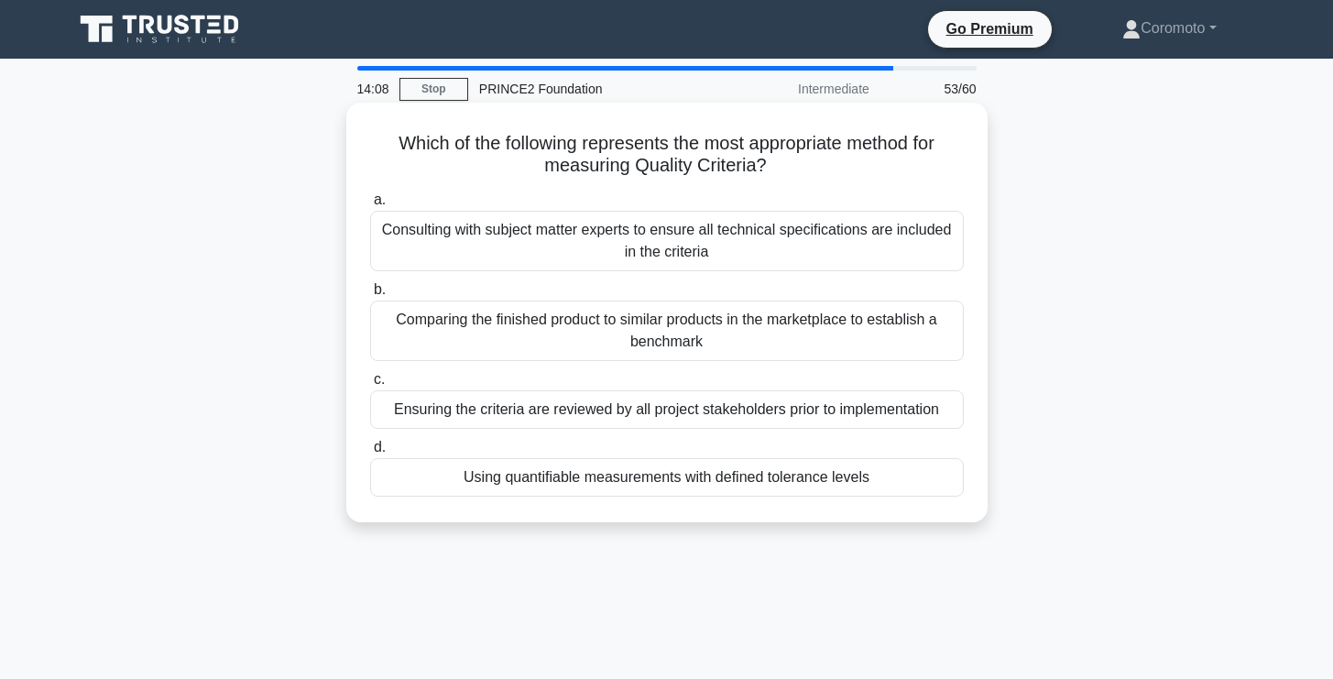
click at [882, 480] on div "Using quantifiable measurements with defined tolerance levels" at bounding box center [667, 477] width 594 height 38
click at [370, 454] on input "d. Using quantifiable measurements with defined tolerance levels" at bounding box center [370, 448] width 0 height 12
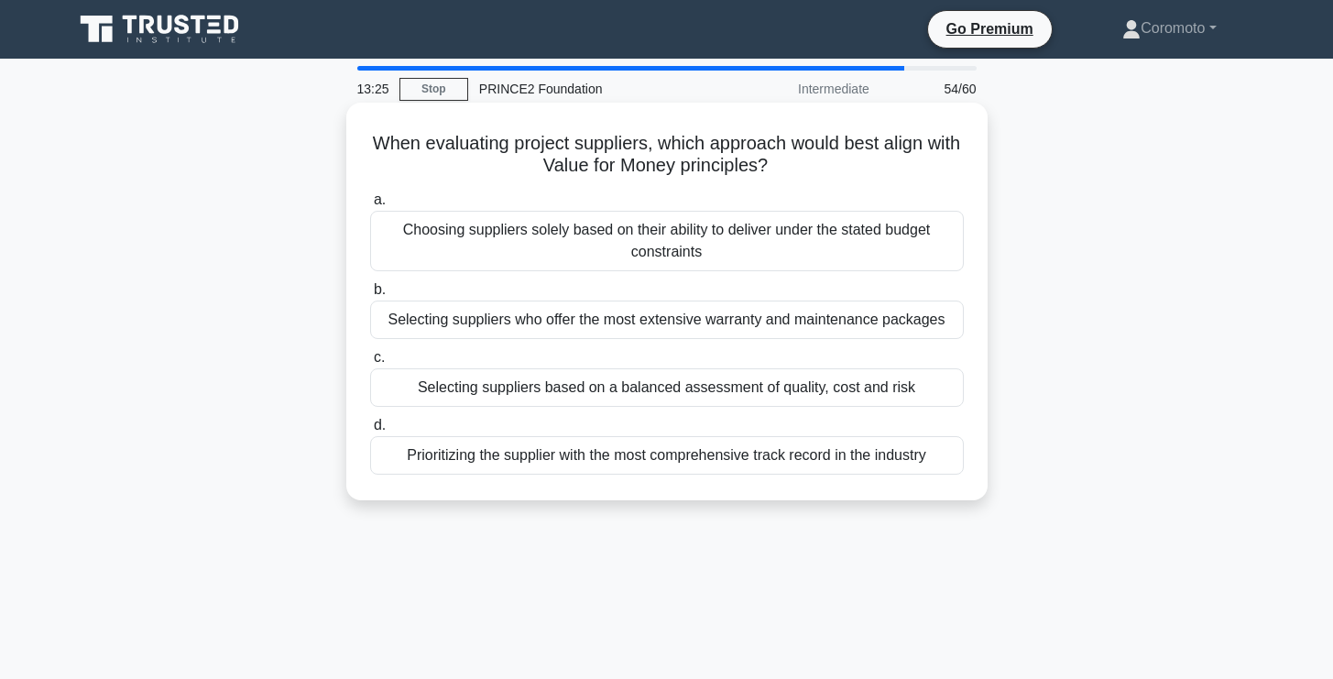
click at [920, 400] on div "Selecting suppliers based on a balanced assessment of quality, cost and risk" at bounding box center [667, 387] width 594 height 38
click at [370, 364] on input "c. Selecting suppliers based on a balanced assessment of quality, cost and risk" at bounding box center [370, 358] width 0 height 12
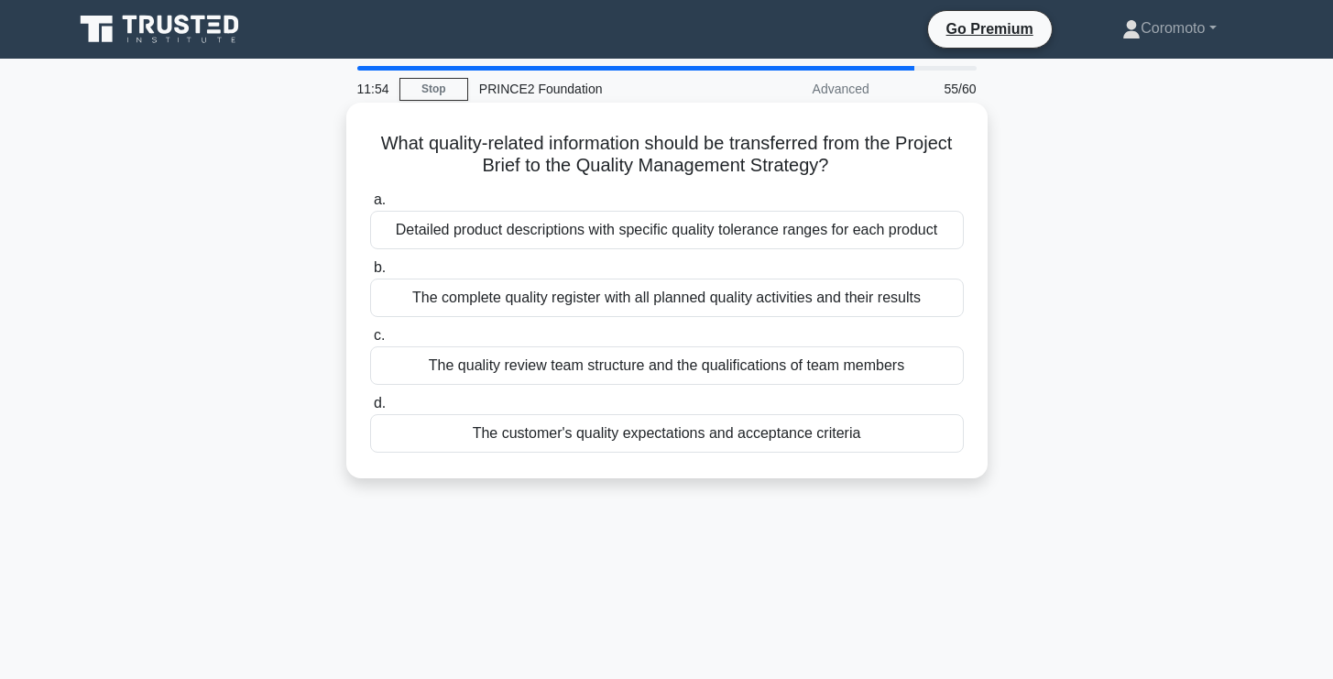
click at [912, 367] on div "The quality review team structure and the qualifications of team members" at bounding box center [667, 365] width 594 height 38
click at [370, 342] on input "c. The quality review team structure and the qualifications of team members" at bounding box center [370, 336] width 0 height 12
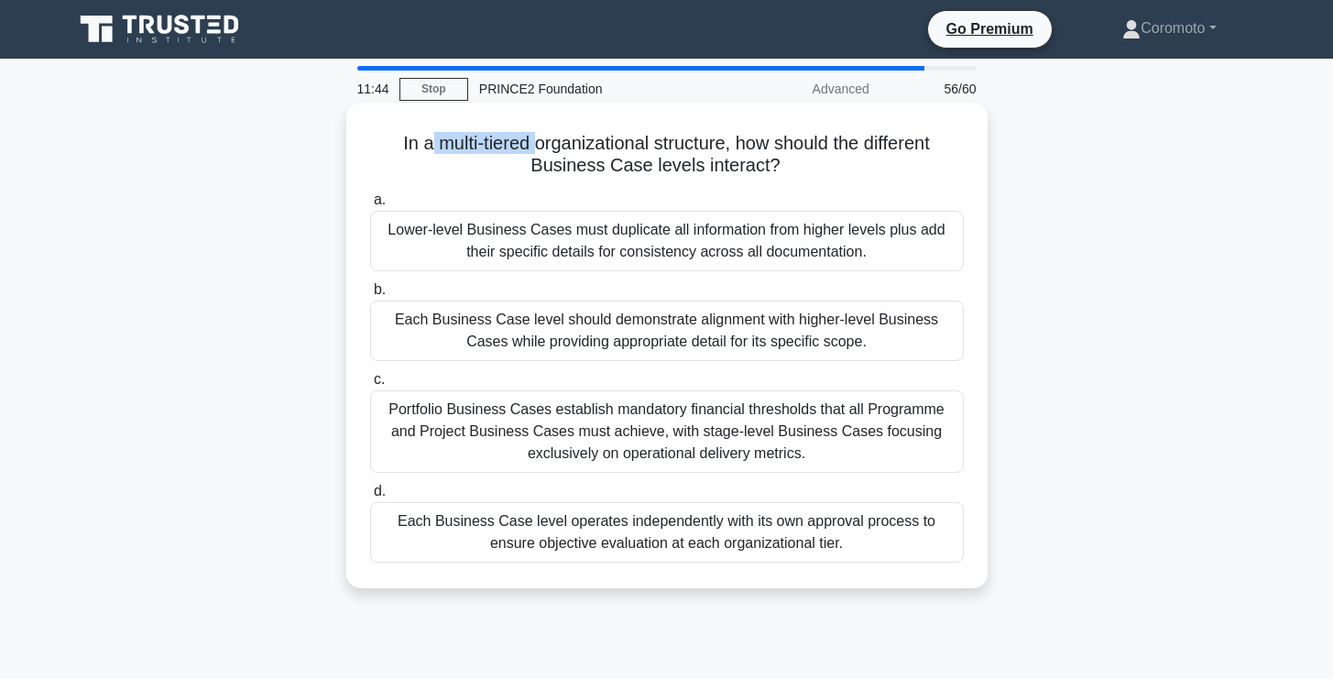
drag, startPoint x: 433, startPoint y: 147, endPoint x: 529, endPoint y: 143, distance: 96.3
click at [531, 143] on h5 "In a multi-tiered organizational structure, how should the different Business C…" at bounding box center [666, 155] width 597 height 46
click at [490, 141] on h5 "In a multi-tiered organizational structure, how should the different Business C…" at bounding box center [666, 155] width 597 height 46
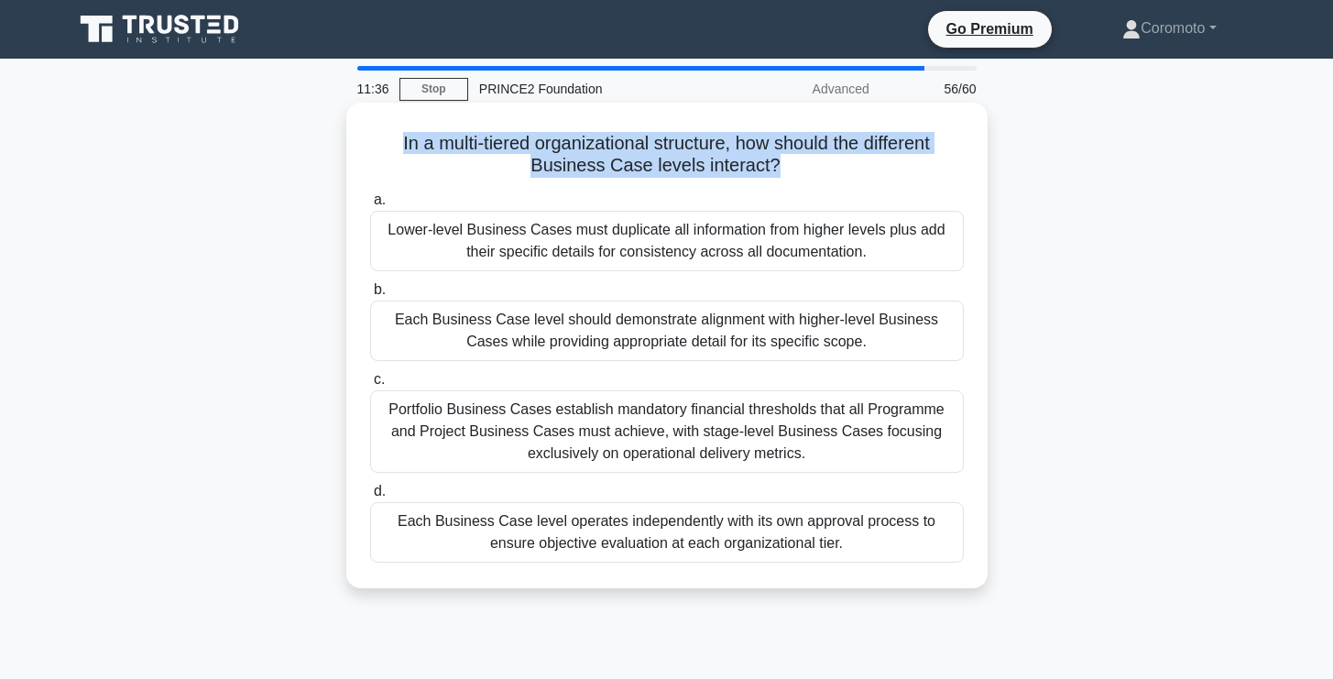
click at [491, 142] on h5 "In a multi-tiered organizational structure, how should the different Business C…" at bounding box center [666, 155] width 597 height 46
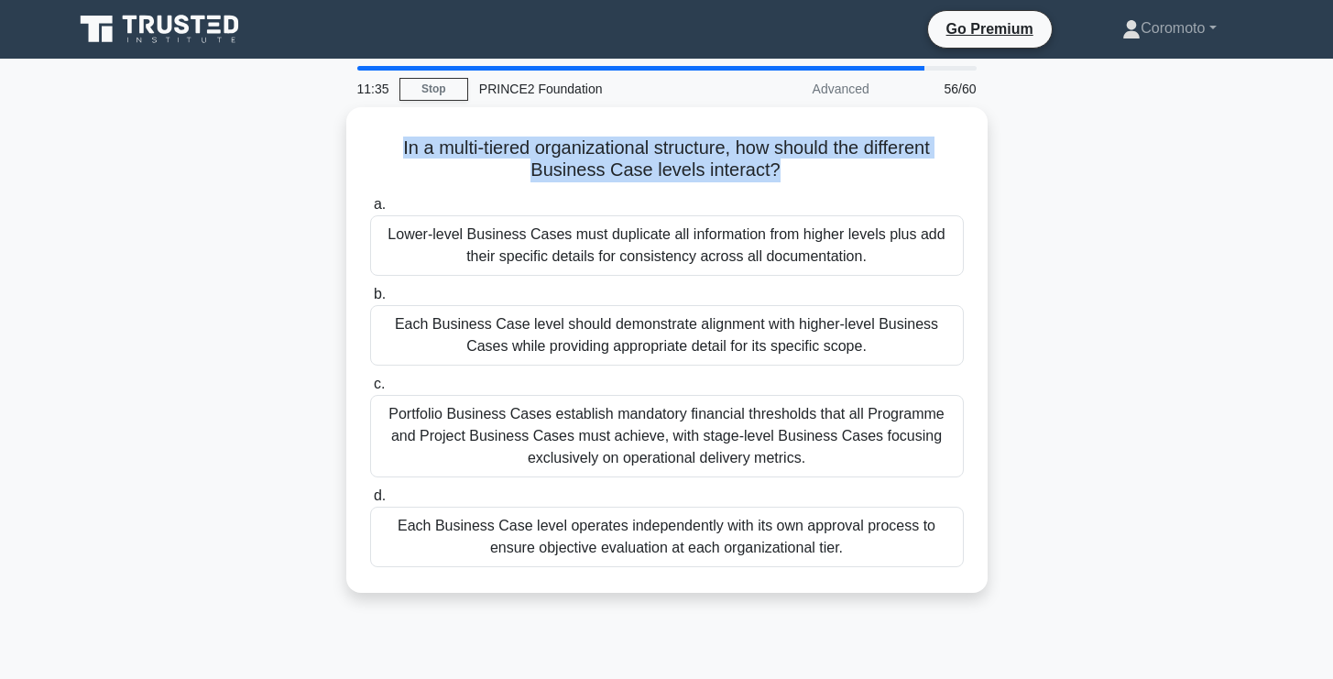
click at [479, 106] on div at bounding box center [479, 106] width 0 height 0
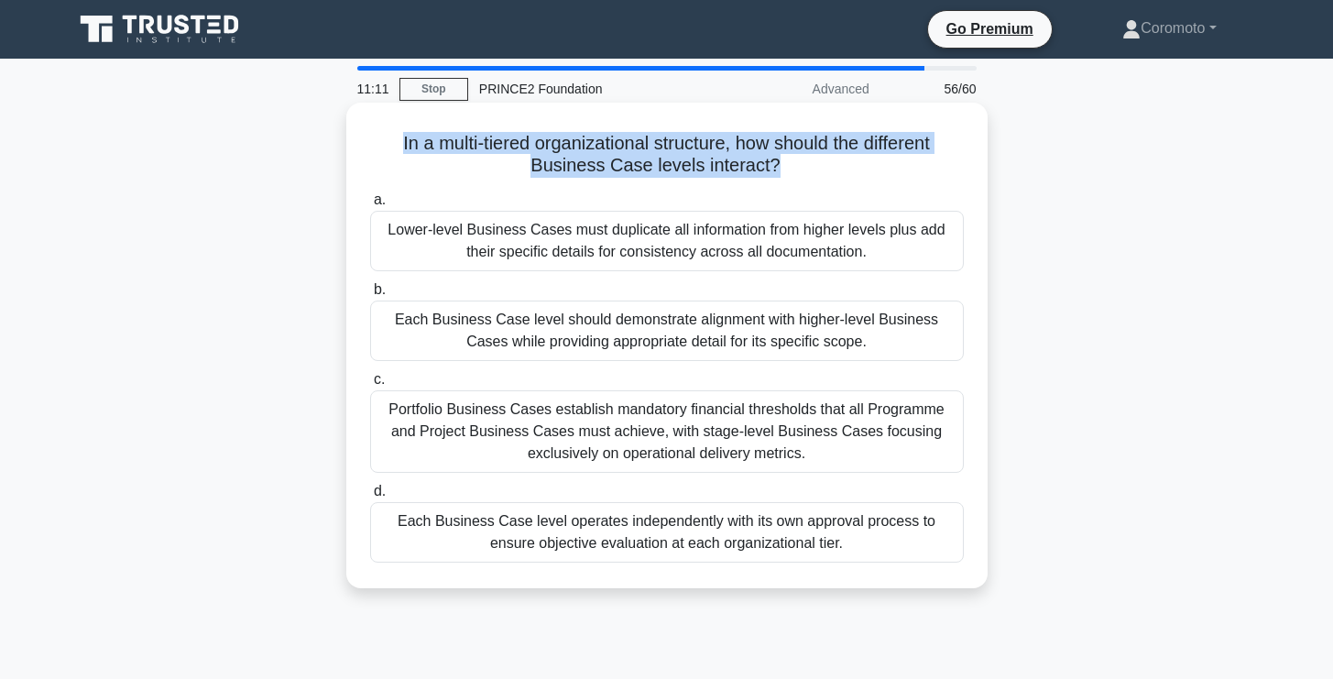
click at [882, 182] on div "In a multi-tiered organizational structure, how should the different Business C…" at bounding box center [667, 345] width 627 height 471
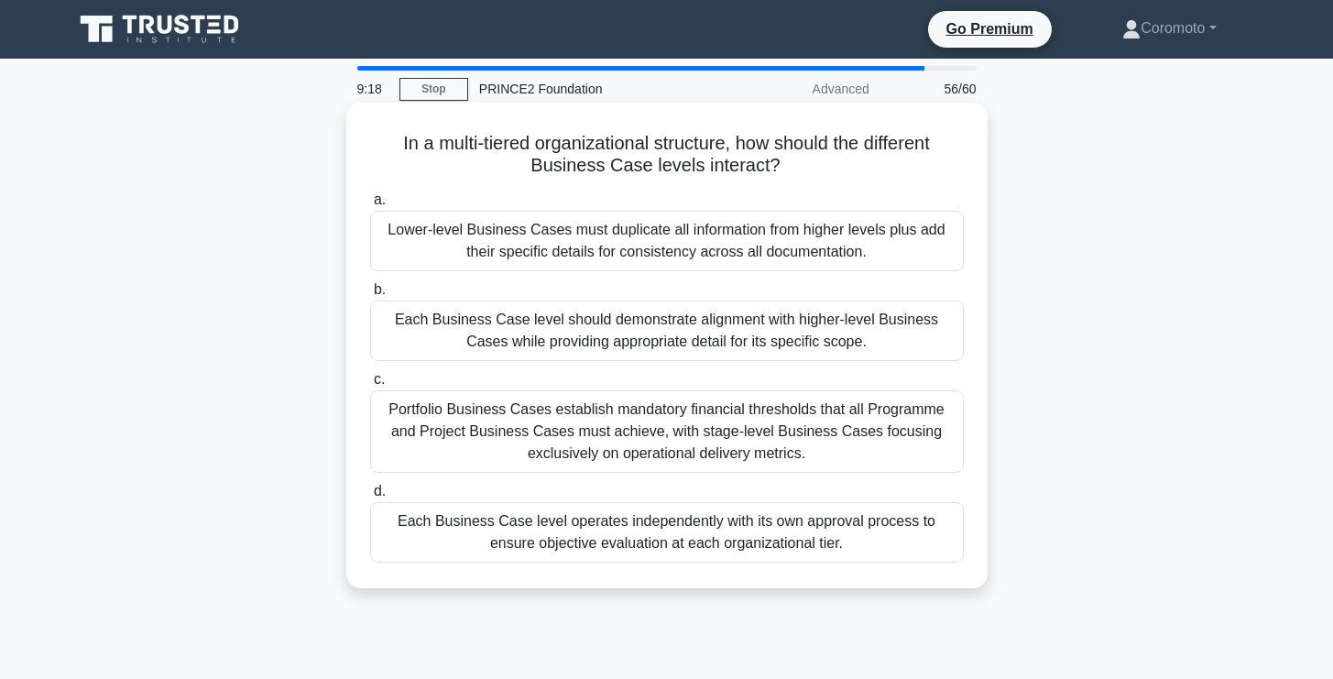
click at [568, 326] on div "Each Business Case level should demonstrate alignment with higher-level Busines…" at bounding box center [667, 331] width 594 height 60
click at [370, 296] on input "b. Each Business Case level should demonstrate alignment with higher-level Busi…" at bounding box center [370, 290] width 0 height 12
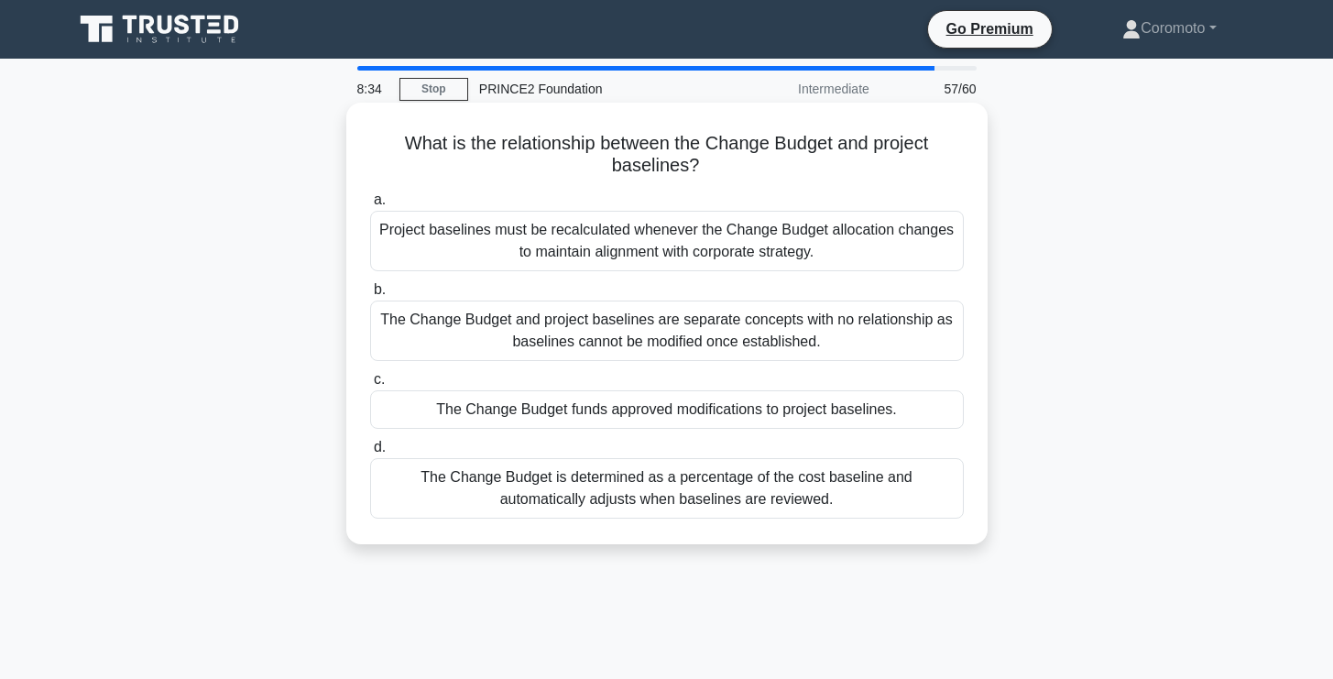
click at [700, 412] on div "The Change Budget funds approved modifications to project baselines." at bounding box center [667, 409] width 594 height 38
click at [370, 386] on input "c. The Change Budget funds approved modifications to project baselines." at bounding box center [370, 380] width 0 height 12
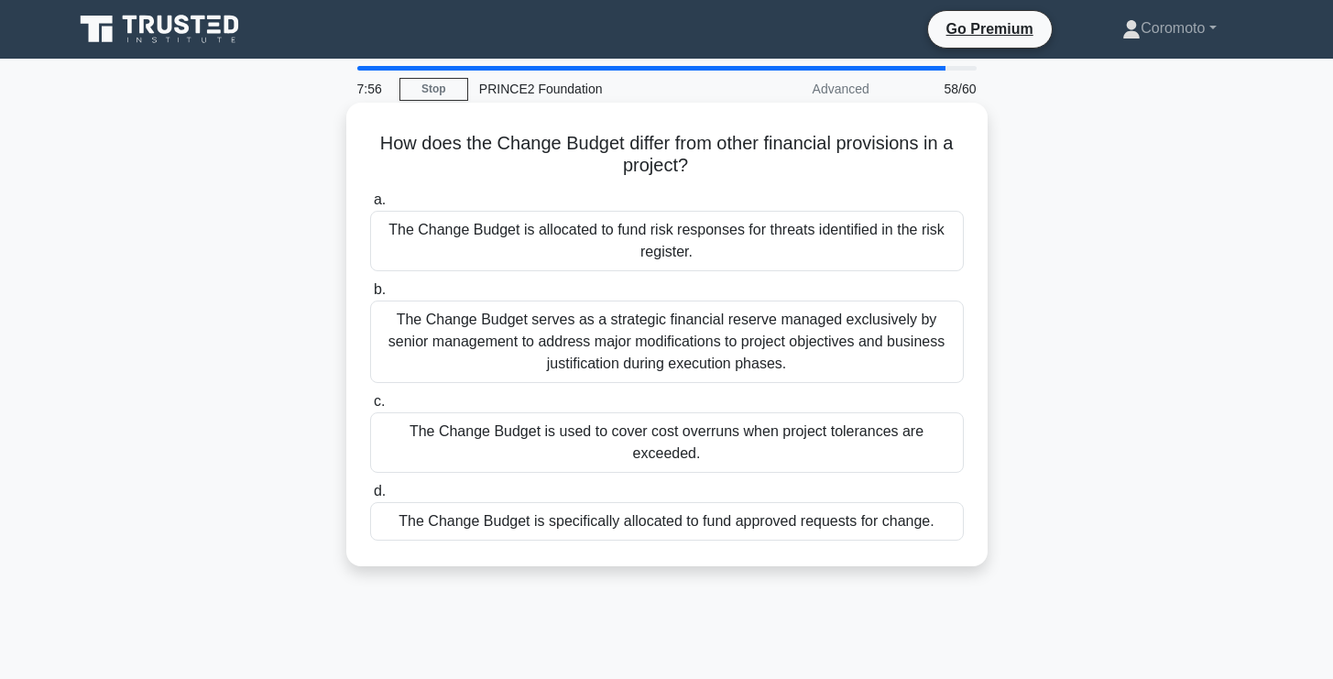
click at [718, 521] on div "The Change Budget is specifically allocated to fund approved requests for chang…" at bounding box center [667, 521] width 594 height 38
click at [370, 498] on input "d. The Change Budget is specifically allocated to fund approved requests for ch…" at bounding box center [370, 492] width 0 height 12
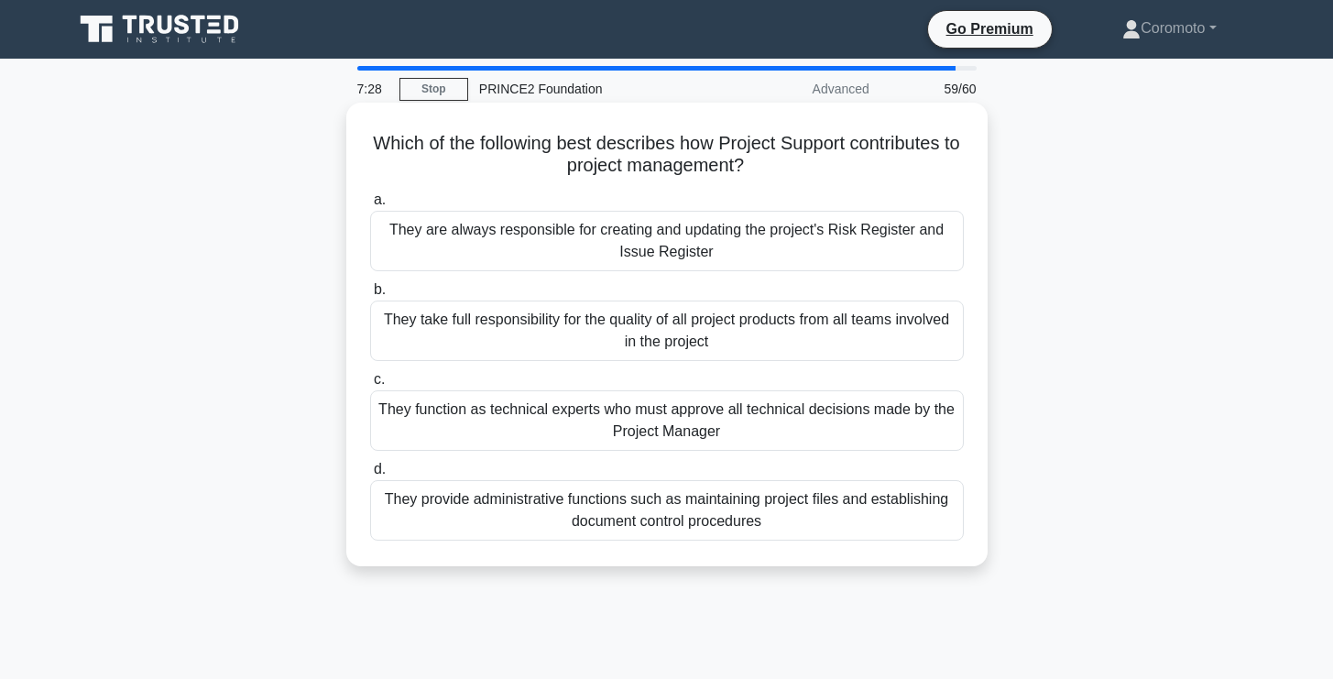
click at [712, 522] on div "They provide administrative functions such as maintaining project files and est…" at bounding box center [667, 510] width 594 height 60
click at [370, 476] on input "d. They provide administrative functions such as maintaining project files and …" at bounding box center [370, 470] width 0 height 12
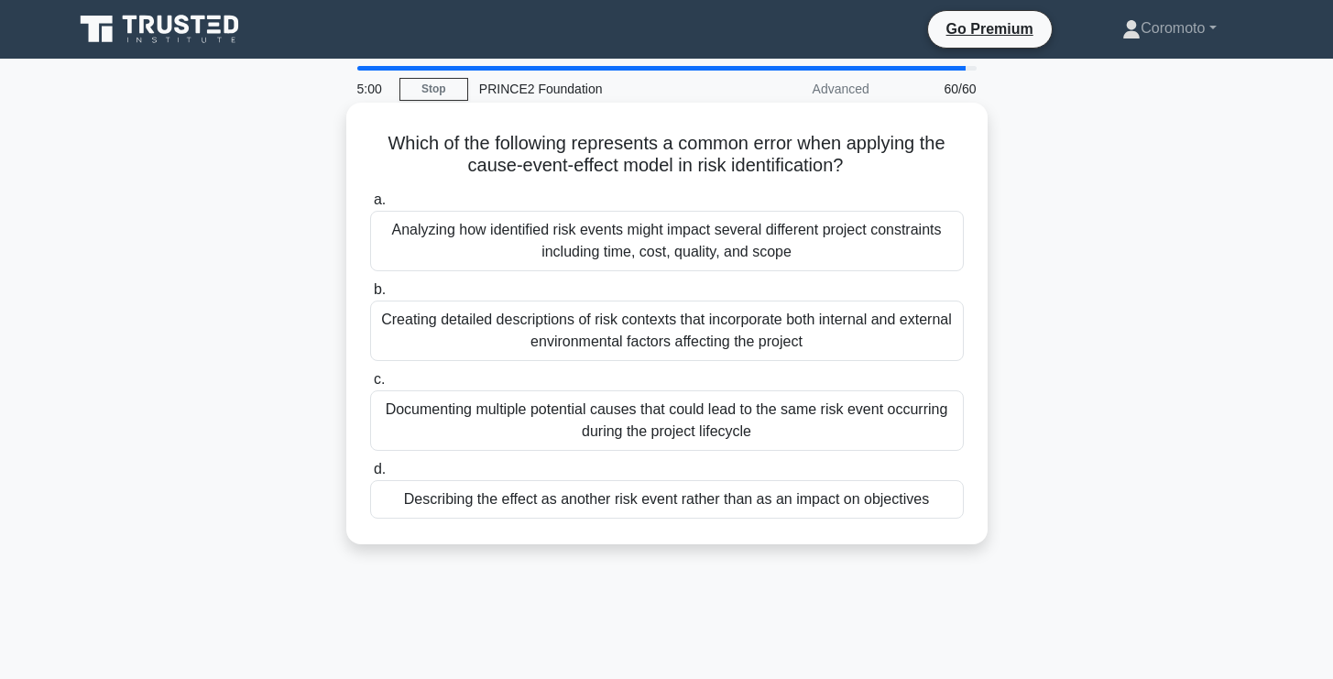
click at [738, 499] on div "Describing the effect as another risk event rather than as an impact on objecti…" at bounding box center [667, 499] width 594 height 38
click at [370, 476] on input "d. Describing the effect as another risk event rather than as an impact on obje…" at bounding box center [370, 470] width 0 height 12
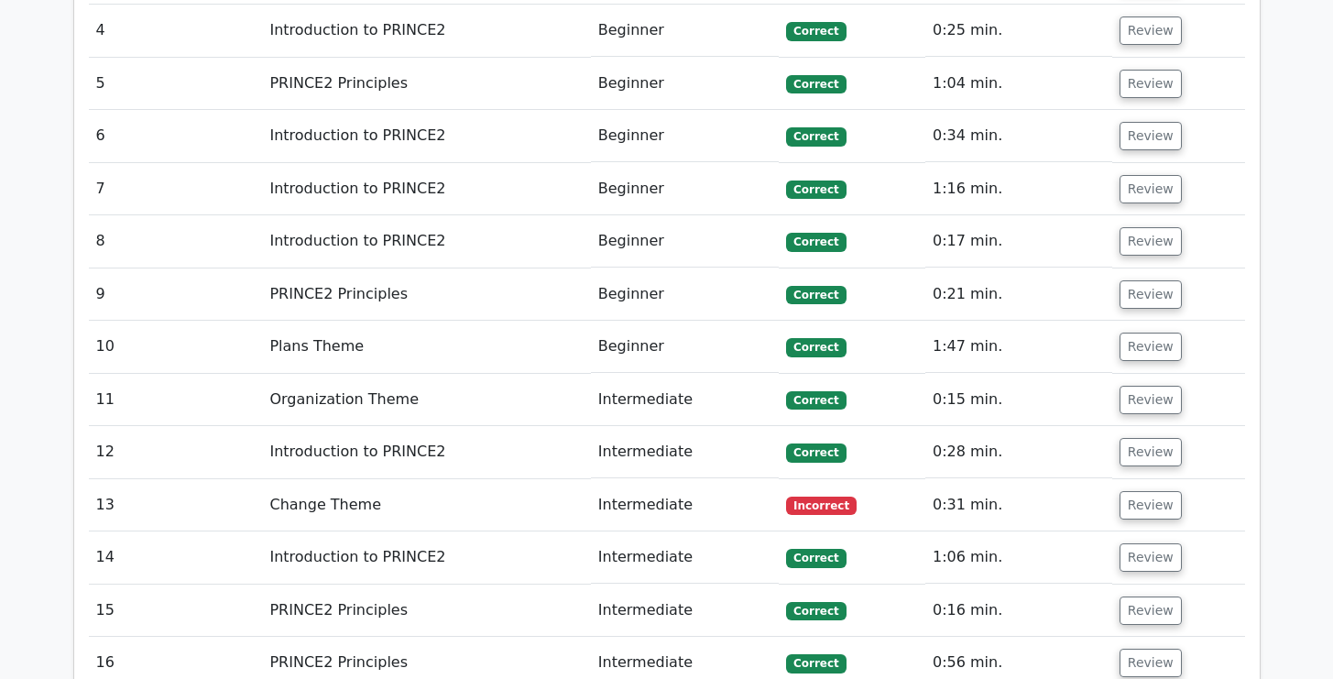
scroll to position [2145, 0]
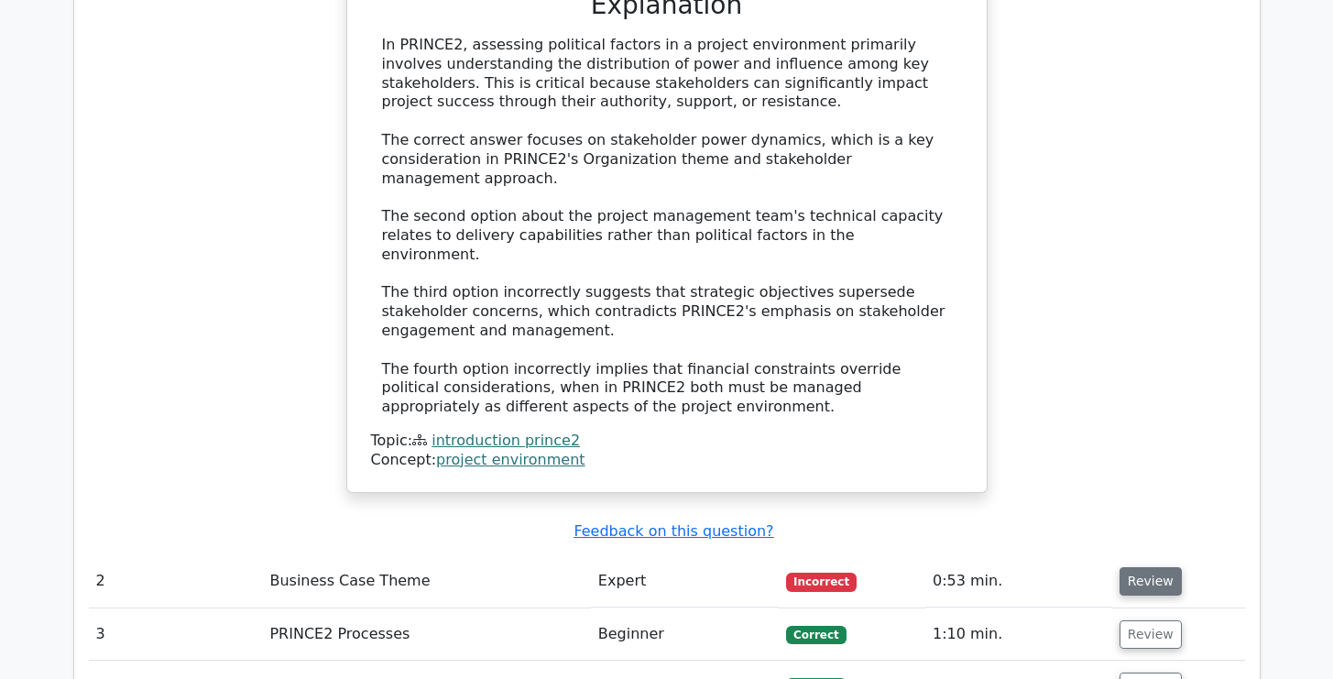
click at [1153, 567] on button "Review" at bounding box center [1151, 581] width 62 height 28
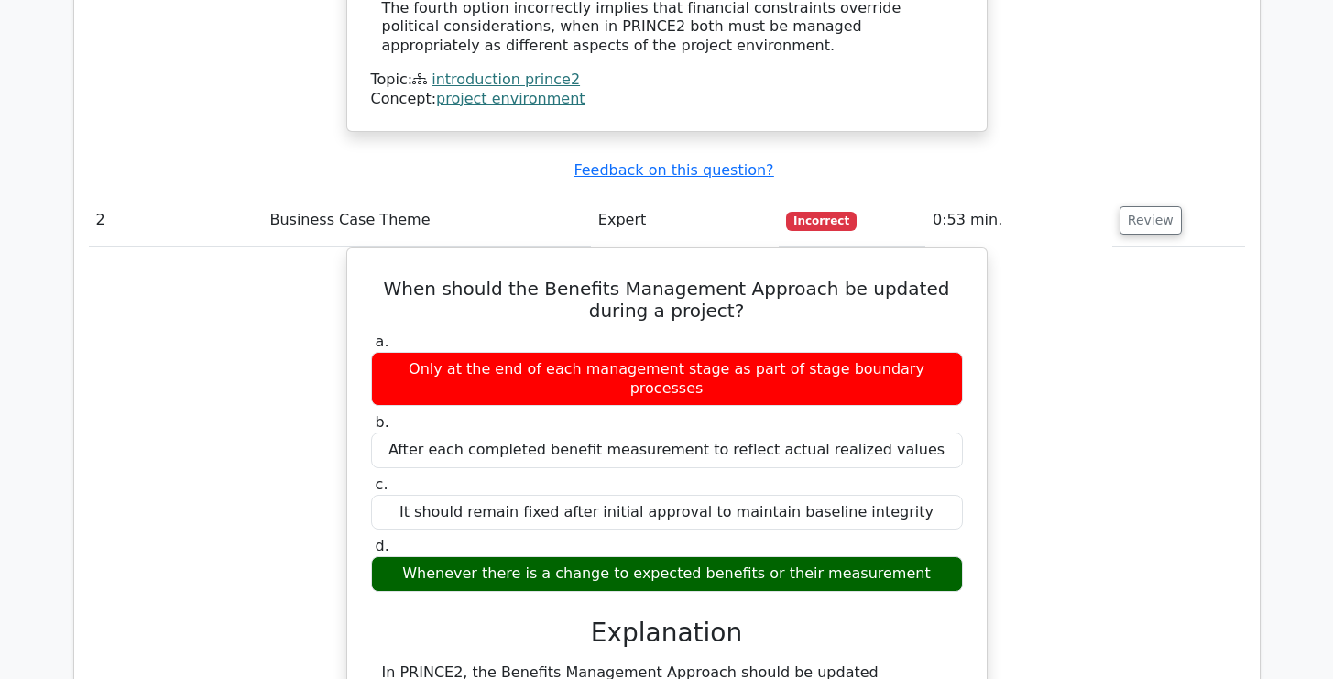
scroll to position [2516, 0]
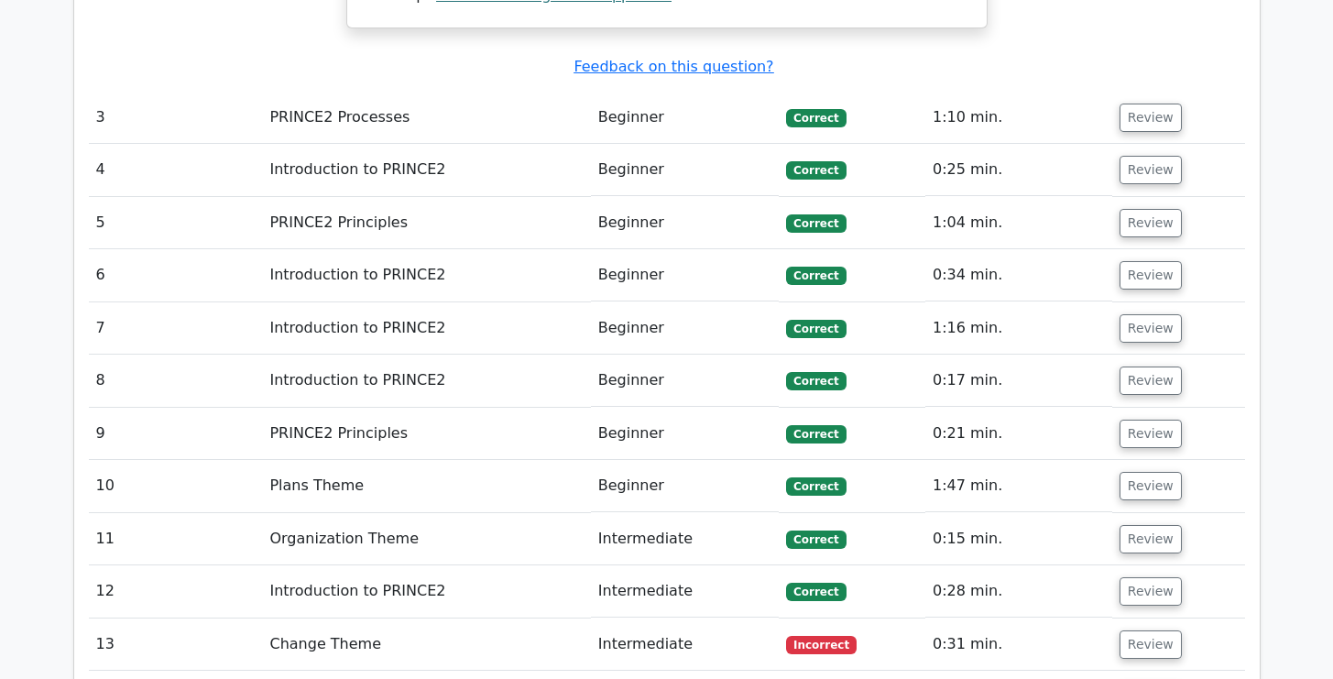
scroll to position [3689, 0]
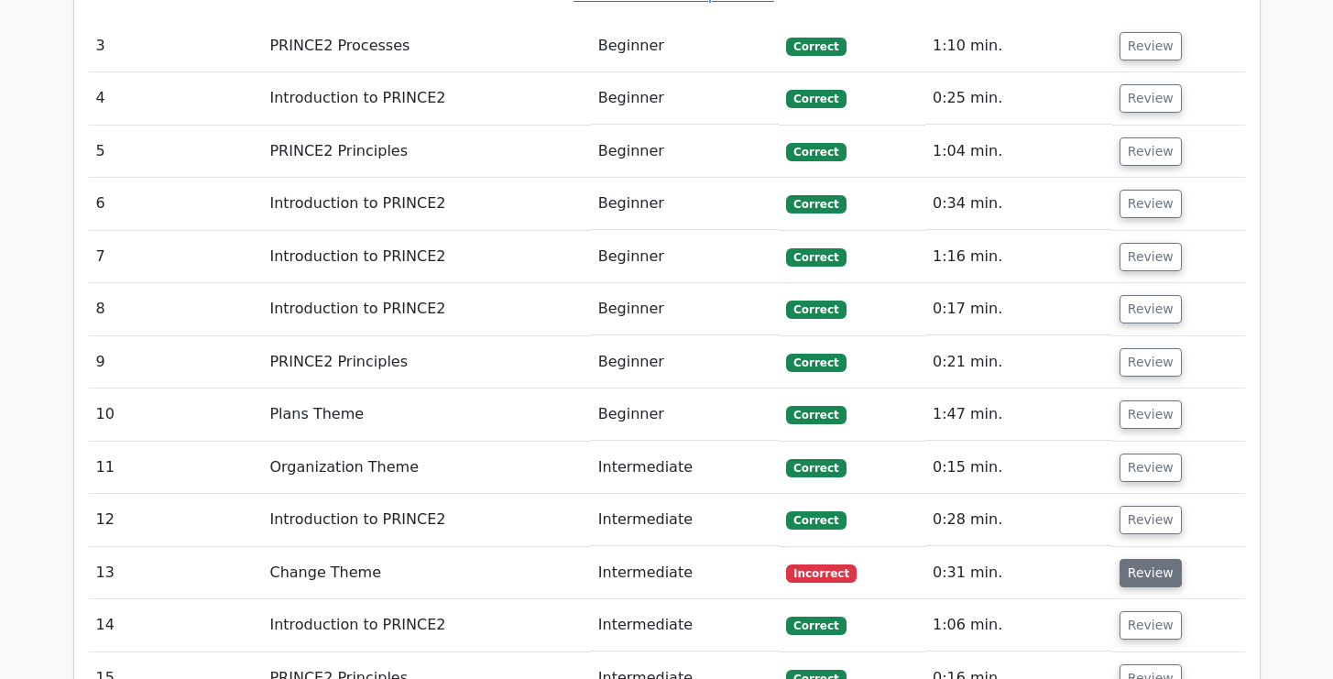
click at [1141, 559] on button "Review" at bounding box center [1151, 573] width 62 height 28
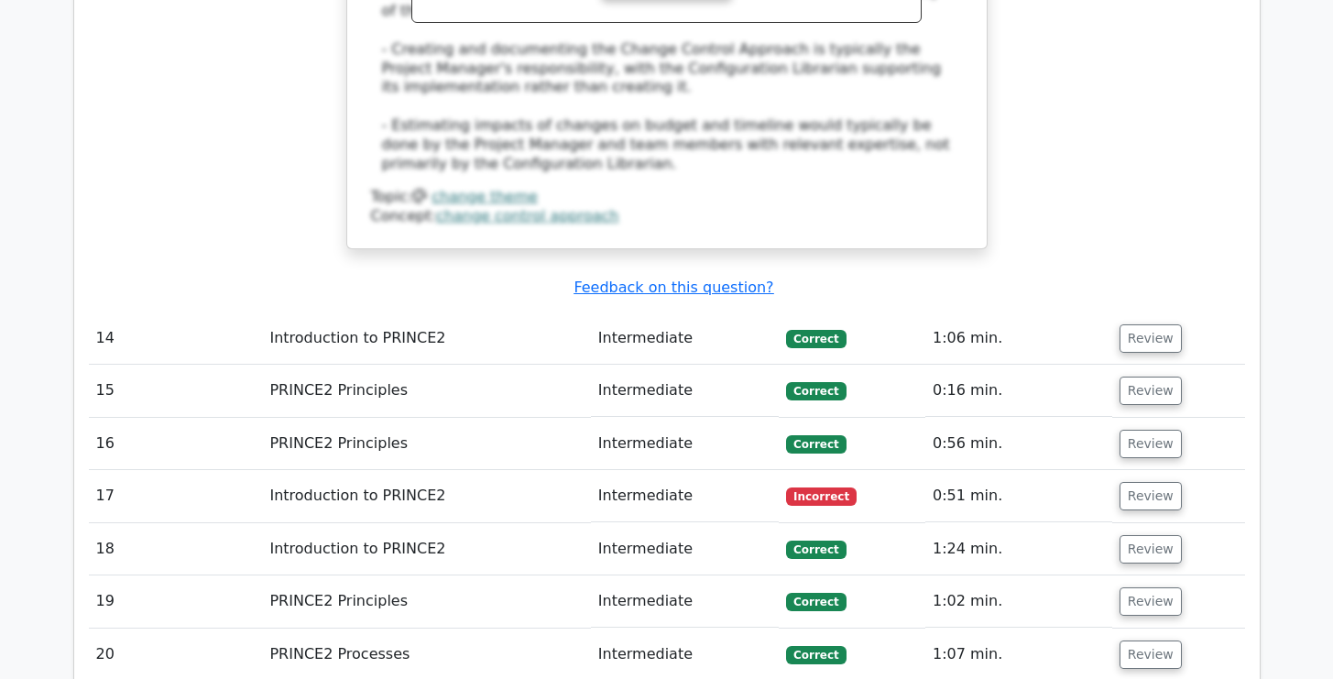
scroll to position [4898, 0]
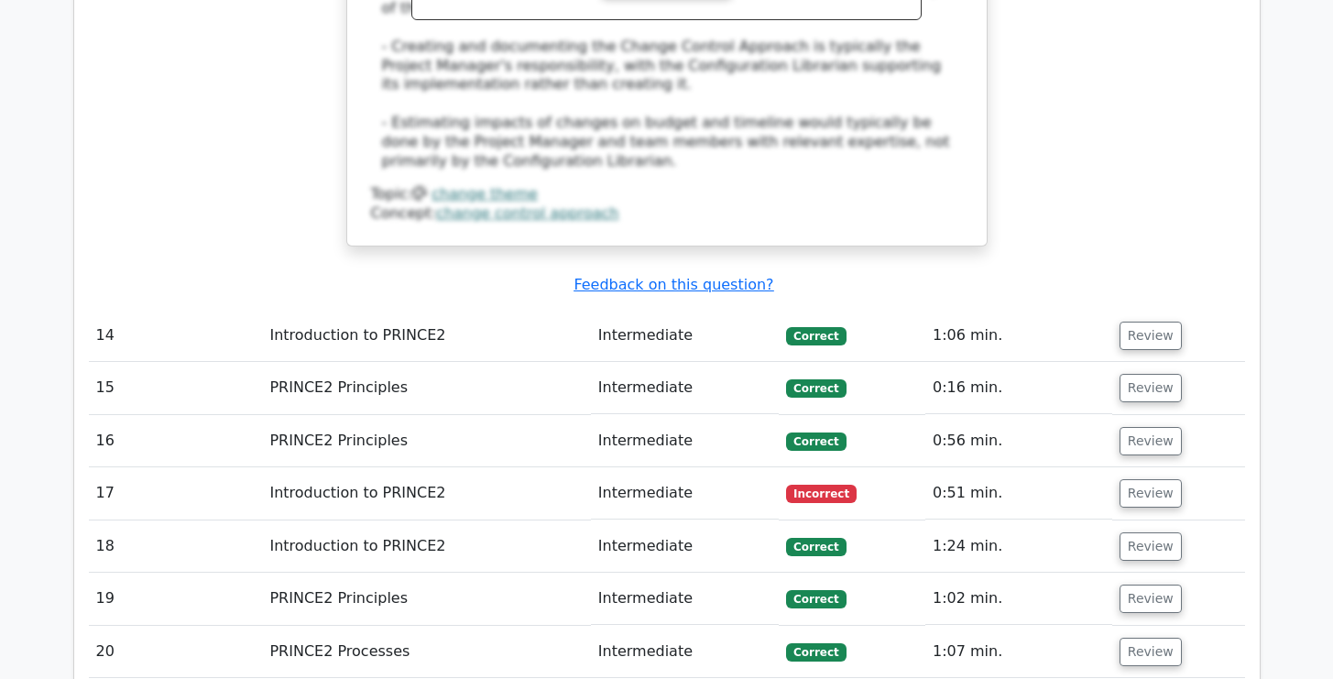
click at [1135, 467] on td "Review" at bounding box center [1179, 493] width 133 height 52
click at [1139, 479] on button "Review" at bounding box center [1151, 493] width 62 height 28
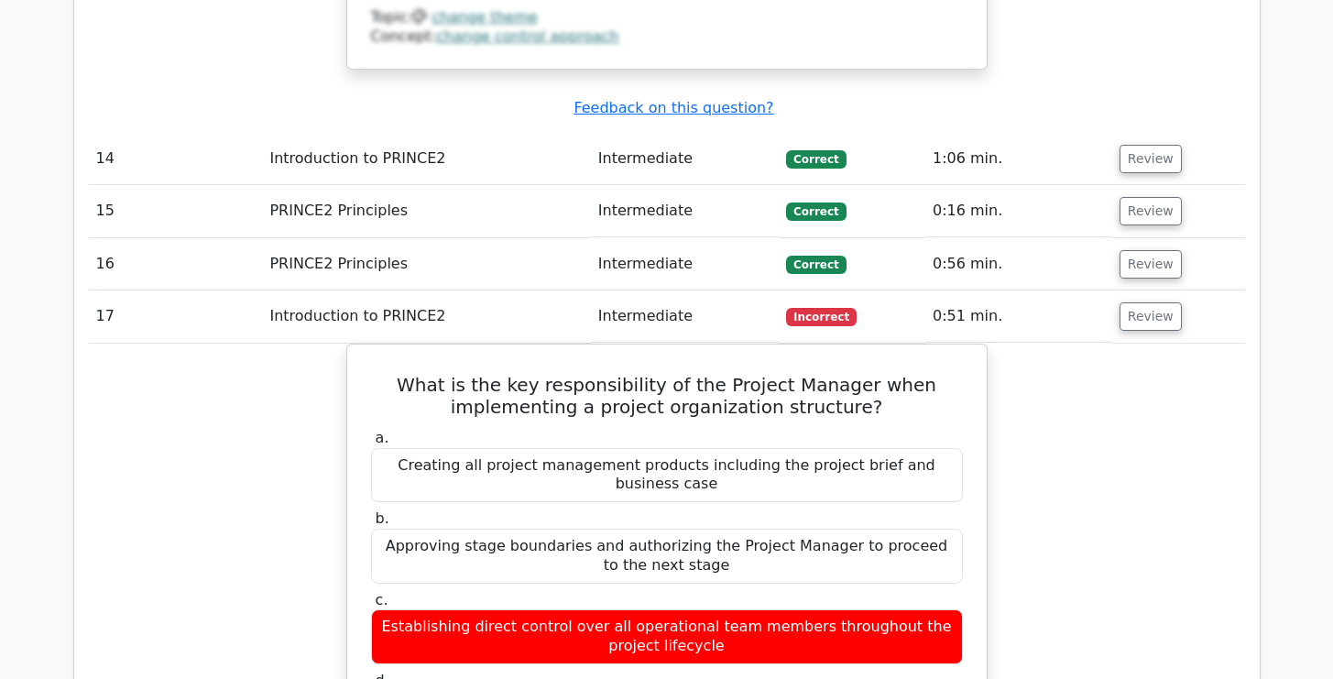
scroll to position [5081, 0]
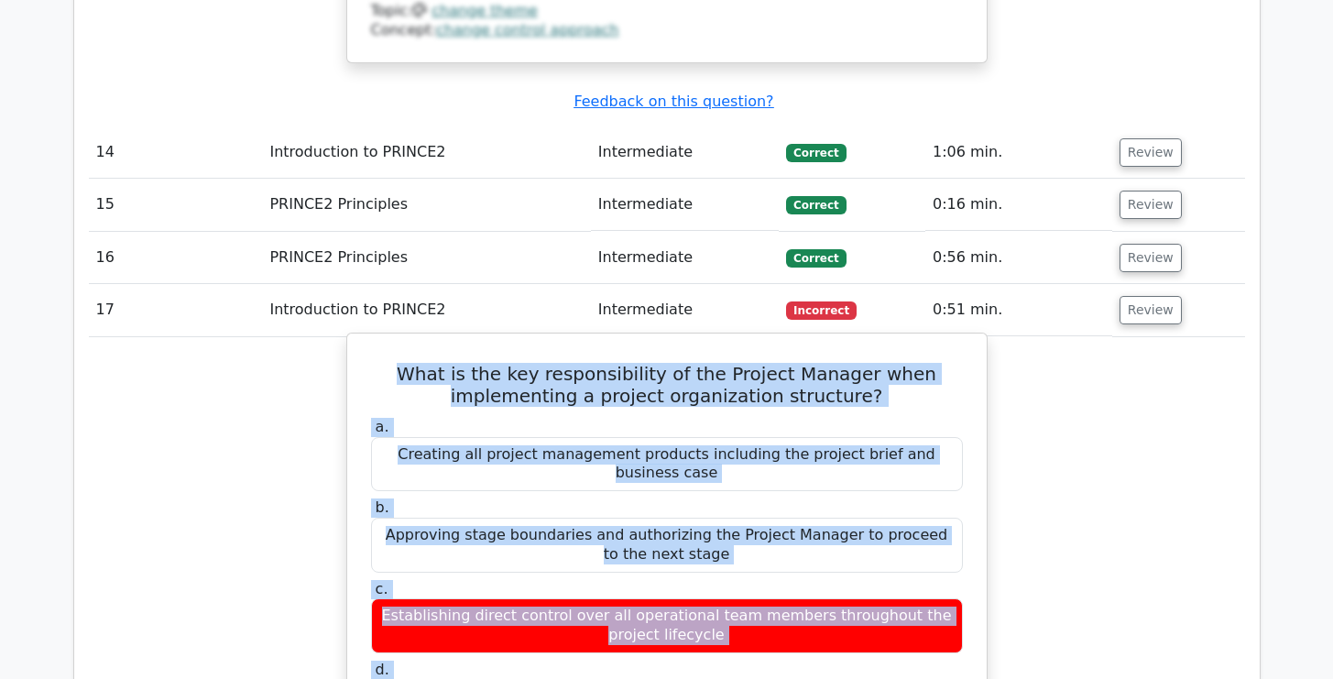
drag, startPoint x: 413, startPoint y: 185, endPoint x: 362, endPoint y: 558, distance: 376.5
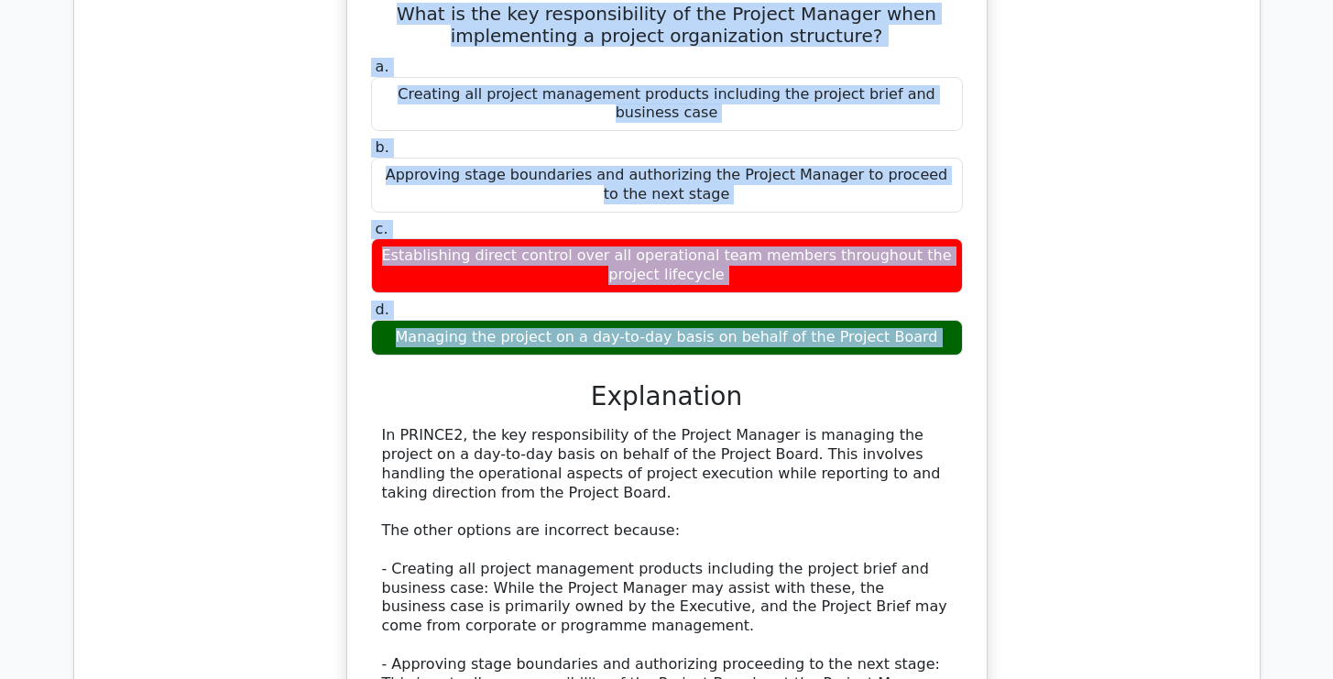
scroll to position [5448, 0]
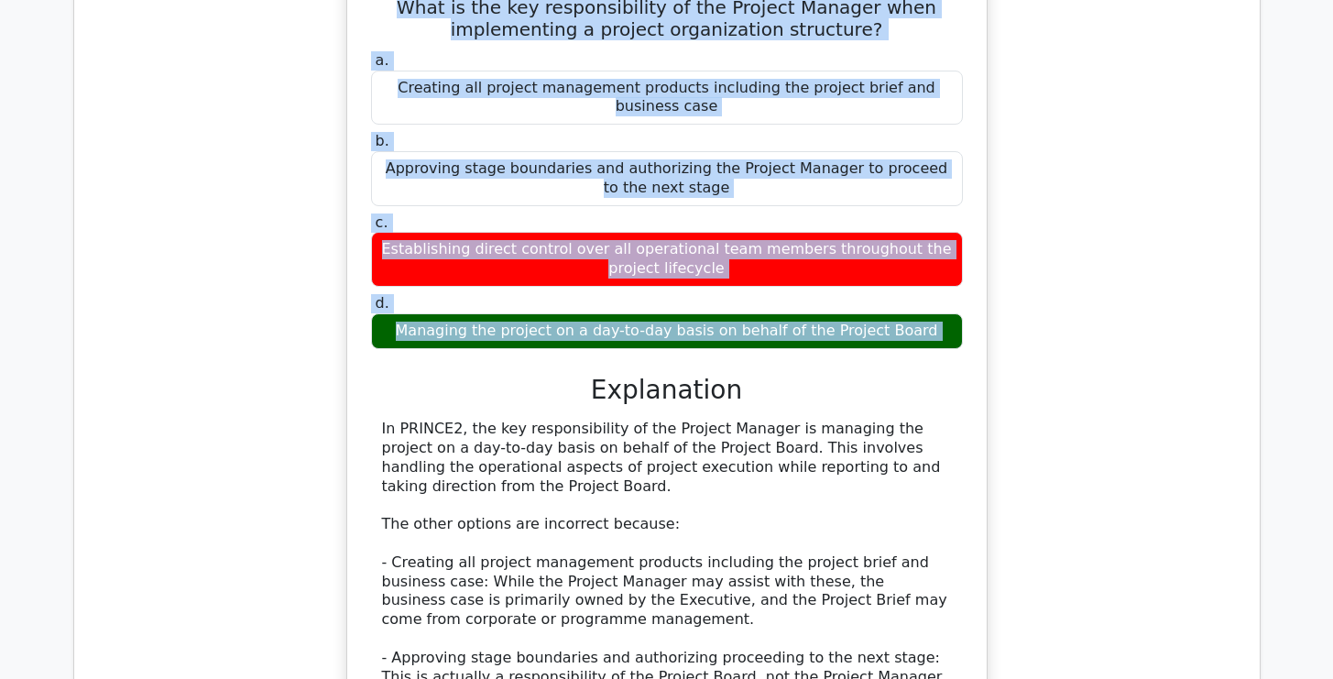
copy div "What is the key responsibility of the Project Manager when implementing a proje…"
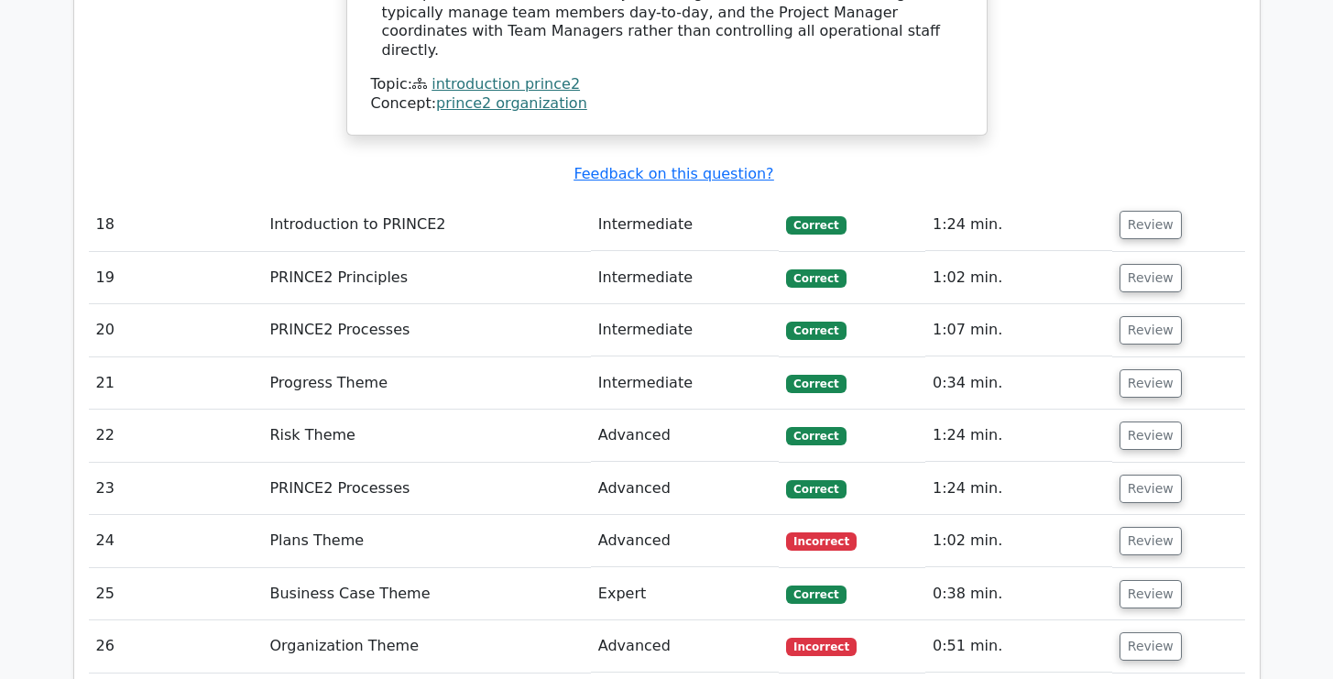
scroll to position [6218, 0]
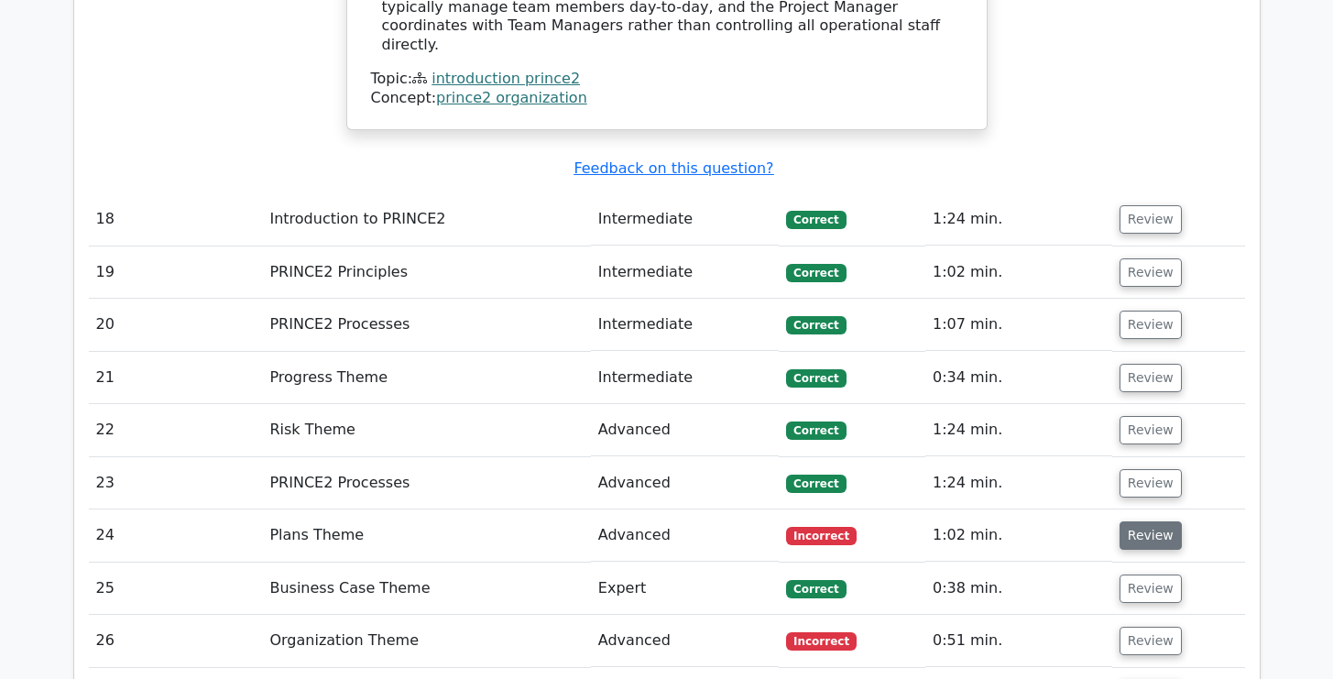
click at [1163, 521] on button "Review" at bounding box center [1151, 535] width 62 height 28
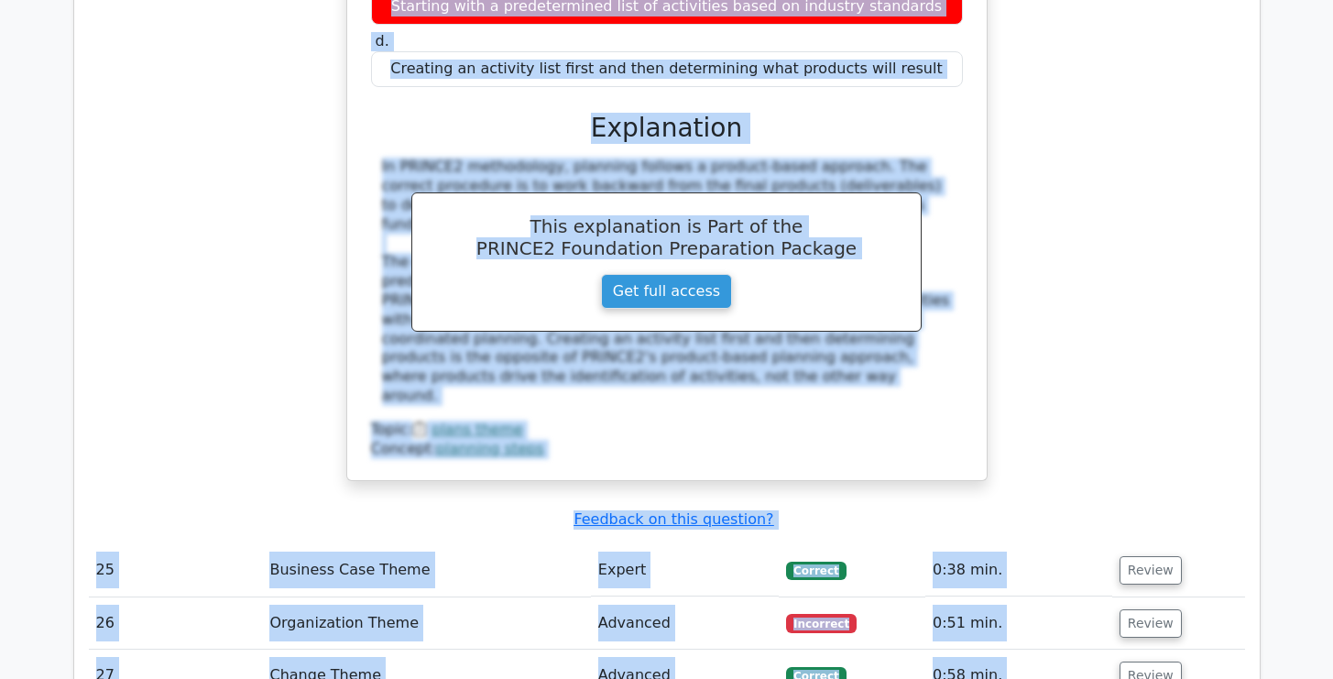
scroll to position [7203, 0]
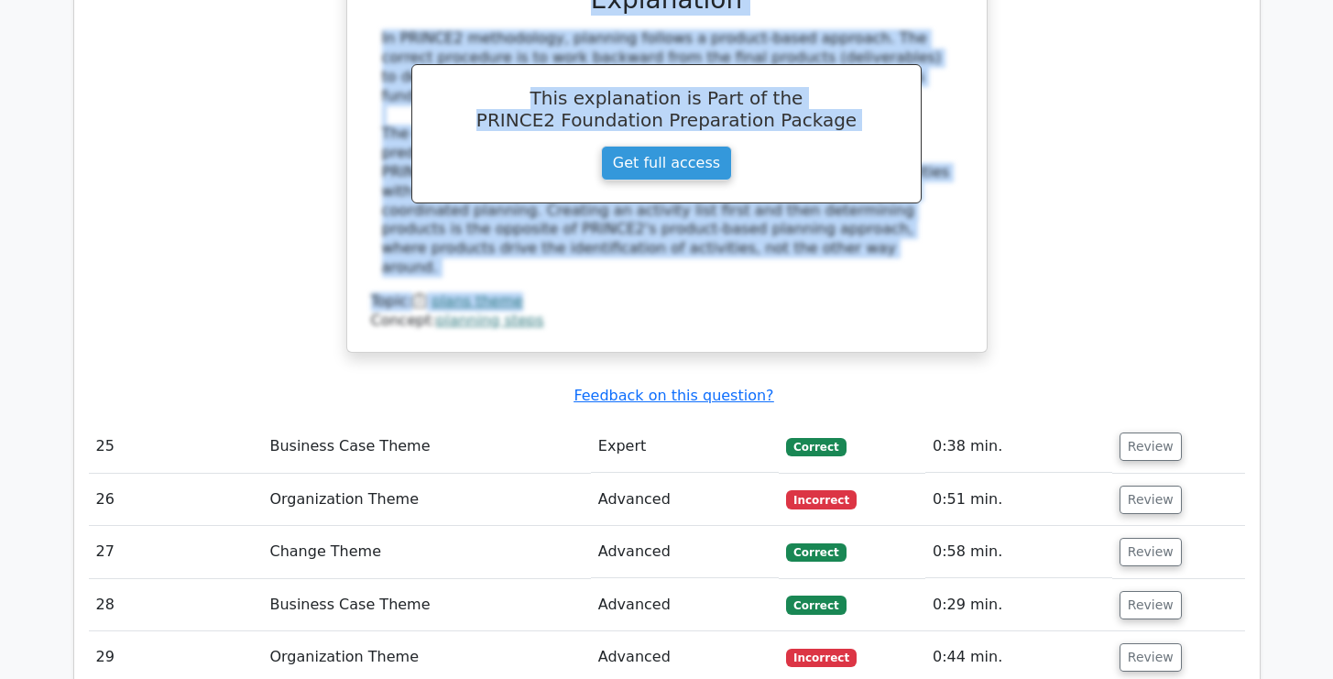
drag, startPoint x: 377, startPoint y: 390, endPoint x: 543, endPoint y: 16, distance: 409.4
copy div "During the 'Identify activities and dependencies' step in planning, what approa…"
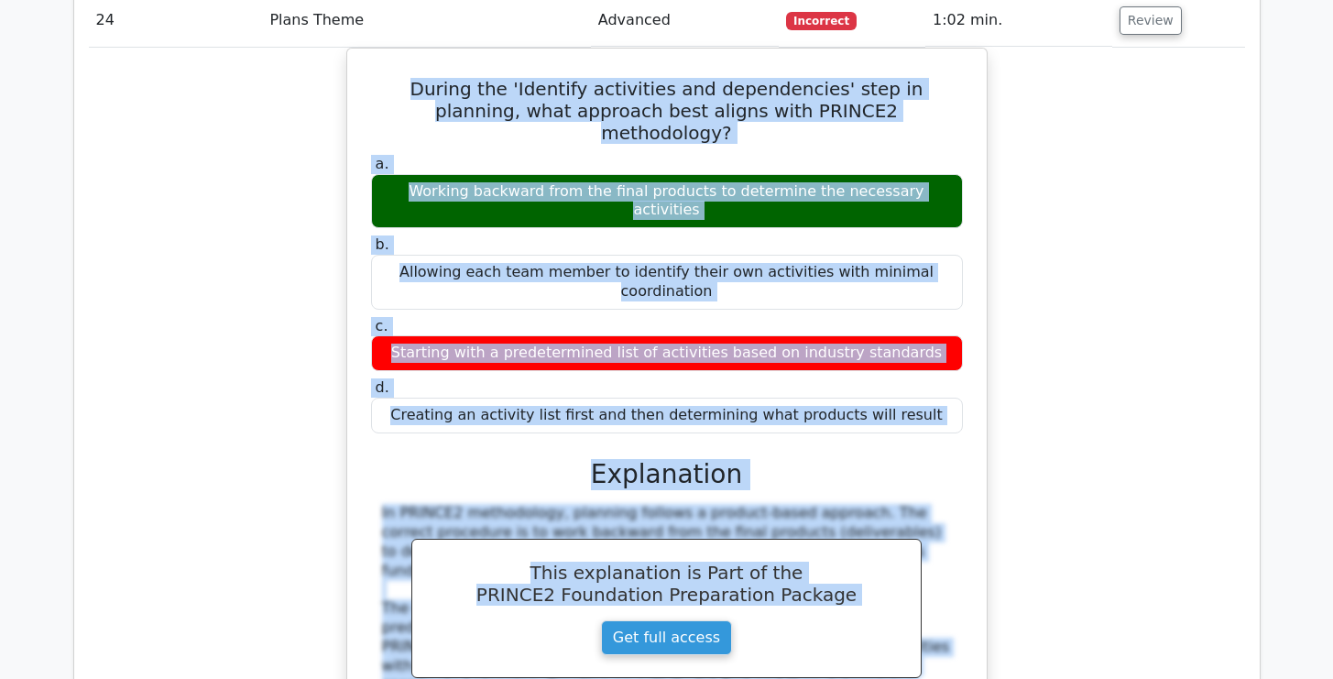
scroll to position [6726, 0]
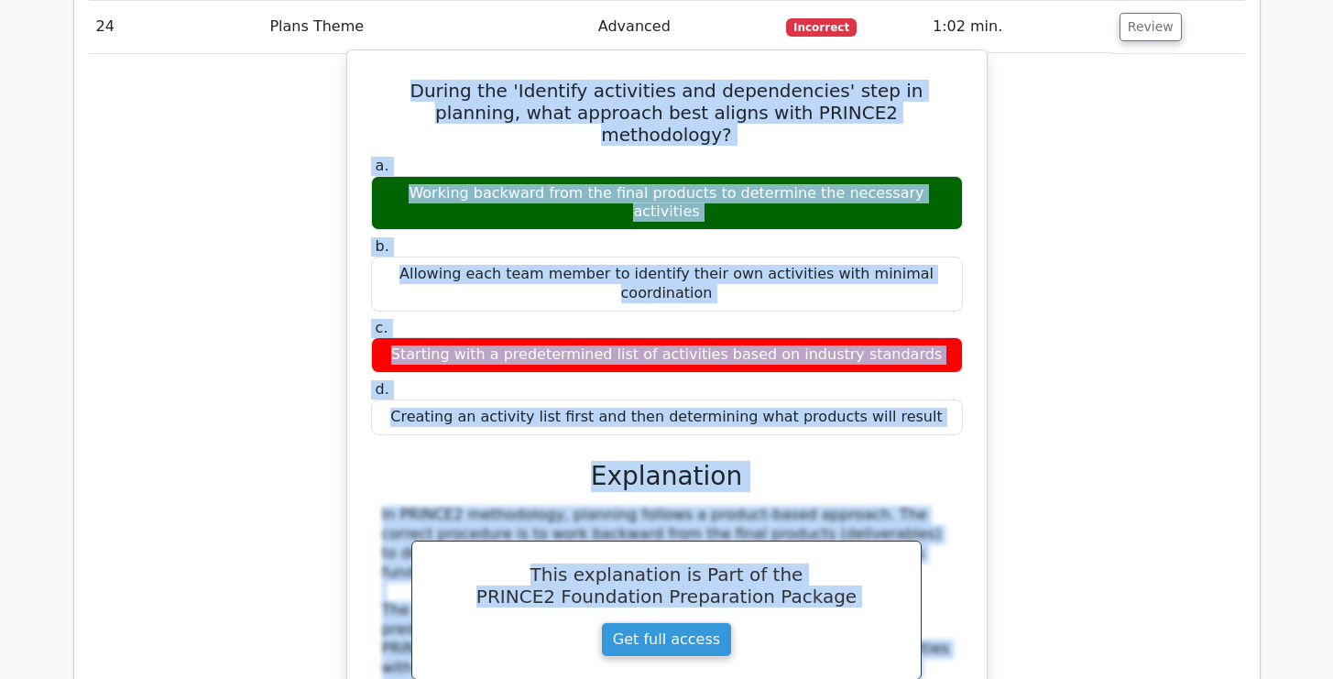
drag, startPoint x: 924, startPoint y: 169, endPoint x: 539, endPoint y: 160, distance: 385.0
click at [541, 400] on div "Creating an activity list first and then determining what products will result" at bounding box center [667, 418] width 592 height 36
click at [533, 400] on div "Creating an activity list first and then determining what products will result" at bounding box center [667, 418] width 592 height 36
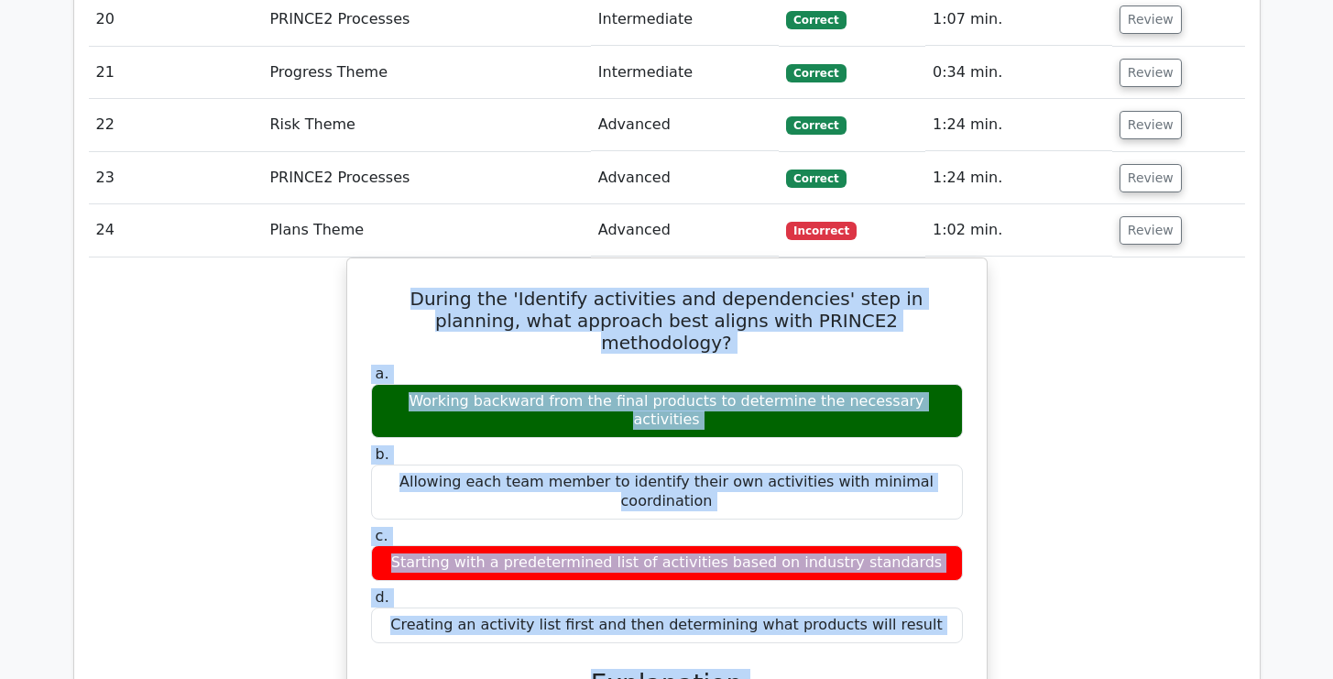
scroll to position [6521, 0]
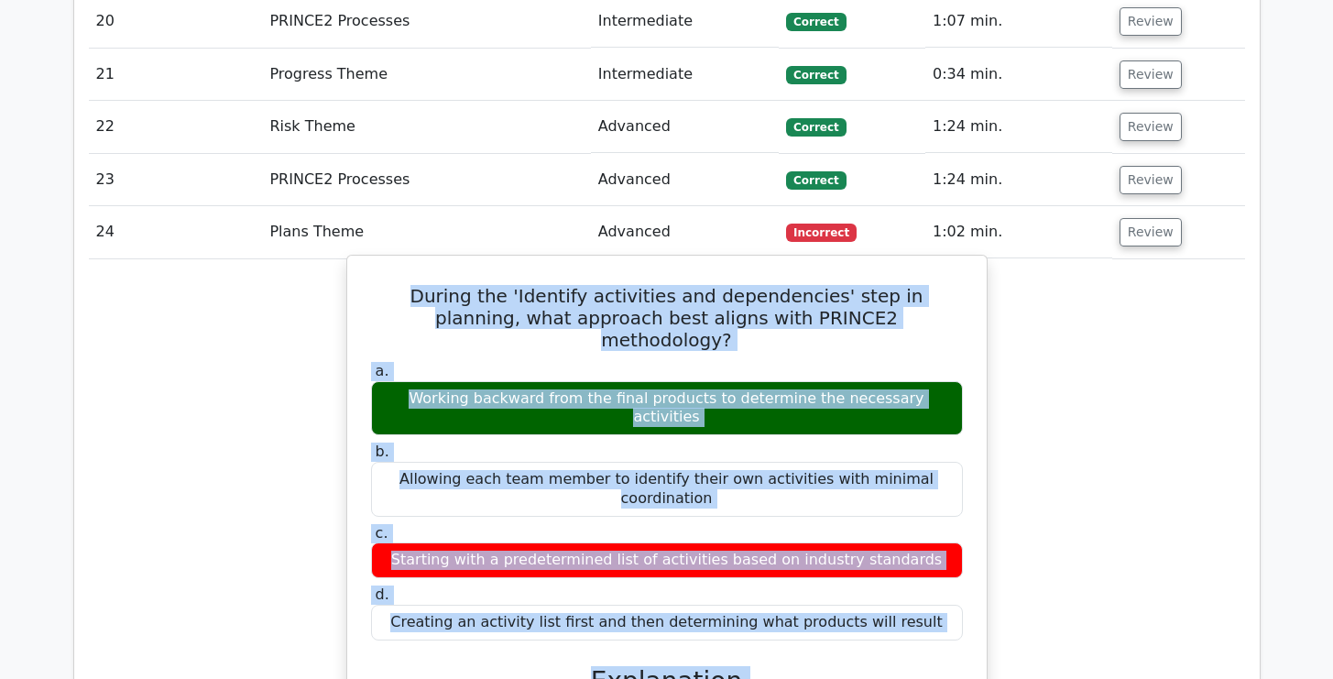
drag, startPoint x: 911, startPoint y: 157, endPoint x: 462, endPoint y: 90, distance: 454.0
click at [462, 263] on div "During the 'Identify activities and dependencies' step in planning, what approa…" at bounding box center [667, 645] width 625 height 764
drag, startPoint x: 377, startPoint y: 94, endPoint x: 390, endPoint y: 401, distance: 307.3
click at [390, 401] on div "During the 'Identify activities and dependencies' step in planning, what approa…" at bounding box center [667, 645] width 625 height 764
copy div "During the 'Identify activities and dependencies' step in planning, what approa…"
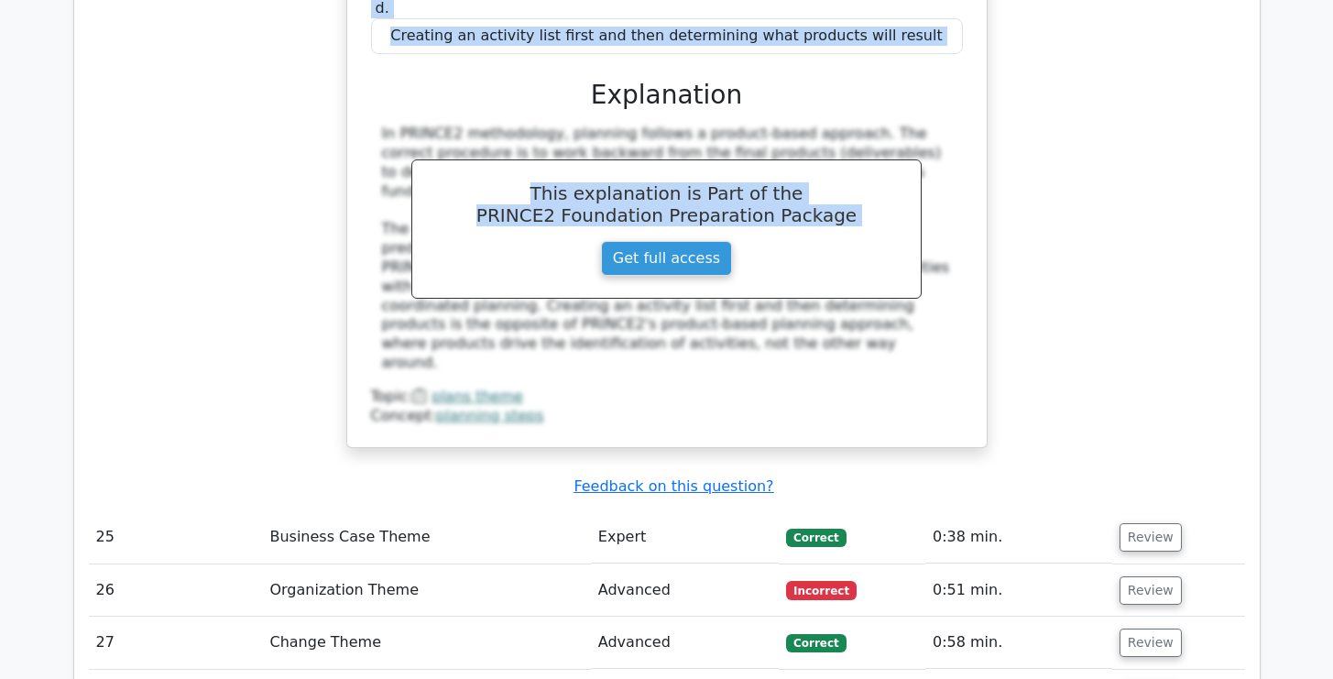
scroll to position [7144, 0]
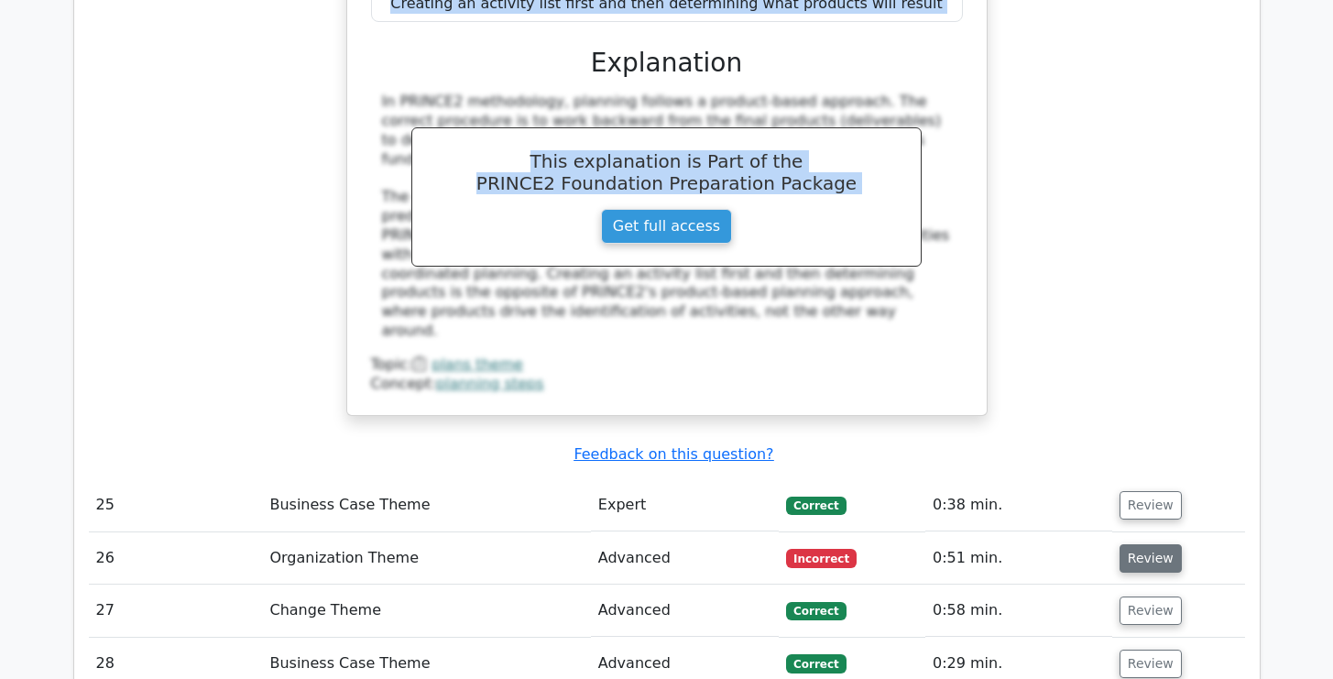
click at [1171, 544] on button "Review" at bounding box center [1151, 558] width 62 height 28
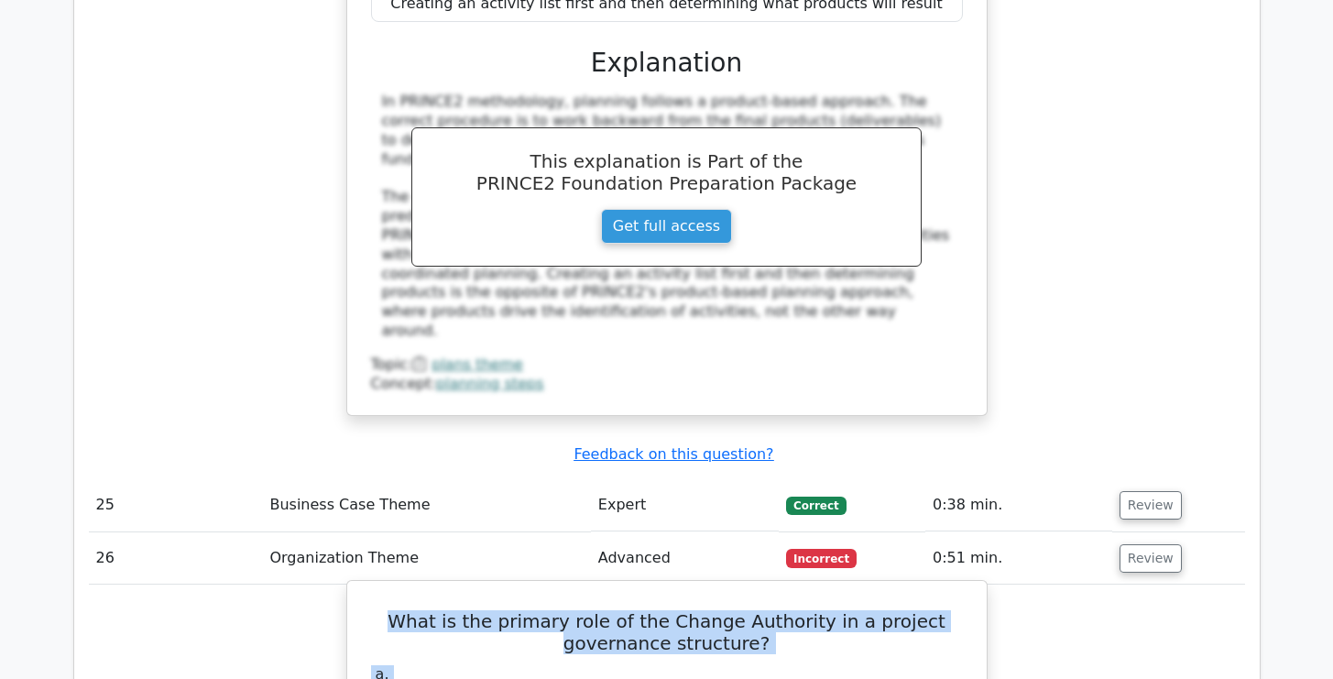
drag, startPoint x: 373, startPoint y: 338, endPoint x: 383, endPoint y: 652, distance: 313.6
copy div "What is the primary role of the Change Authority in a project governance struct…"
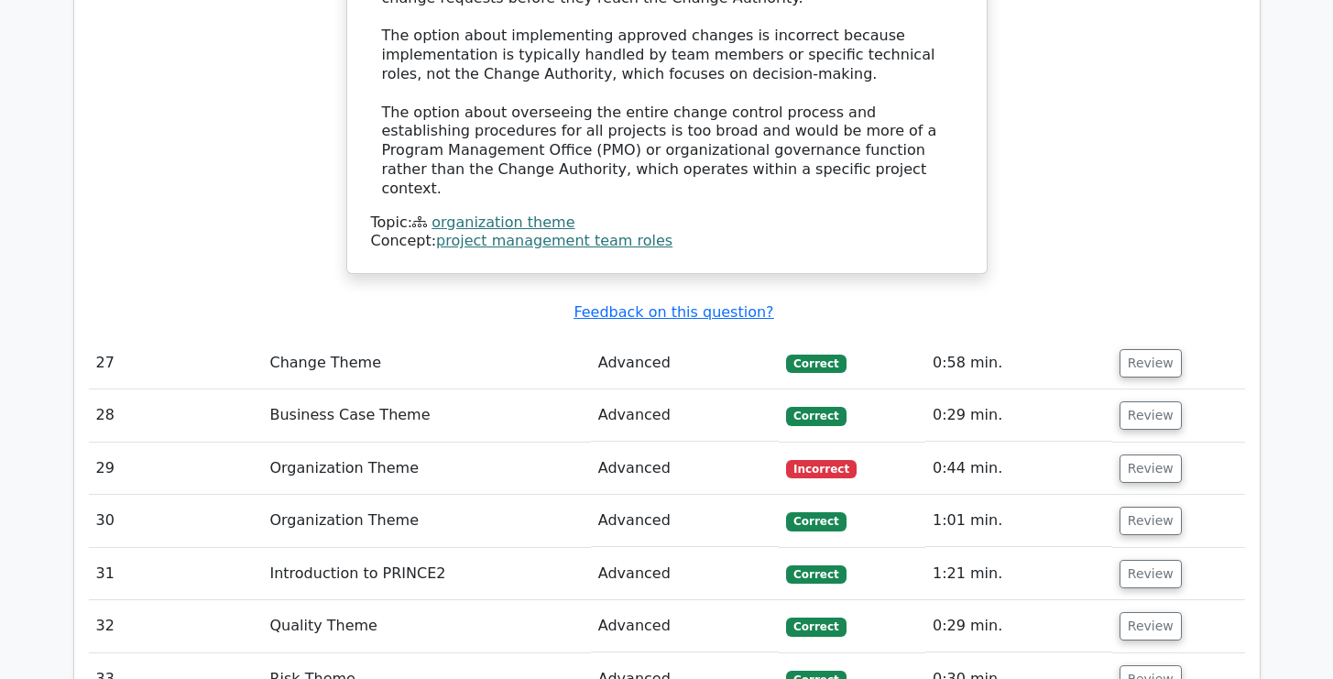
scroll to position [8354, 0]
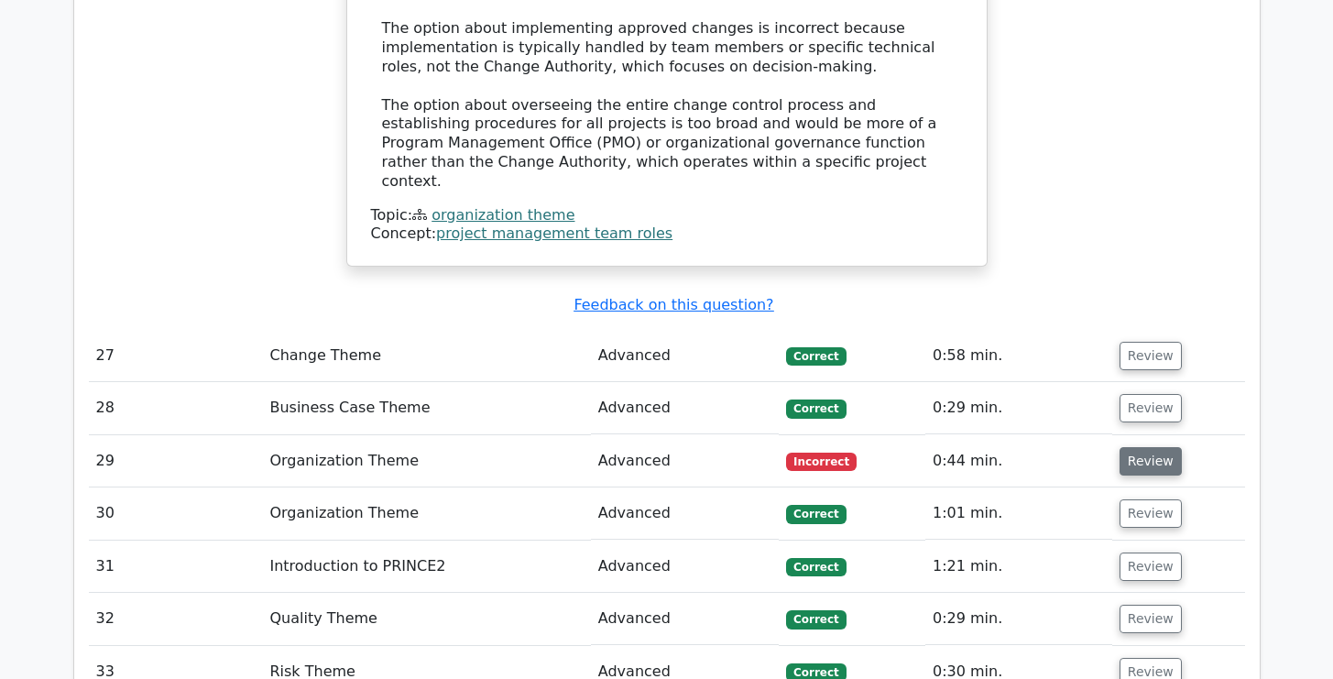
click at [1153, 447] on button "Review" at bounding box center [1151, 461] width 62 height 28
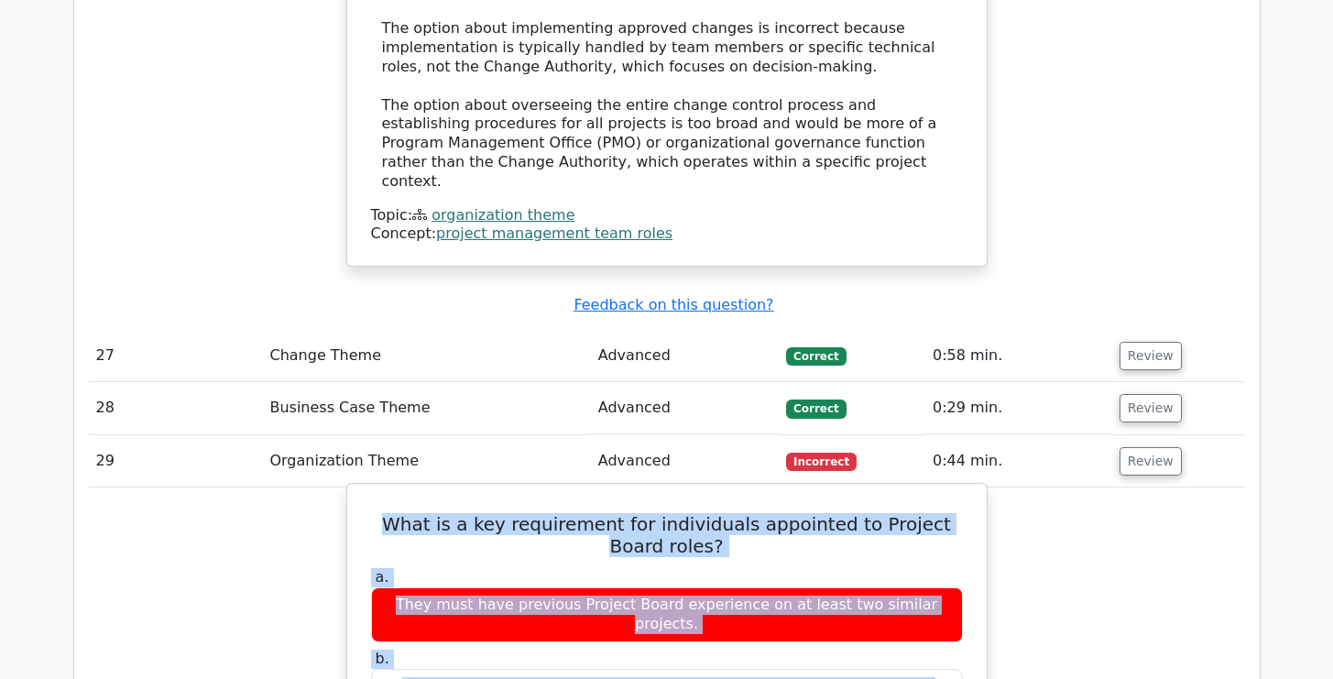
drag, startPoint x: 380, startPoint y: 188, endPoint x: 376, endPoint y: 599, distance: 411.5
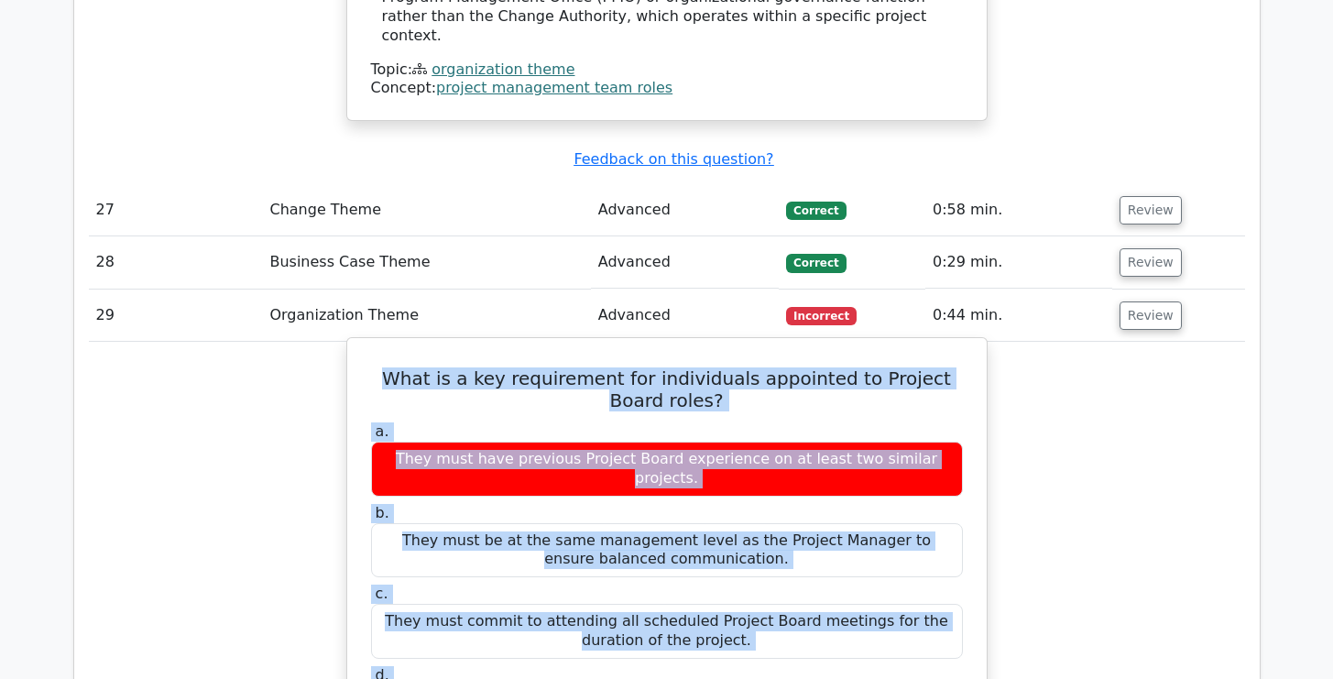
scroll to position [8501, 0]
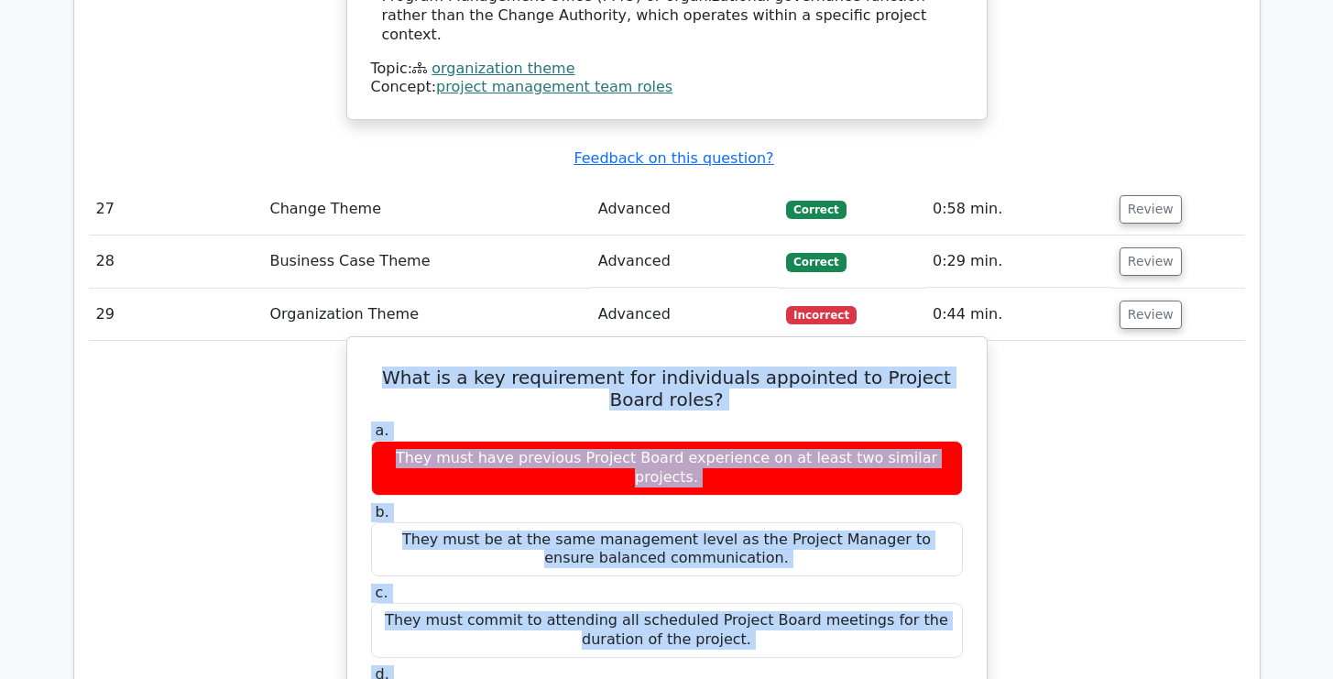
copy div "What is a key requirement for individuals appointed to Project Board roles? a. …"
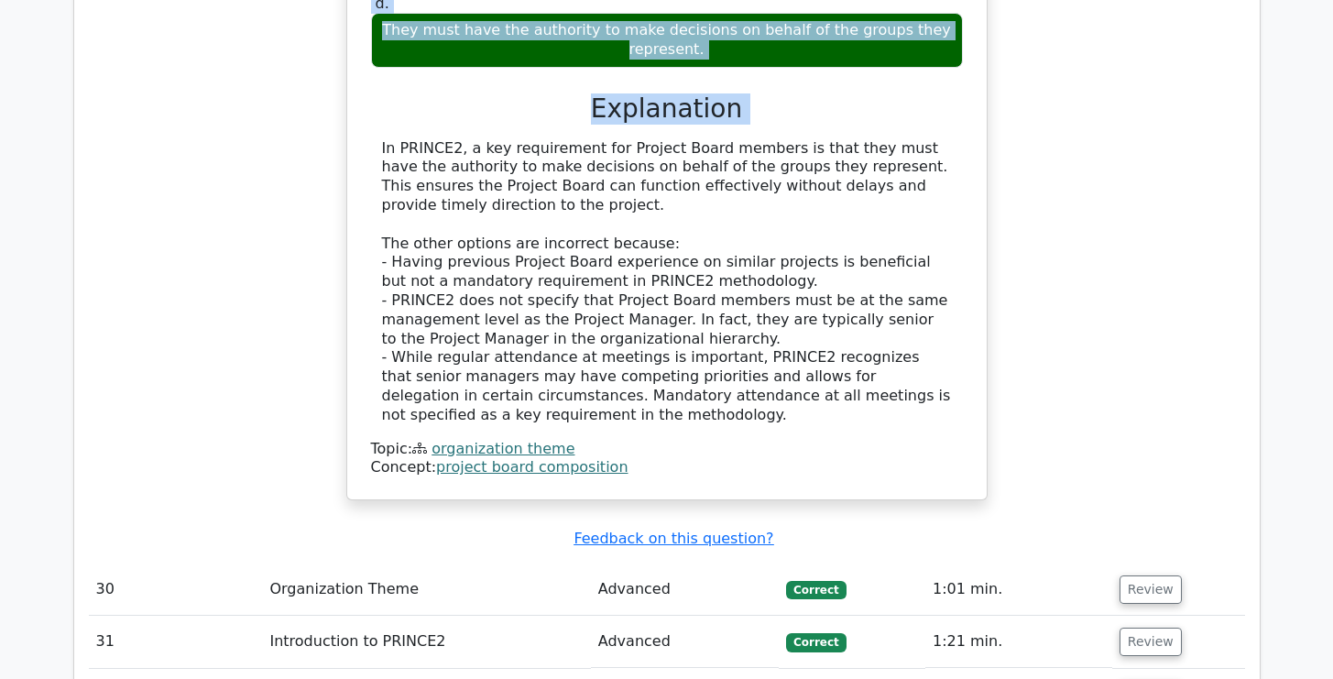
scroll to position [9333, 0]
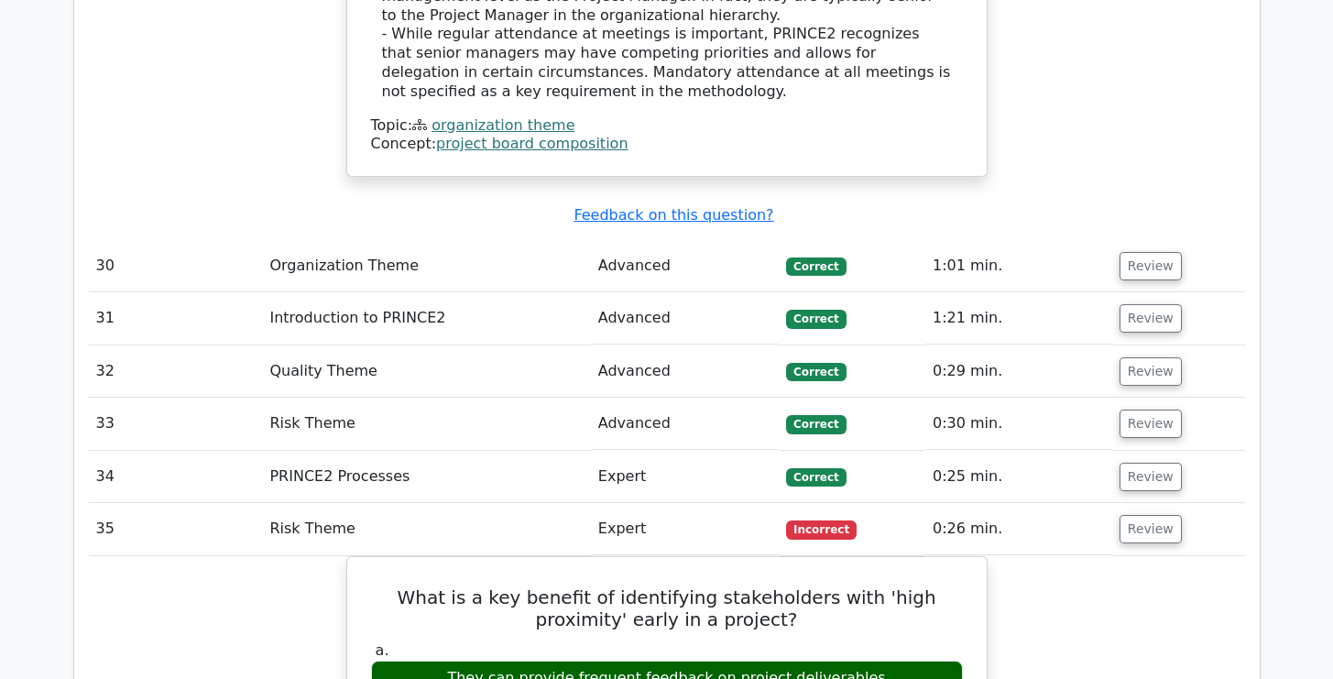
scroll to position [9512, 0]
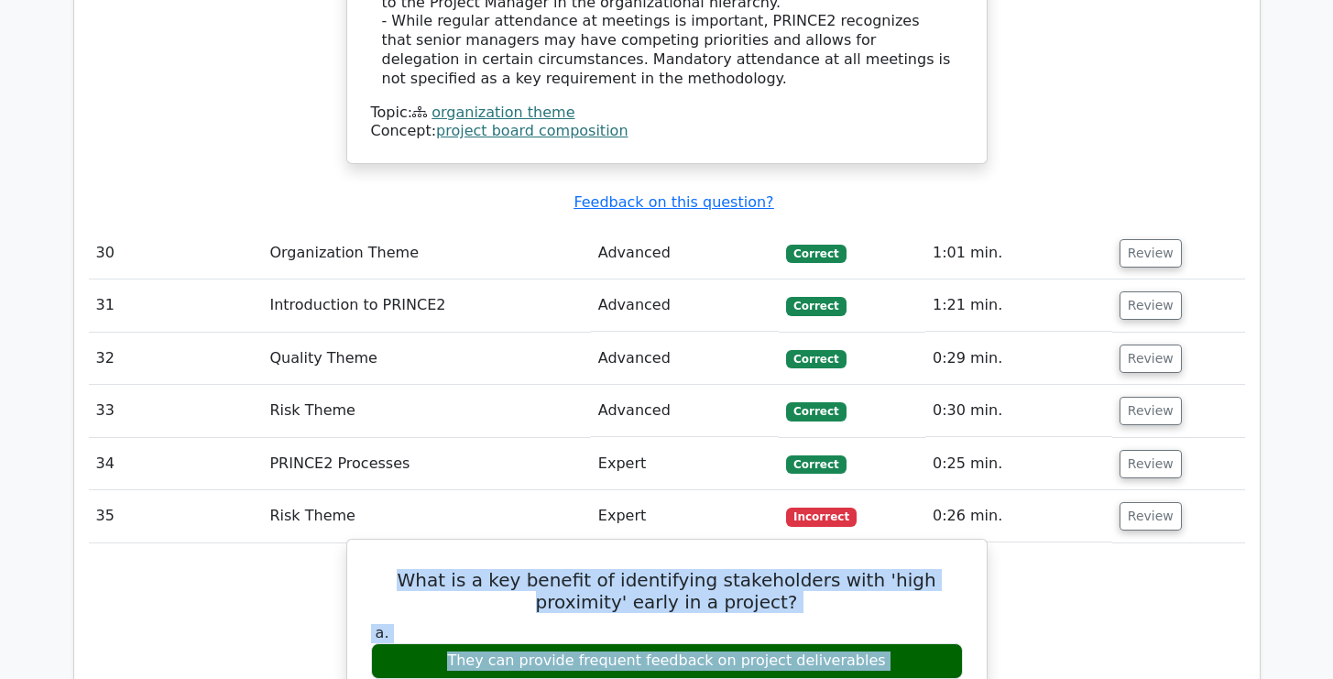
drag, startPoint x: 386, startPoint y: 222, endPoint x: 359, endPoint y: 529, distance: 308.1
copy div "What is a key benefit of identifying stakeholders with 'high proximity' early i…"
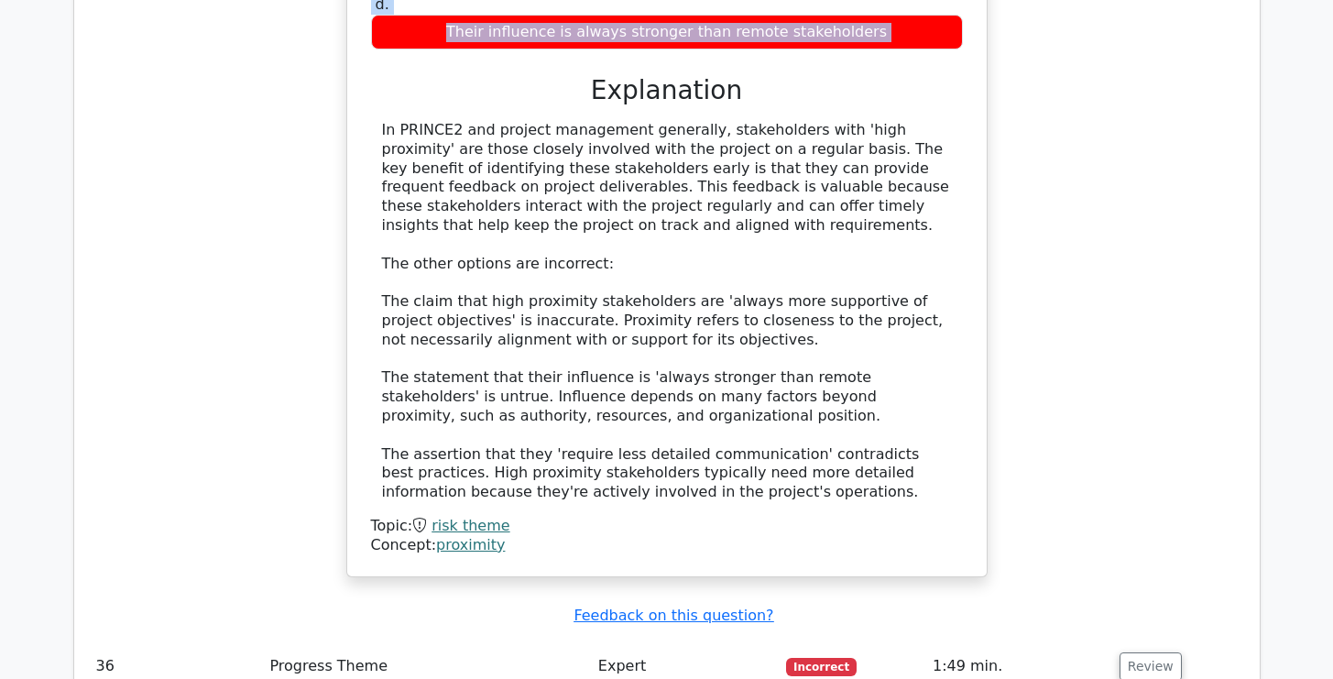
scroll to position [10319, 0]
